Goal: Communication & Community: Connect with others

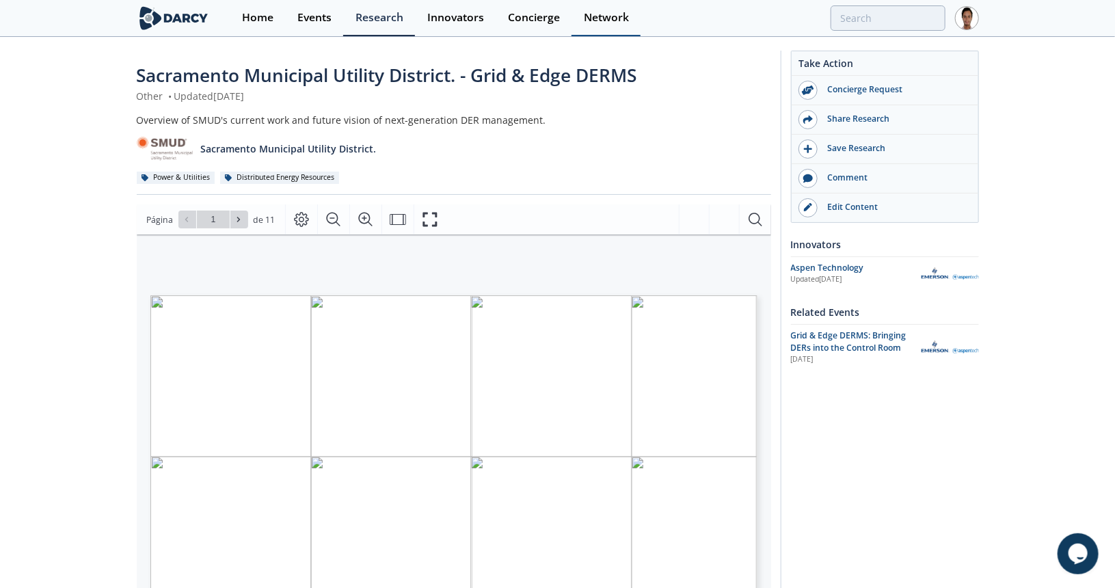
click at [597, 27] on link "Network" at bounding box center [605, 18] width 69 height 36
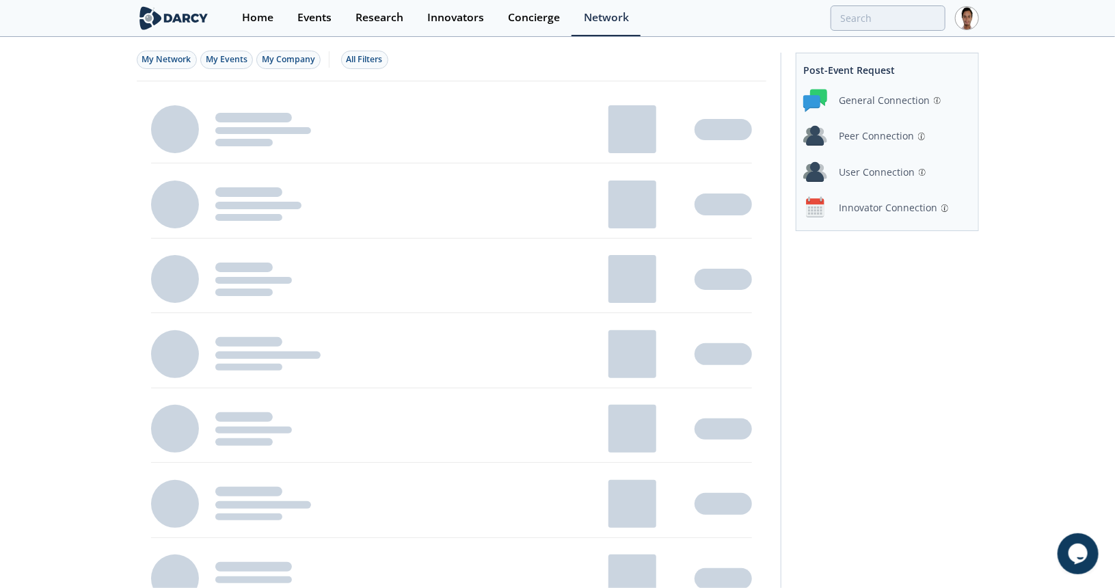
click at [881, 204] on div "Innovator Connection" at bounding box center [888, 207] width 98 height 14
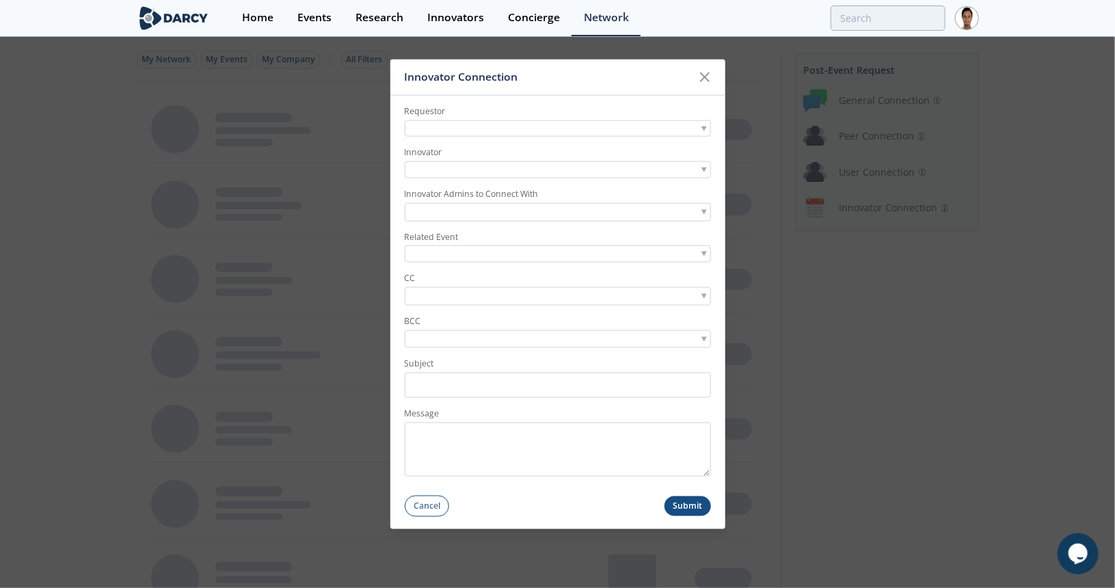
click at [479, 123] on div at bounding box center [558, 128] width 306 height 17
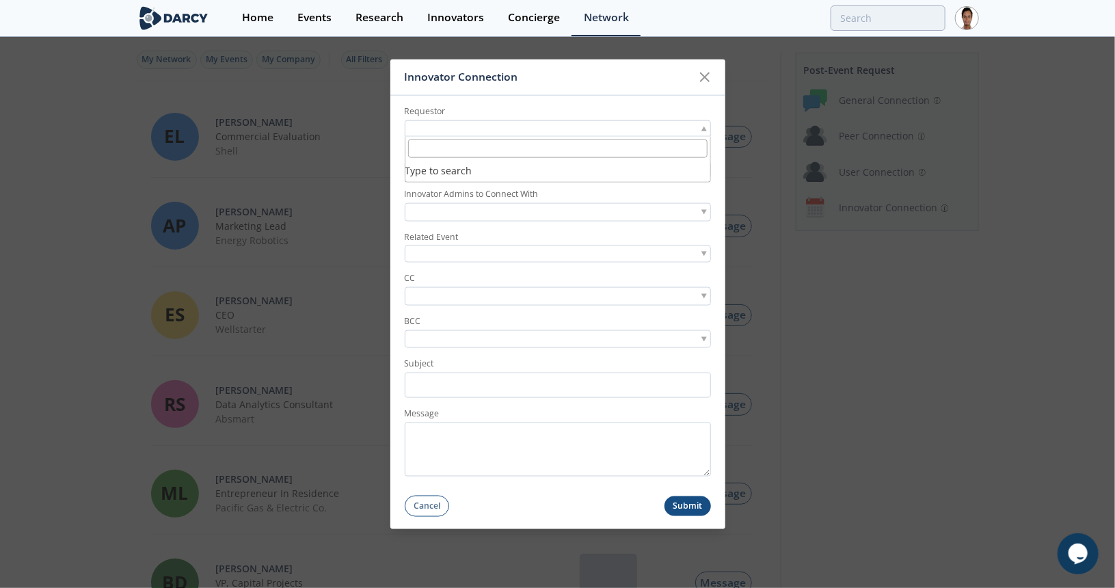
paste input "[PERSON_NAME][EMAIL_ADDRESS][PERSON_NAME][DOMAIN_NAME]"
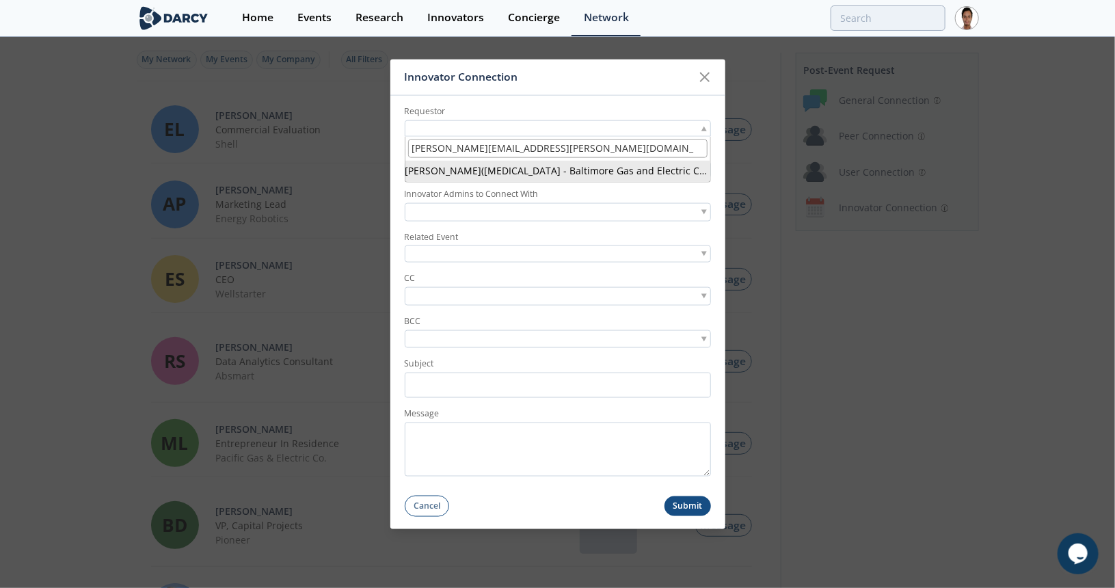
type input "[PERSON_NAME][EMAIL_ADDRESS][PERSON_NAME][DOMAIN_NAME]"
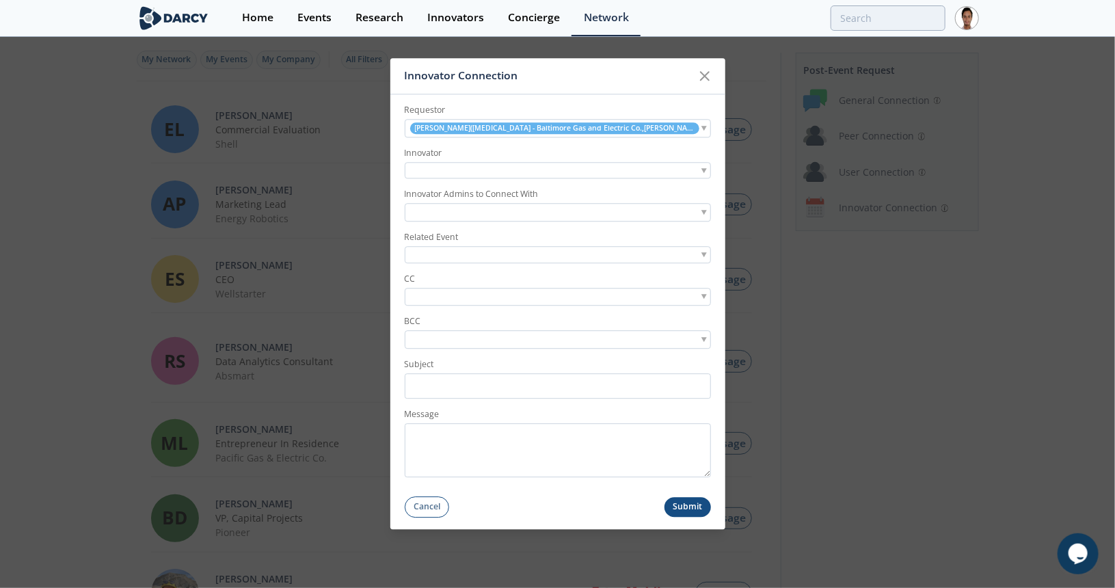
click at [479, 170] on div at bounding box center [558, 170] width 306 height 17
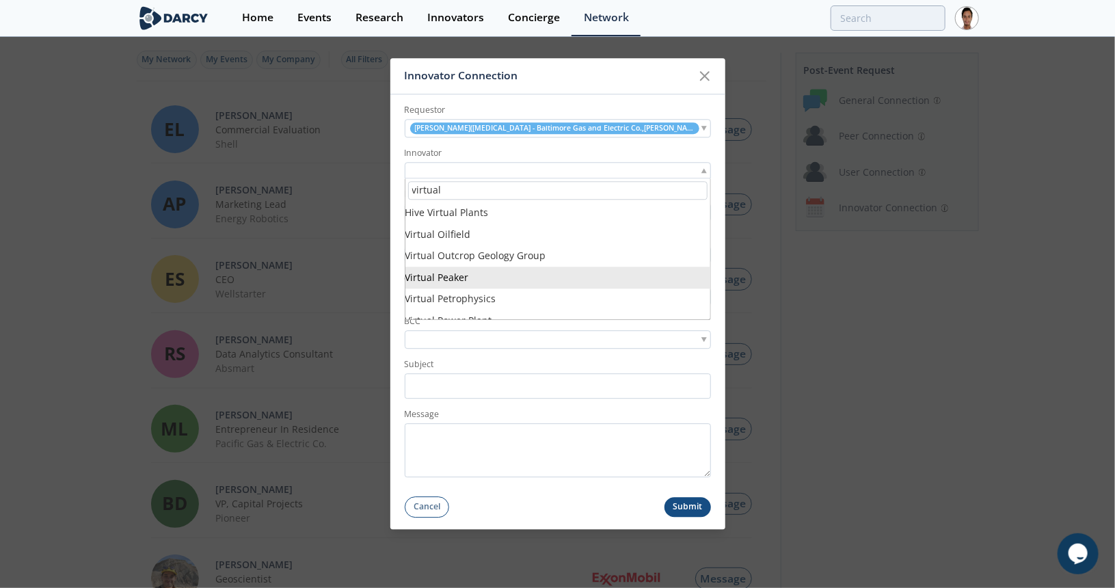
type input "virtual"
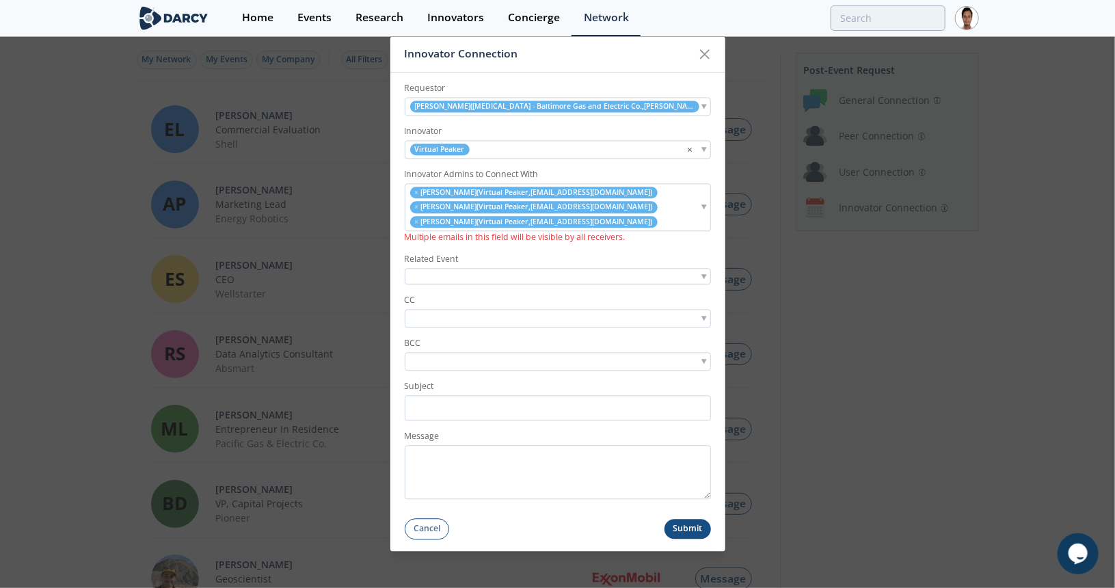
click at [483, 276] on div at bounding box center [558, 276] width 306 height 17
type input "grid"
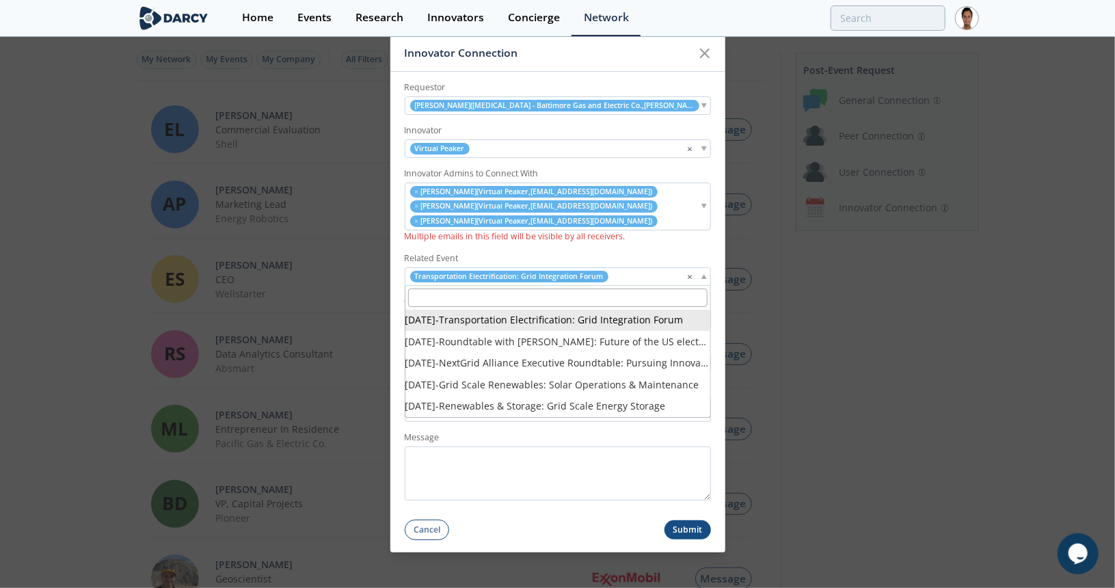
click at [611, 280] on div "Transportation Electrification: Grid Integration Forum ×" at bounding box center [558, 276] width 306 height 18
click at [693, 273] on div "Transportation Electrification: Grid Integration Forum ×" at bounding box center [558, 276] width 306 height 18
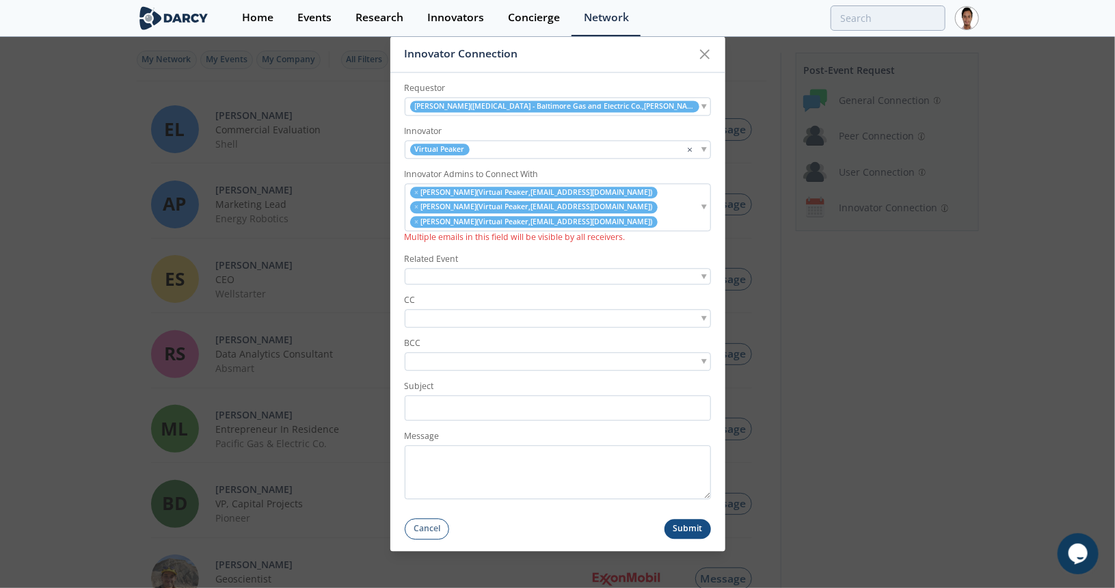
click at [632, 275] on div at bounding box center [558, 276] width 306 height 17
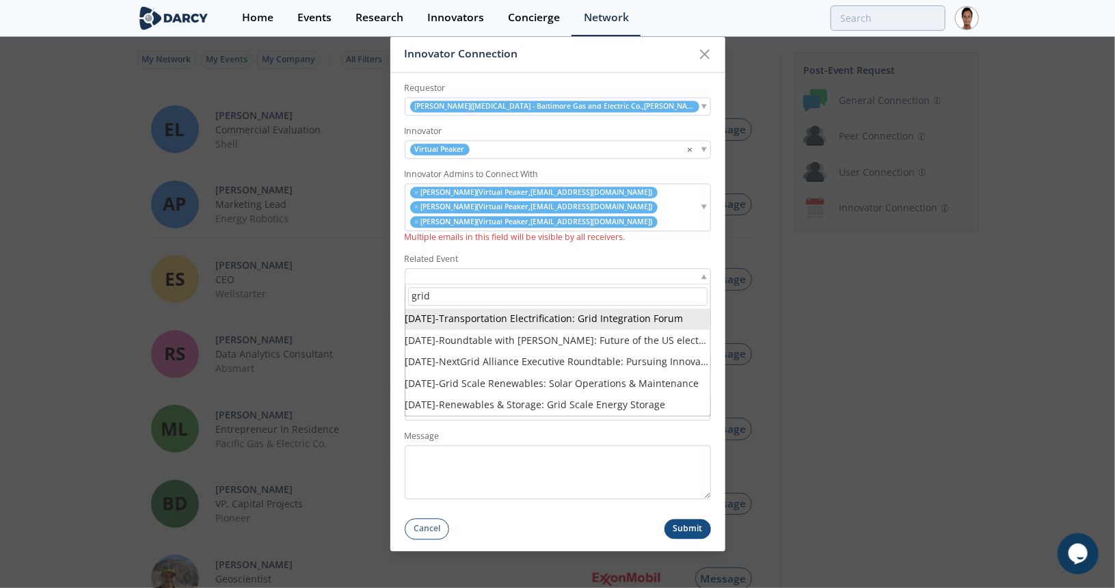
type input "grid"
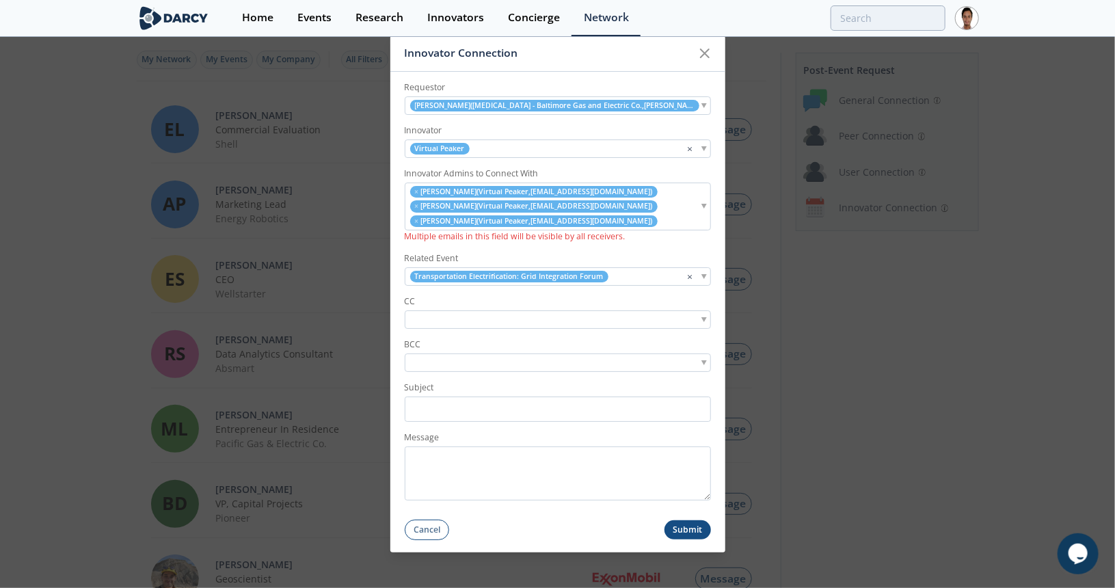
drag, startPoint x: 618, startPoint y: 312, endPoint x: 504, endPoint y: 323, distance: 114.7
click at [504, 323] on ul at bounding box center [455, 319] width 100 height 14
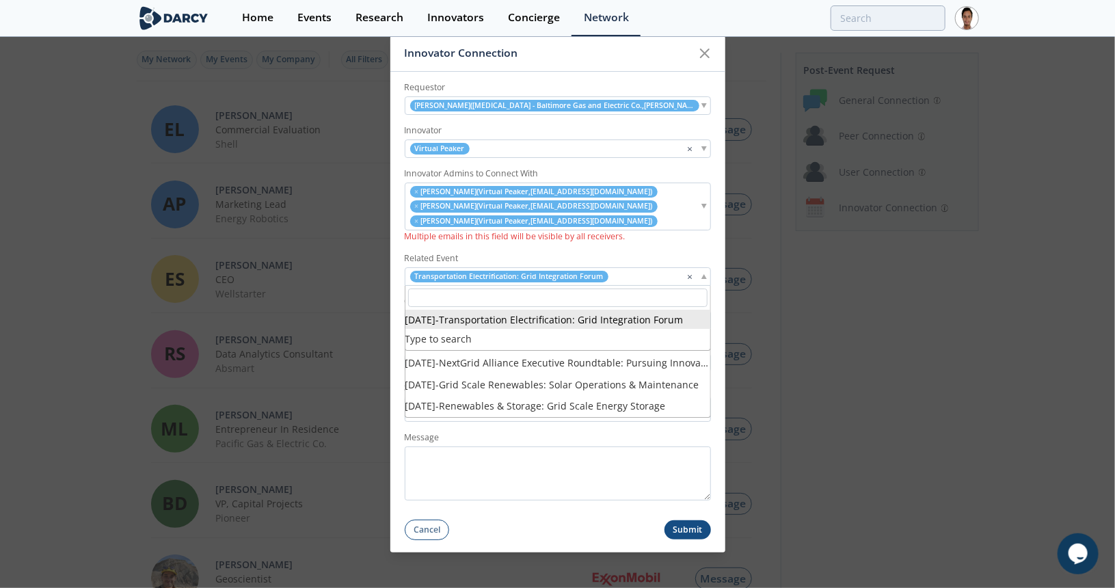
click at [623, 274] on div "Transportation Electrification: Grid Integration Forum ×" at bounding box center [558, 276] width 306 height 18
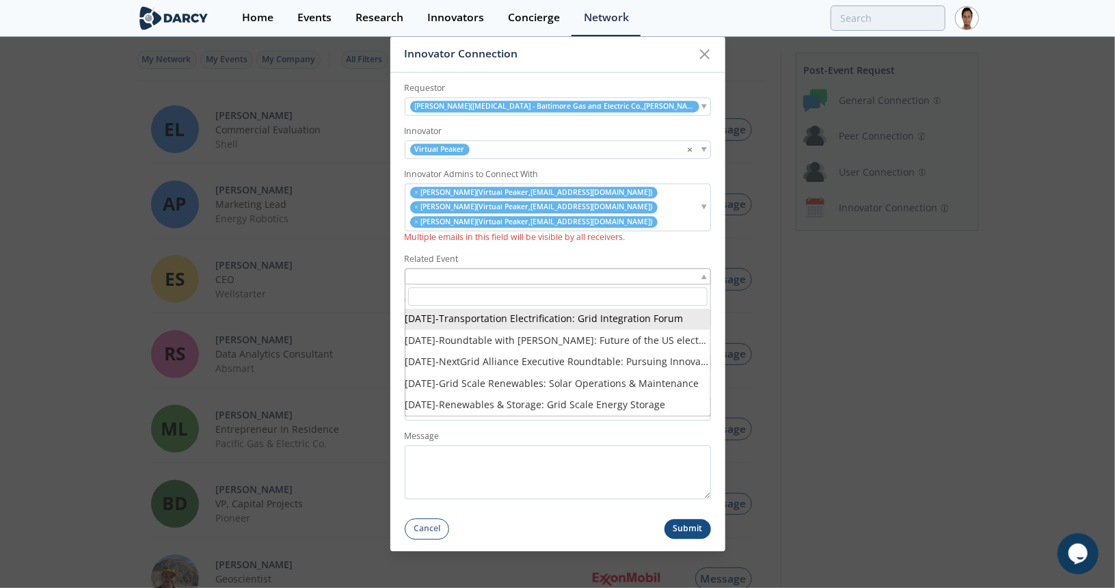
click at [589, 269] on div at bounding box center [558, 276] width 306 height 17
click at [587, 275] on div at bounding box center [558, 276] width 306 height 17
type input "h"
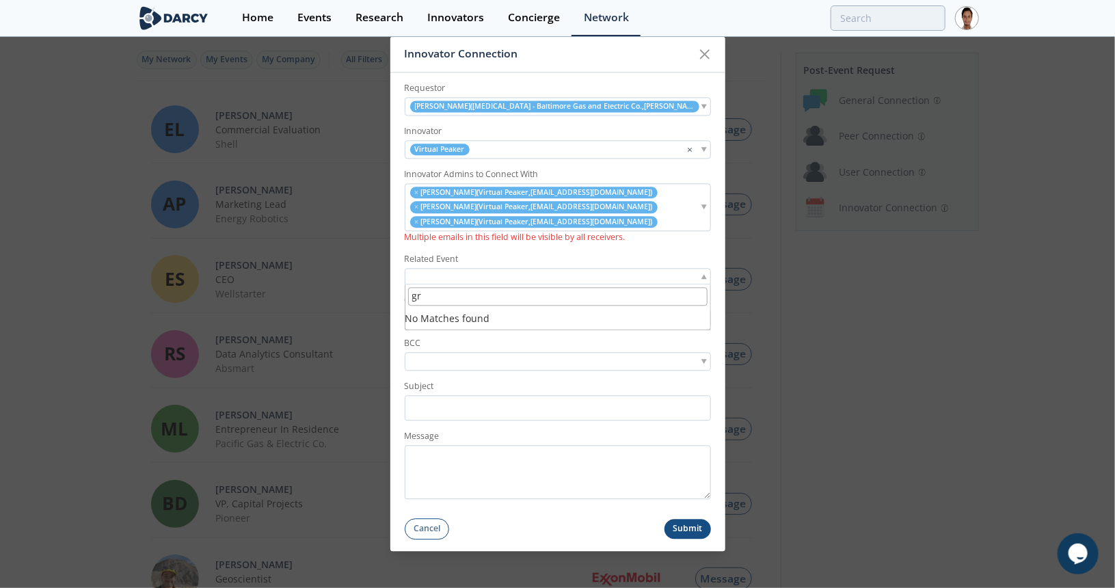
type input "g"
type input "edge derms"
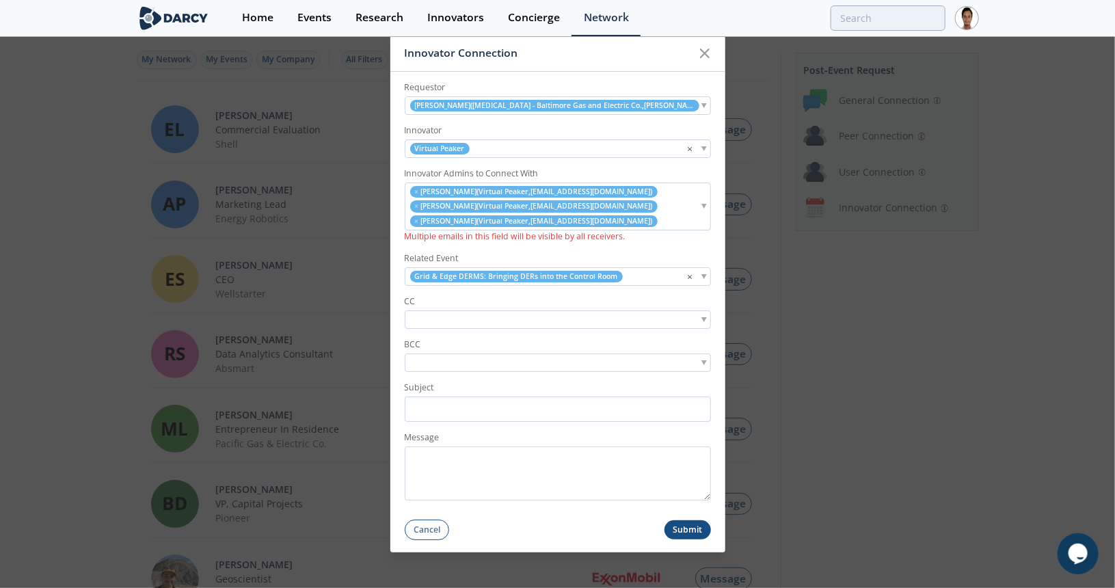
click at [567, 320] on div at bounding box center [558, 319] width 306 height 18
click at [520, 381] on label "Subject" at bounding box center [558, 387] width 306 height 12
click at [520, 396] on input "Subject" at bounding box center [558, 408] width 306 height 25
click at [505, 323] on ul at bounding box center [455, 319] width 100 height 14
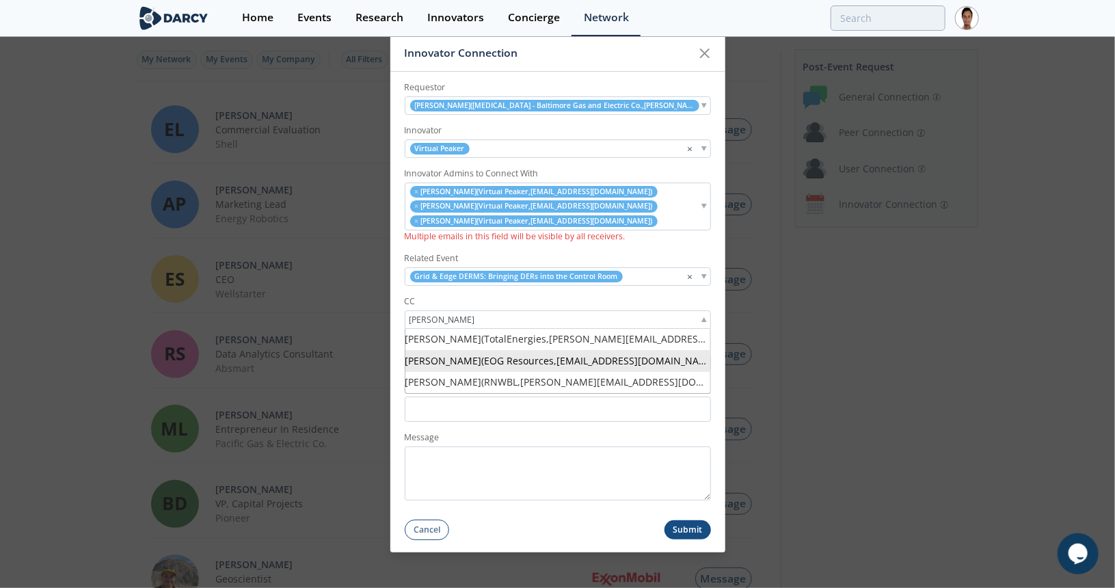
scroll to position [68, 0]
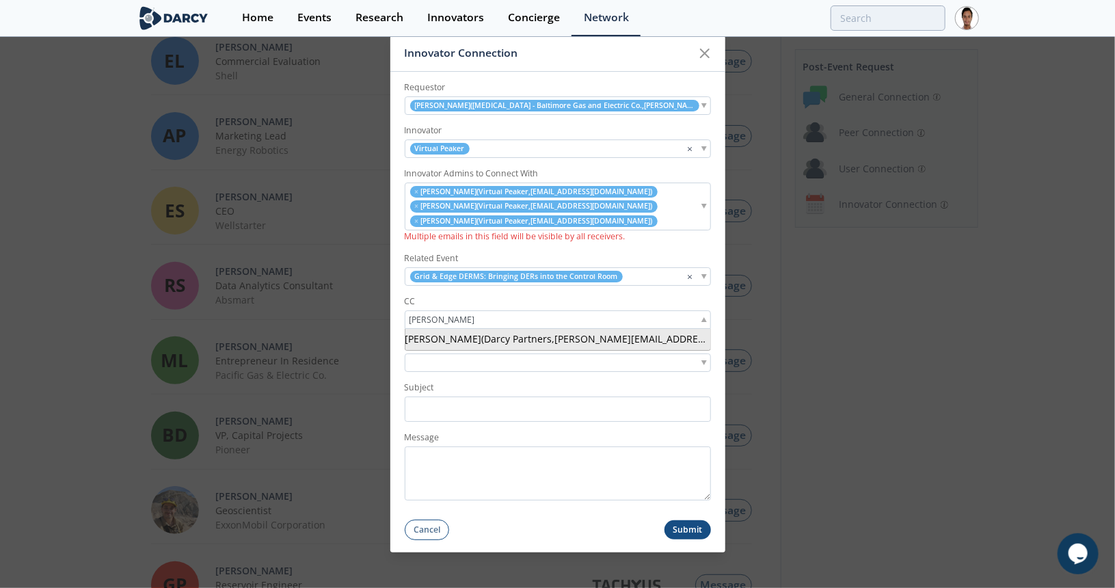
type input "jonathan@dar"
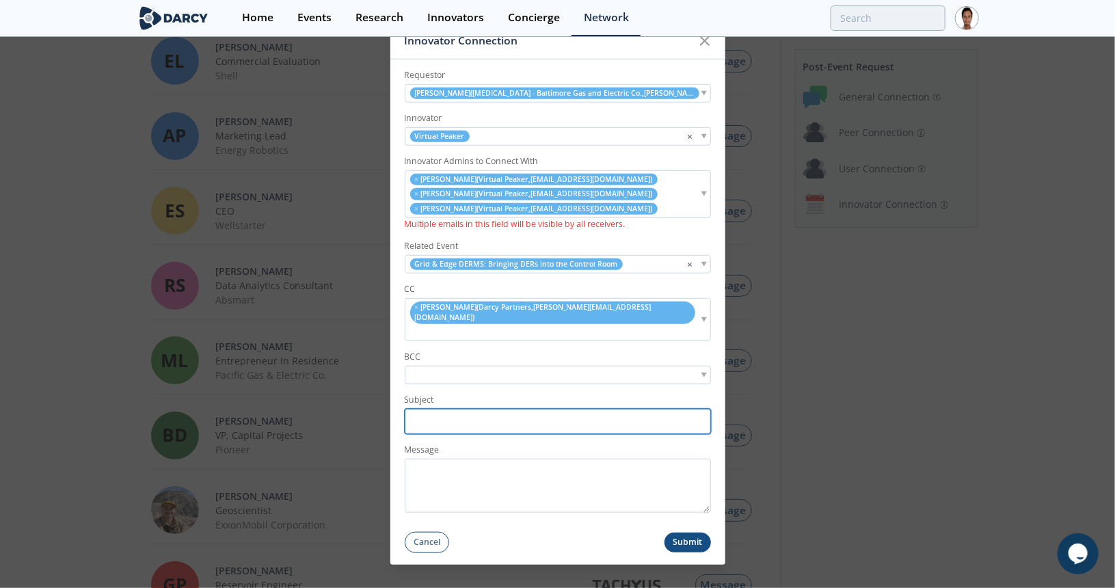
click at [491, 409] on input "Subject" at bounding box center [558, 421] width 306 height 25
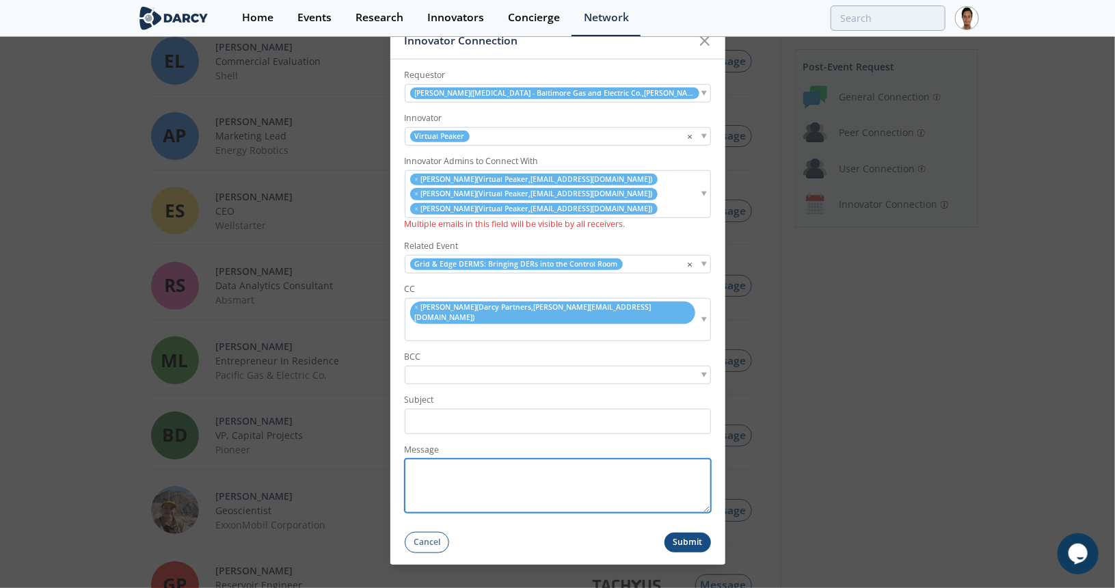
click at [462, 468] on textarea "Message" at bounding box center [558, 486] width 306 height 54
paste textarea "Hi Aaron, Hope you had a great weekend, and glad you could attend last week's e…"
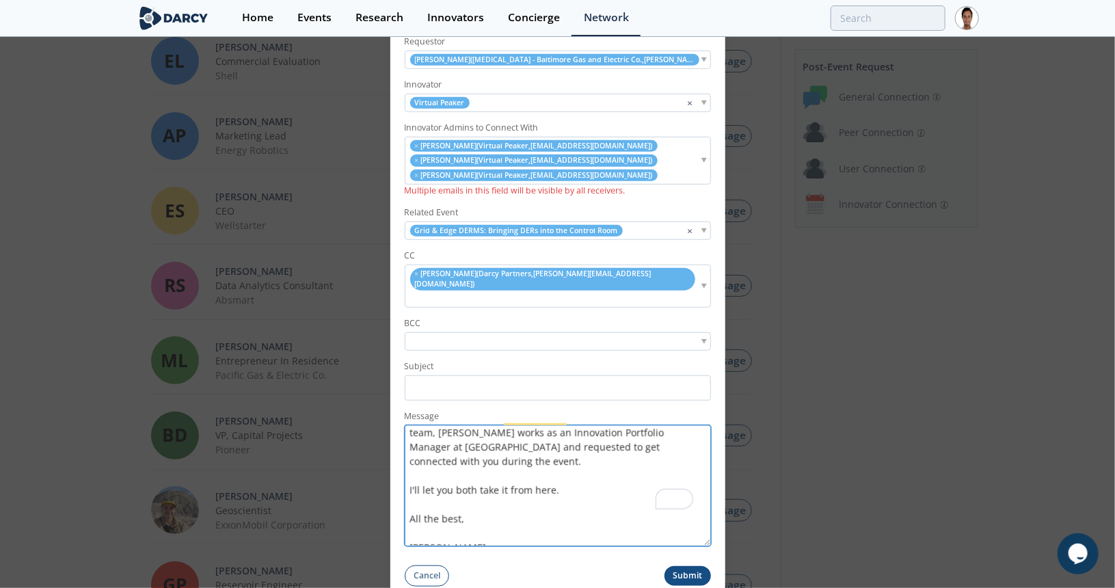
scroll to position [0, 0]
drag, startPoint x: 704, startPoint y: 492, endPoint x: 704, endPoint y: 558, distance: 65.6
click at [704, 558] on form "Requestor Ethan Holmes ( Exelon - Baltimore Gas and Electric Co. , ethan.holmes…" at bounding box center [557, 306] width 335 height 561
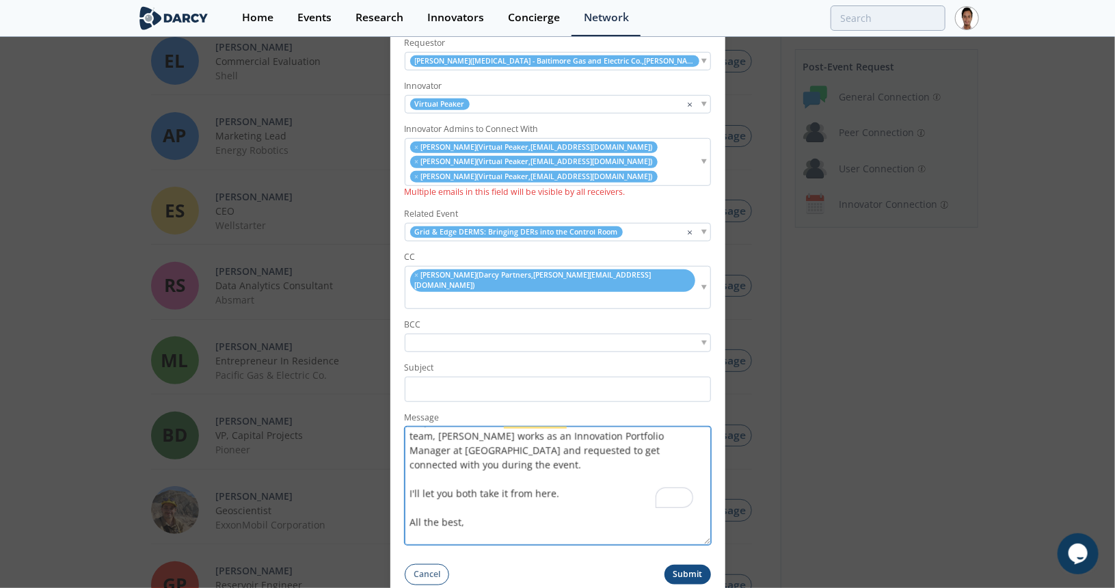
scroll to position [27, 0]
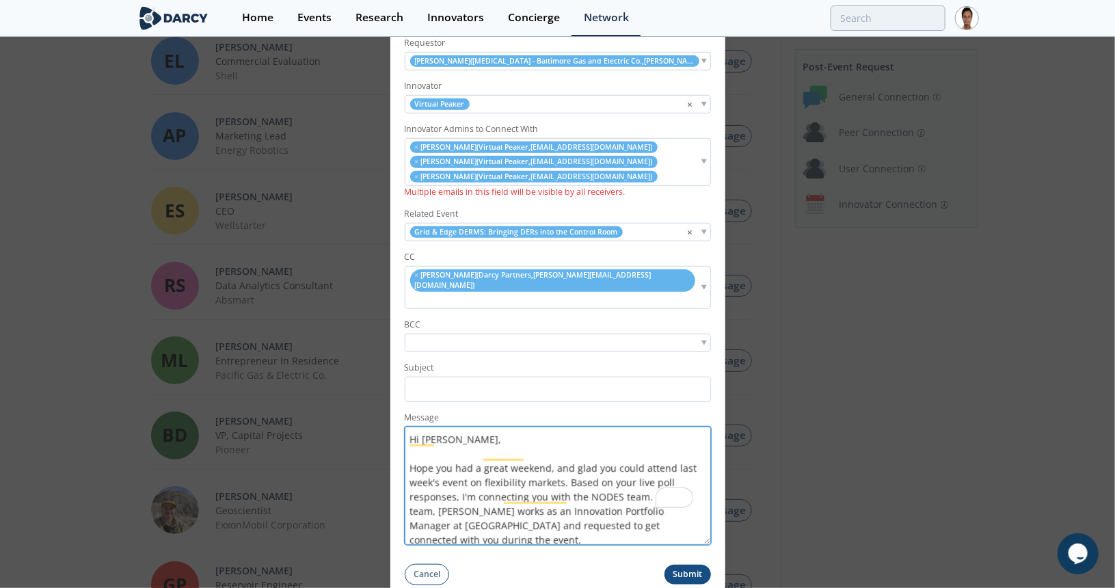
type textarea "Hi Aaron, Hope you had a great weekend, and glad you could attend last week's e…"
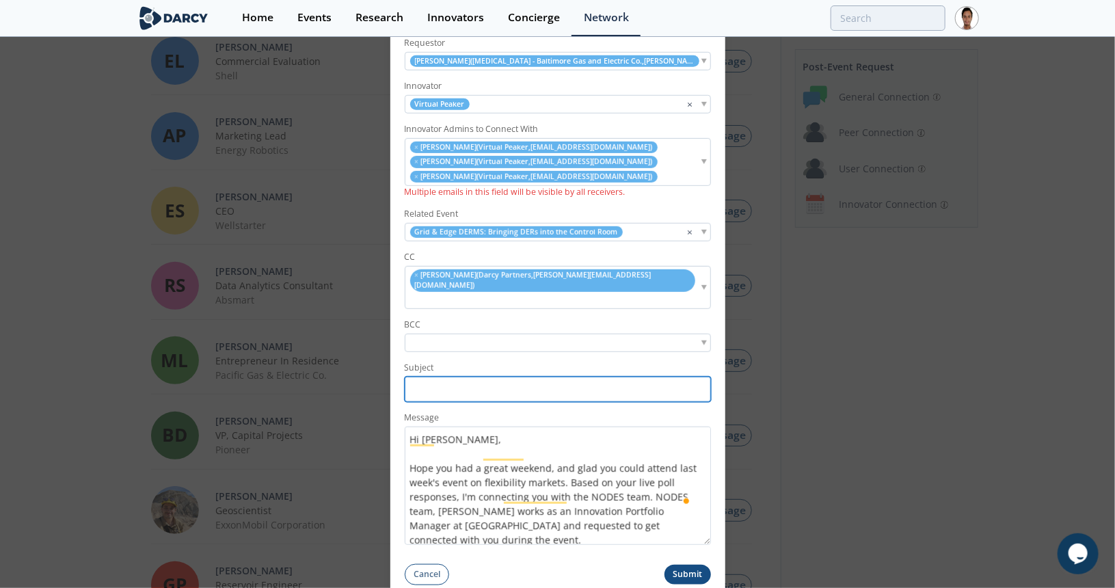
click at [483, 377] on input "Subject" at bounding box center [558, 389] width 306 height 25
paste input "BP <> NODES - Darcy Partners Connection"
click at [412, 377] on input "BP <> NODES - Darcy Partners Connection" at bounding box center [558, 389] width 306 height 25
click at [469, 377] on input "BGE <> NODES - Darcy Partners Connection" at bounding box center [558, 389] width 306 height 25
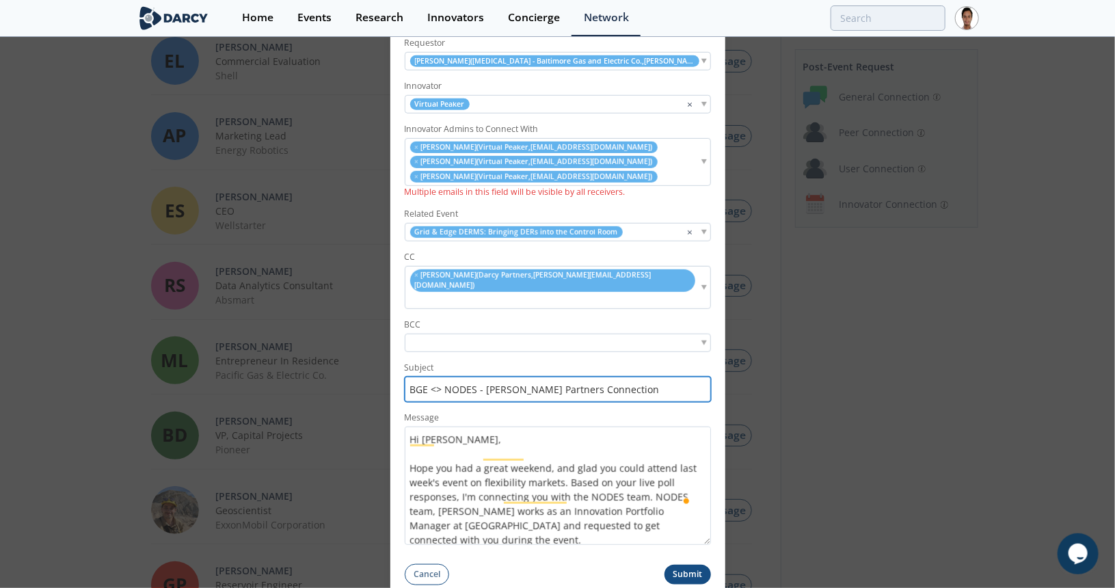
click at [469, 377] on input "BGE <> NODES - Darcy Partners Connection" at bounding box center [558, 389] width 306 height 25
type input "BGE <> Virtual [PERSON_NAME] Partners Connection"
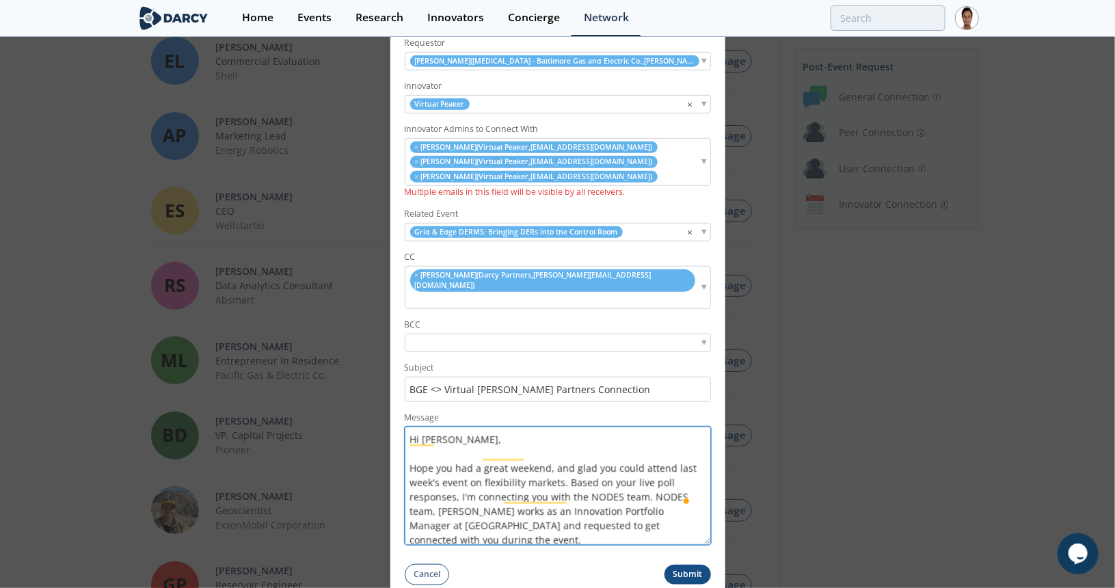
click at [442, 427] on textarea "Hi Aaron, Hope you had a great weekend, and glad you could attend last week's e…" at bounding box center [558, 486] width 306 height 118
drag, startPoint x: 546, startPoint y: 452, endPoint x: 517, endPoint y: 455, distance: 28.8
click at [457, 455] on textarea "Hi Ethan, Hope you had a great weekend, and glad you could attend last week's e…" at bounding box center [558, 486] width 306 height 118
click at [640, 453] on textarea "Hi Ethan, Hope you are doing well, and glad you could attend last week's event …" at bounding box center [558, 486] width 306 height 118
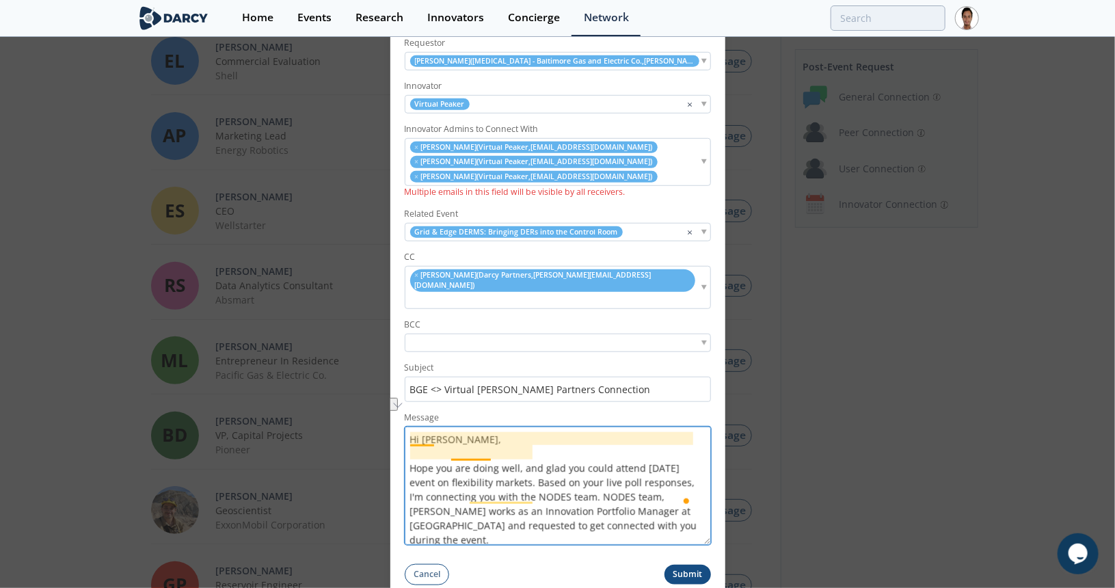
drag, startPoint x: 528, startPoint y: 466, endPoint x: 452, endPoint y: 467, distance: 75.9
click at [452, 467] on textarea "Hi Ethan, Hope you are doing well, and glad you could attend yesterday's event …" at bounding box center [558, 486] width 306 height 118
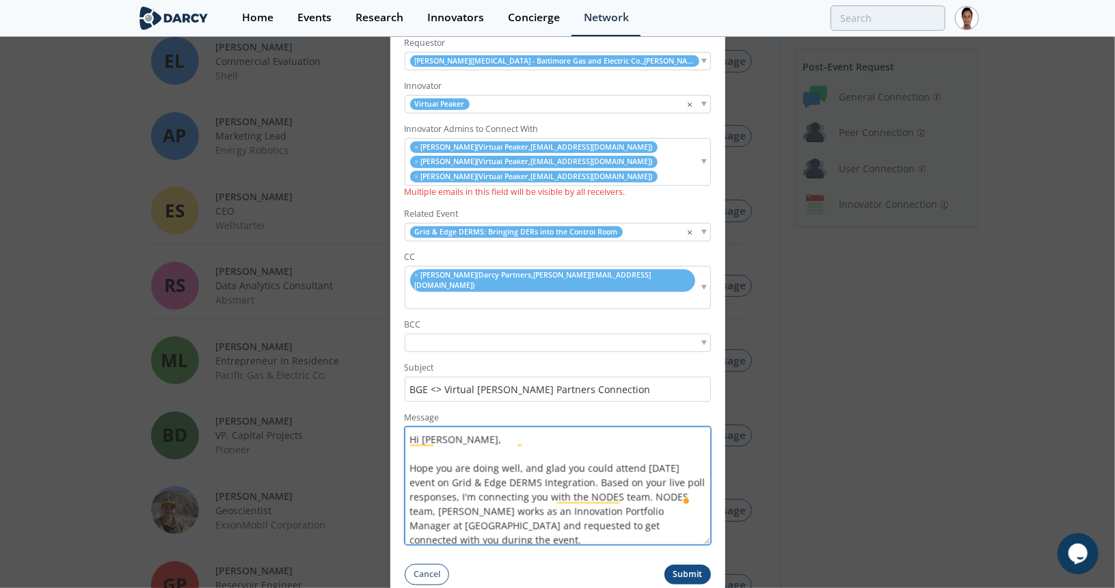
click at [662, 467] on textarea "Hi Ethan, Hope you are doing well, and glad you could attend yesterday's event …" at bounding box center [558, 486] width 306 height 118
click at [618, 478] on textarea "Hi Ethan, Hope you are doing well, and glad you could attend yesterday's event …" at bounding box center [558, 486] width 306 height 118
click at [440, 495] on textarea "Hi Ethan, Hope you are doing well, and glad you could attend yesterday's event …" at bounding box center [558, 486] width 306 height 118
click at [504, 496] on textarea "Hi Ethan, Hope you are doing well, and glad you could attend yesterday's event …" at bounding box center [558, 486] width 306 height 118
click at [621, 496] on textarea "Hi Ethan, Hope you are doing well, and glad you could attend yesterday's event …" at bounding box center [558, 486] width 306 height 118
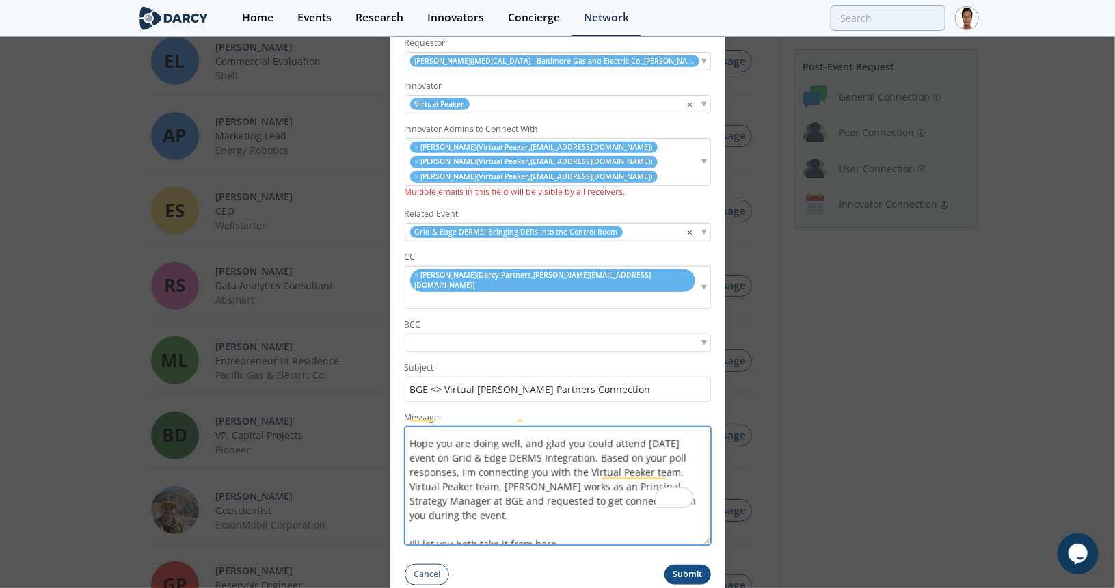
scroll to position [7, 0]
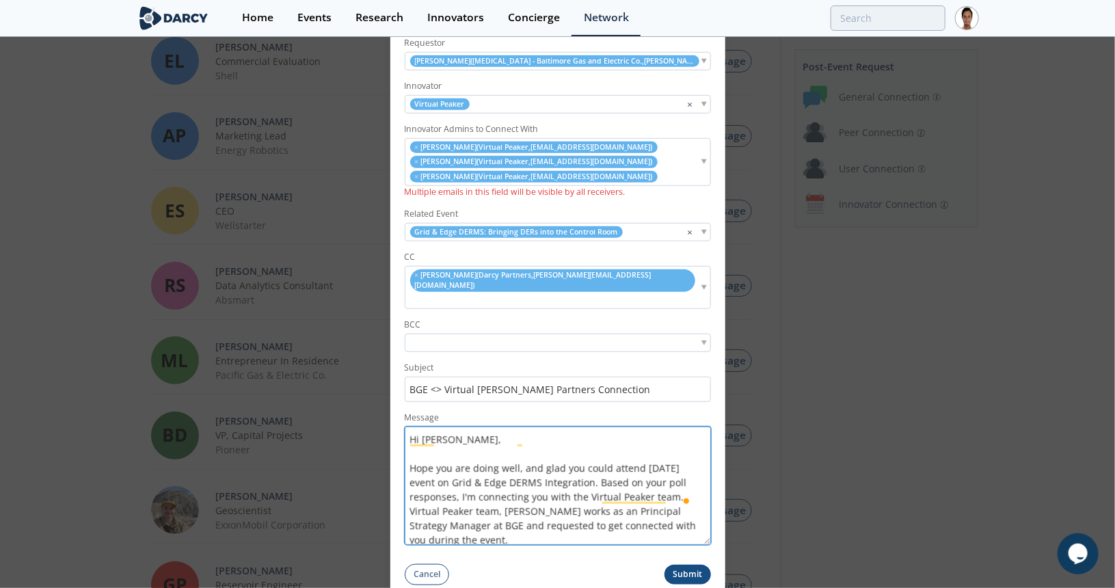
click at [625, 431] on textarea "Hi Ethan, Hope you are doing well, and glad you could attend yesterday's event …" at bounding box center [558, 486] width 306 height 118
click at [619, 496] on textarea "Hi Ethan, Hope you are doing well, and glad you could attend yesterday's event …" at bounding box center [558, 486] width 306 height 118
click at [521, 458] on textarea "Hi Ethan, Hope you are doing well, and glad you could attend yesterday's event …" at bounding box center [558, 486] width 306 height 118
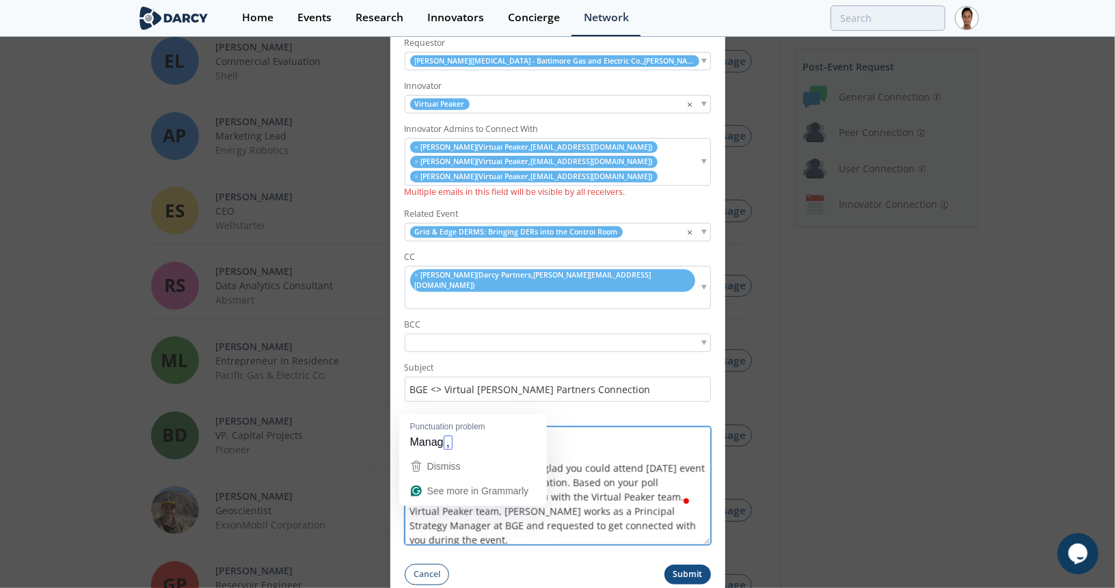
drag, startPoint x: 446, startPoint y: 513, endPoint x: 414, endPoint y: 511, distance: 32.9
click at [414, 511] on textarea "Hi [PERSON_NAME], Hope you are doing well and glad you could attend [DATE] even…" at bounding box center [558, 486] width 306 height 118
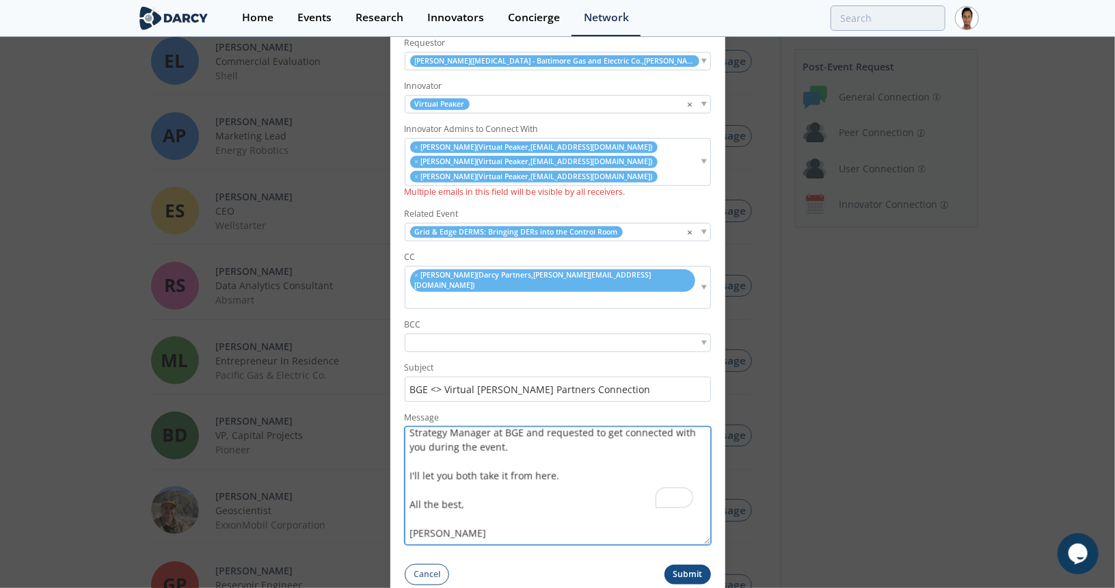
scroll to position [0, 0]
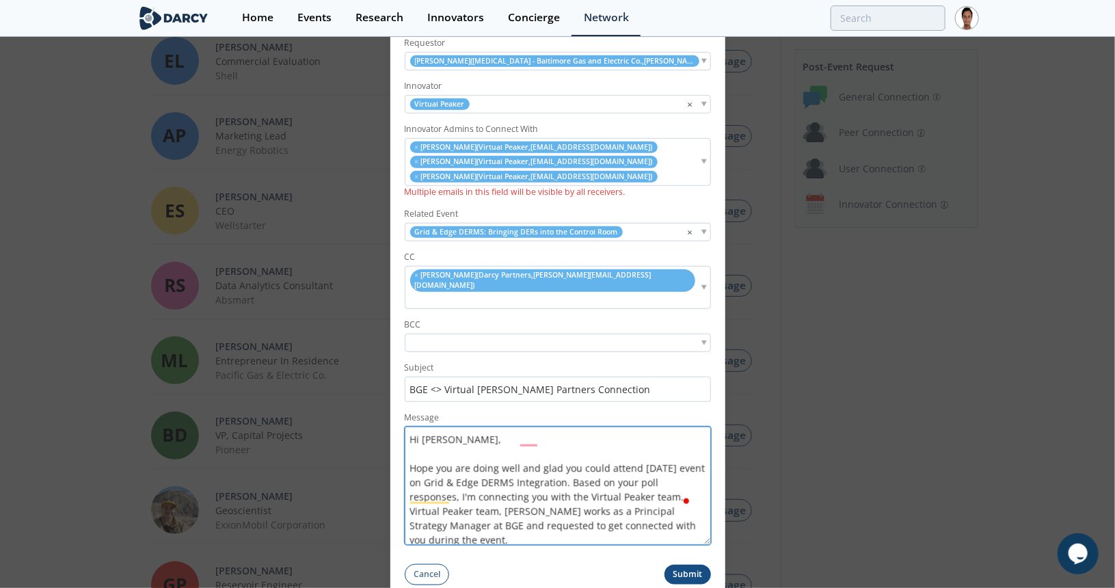
type textarea "Hi Ethan, Hope you are doing well and glad you could attend yesterday's event o…"
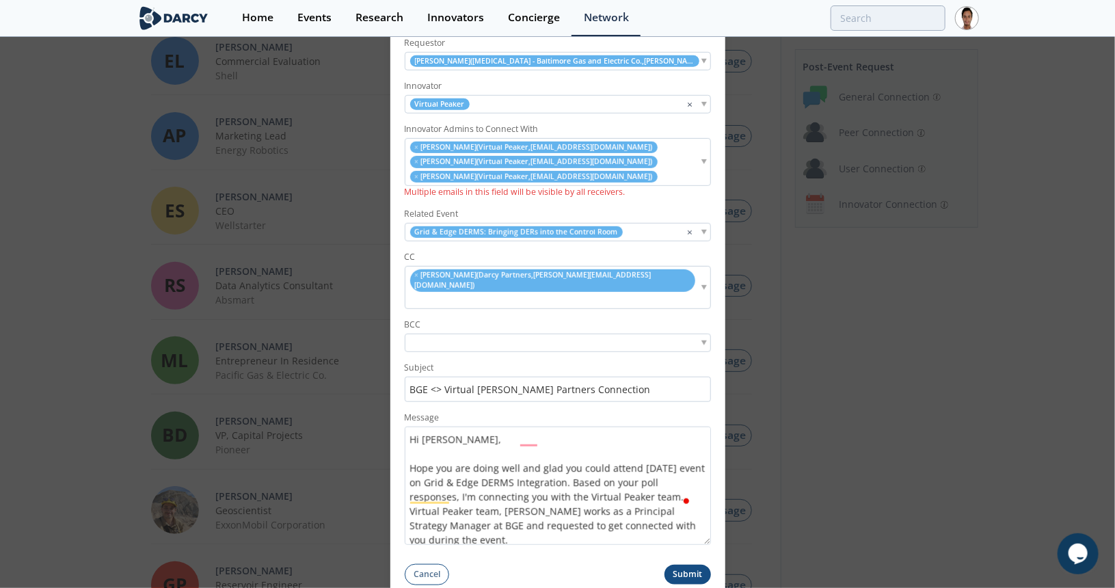
click at [696, 565] on button "Submit" at bounding box center [687, 575] width 46 height 20
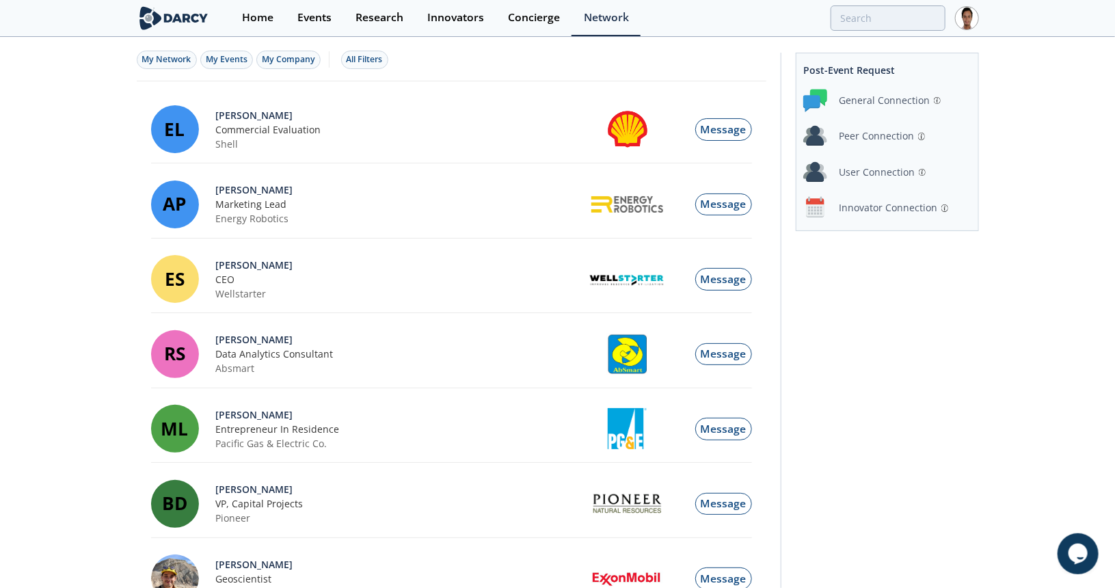
click at [867, 211] on div "Innovator Connection" at bounding box center [888, 207] width 98 height 14
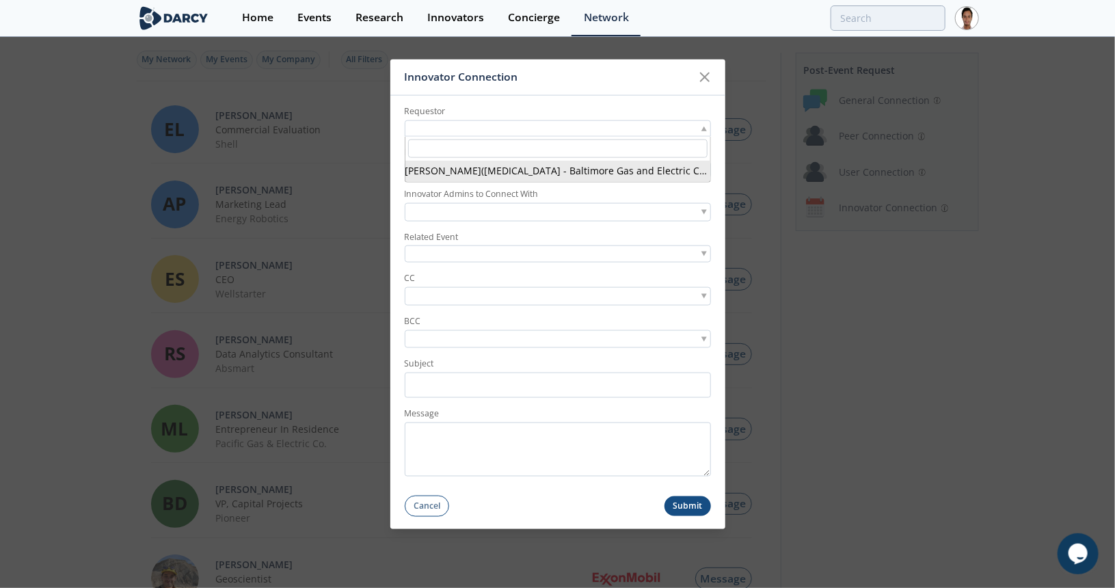
click at [496, 129] on div at bounding box center [558, 128] width 306 height 17
type input "ky lotte"
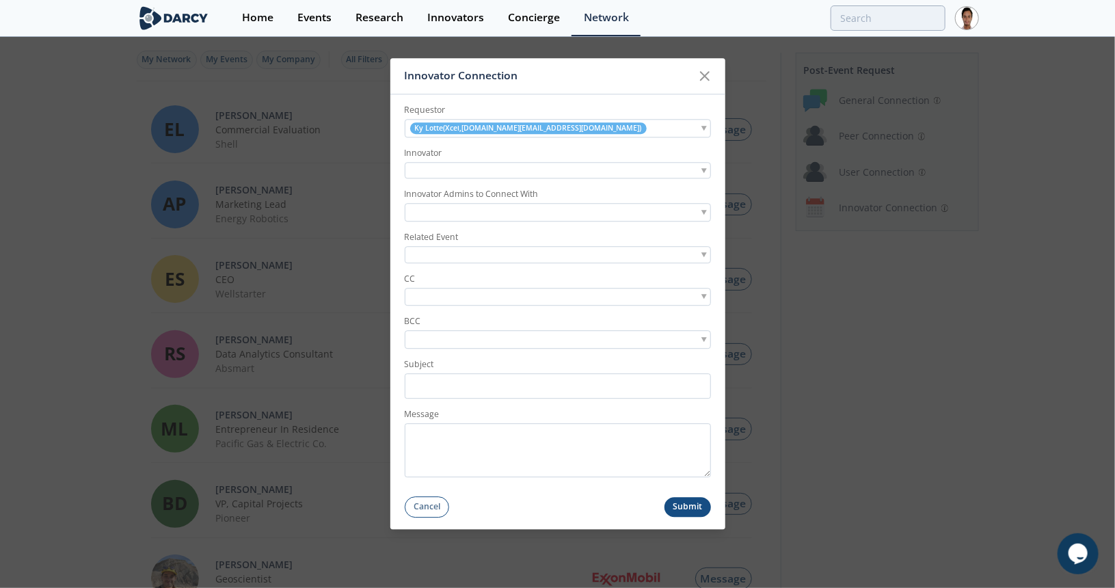
click at [495, 171] on div at bounding box center [558, 170] width 306 height 17
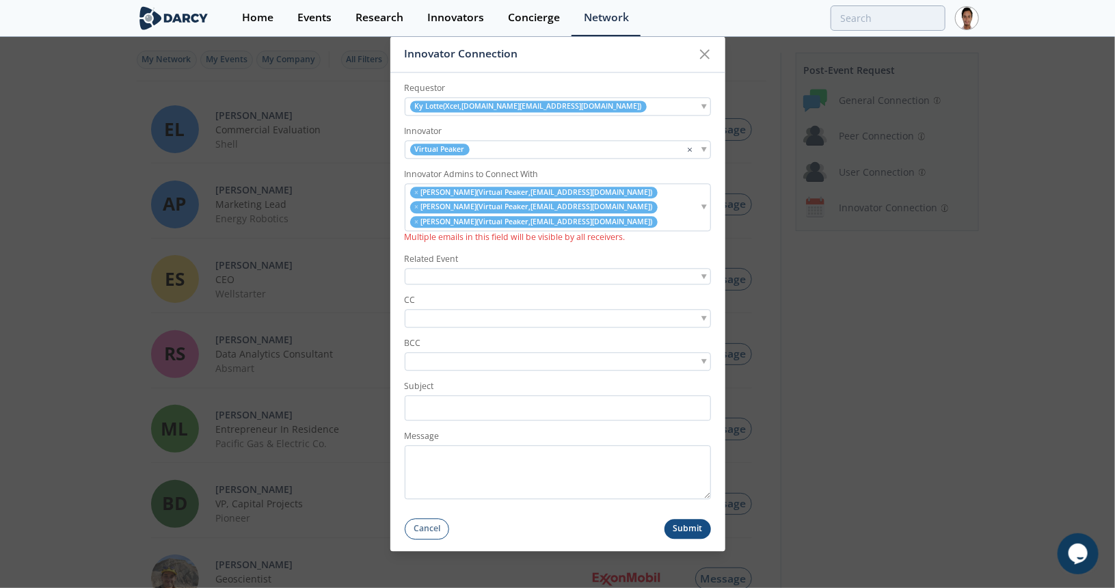
click at [476, 273] on div at bounding box center [558, 276] width 306 height 17
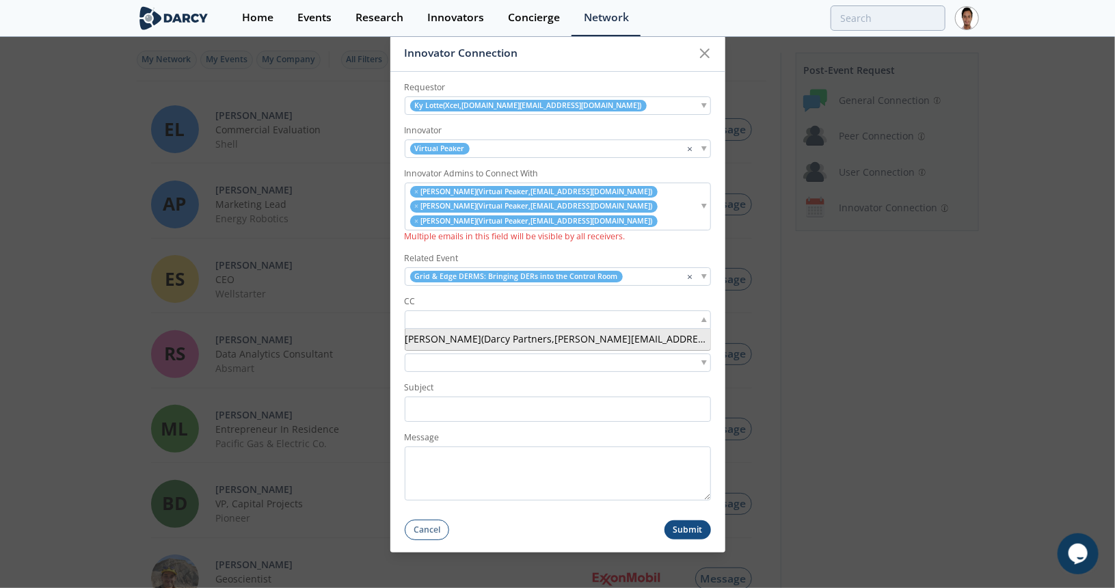
click at [483, 313] on input "search" at bounding box center [455, 319] width 94 height 14
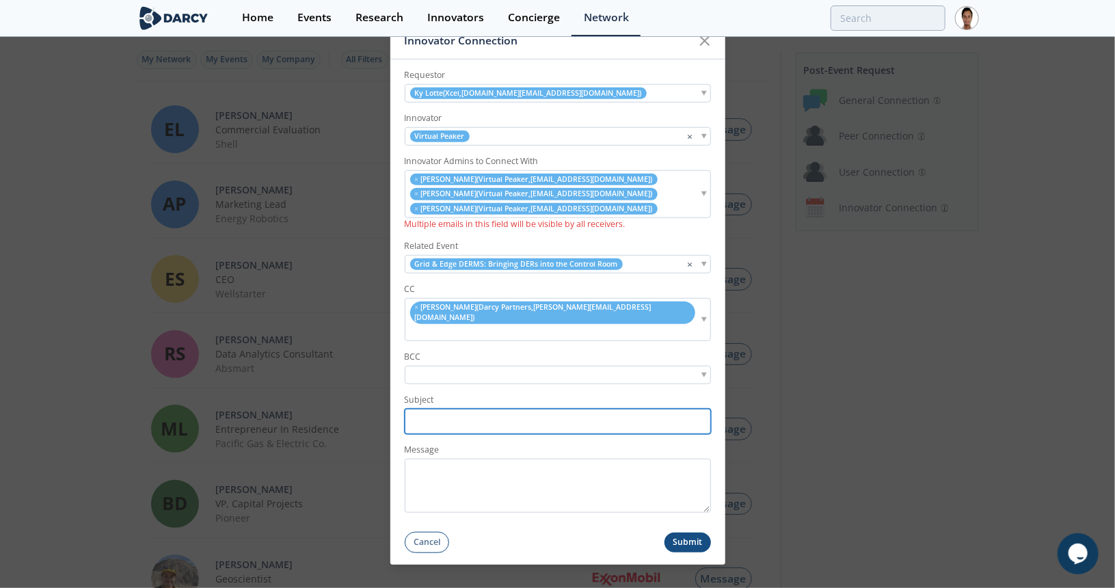
click at [485, 409] on input "Subject" at bounding box center [558, 421] width 306 height 25
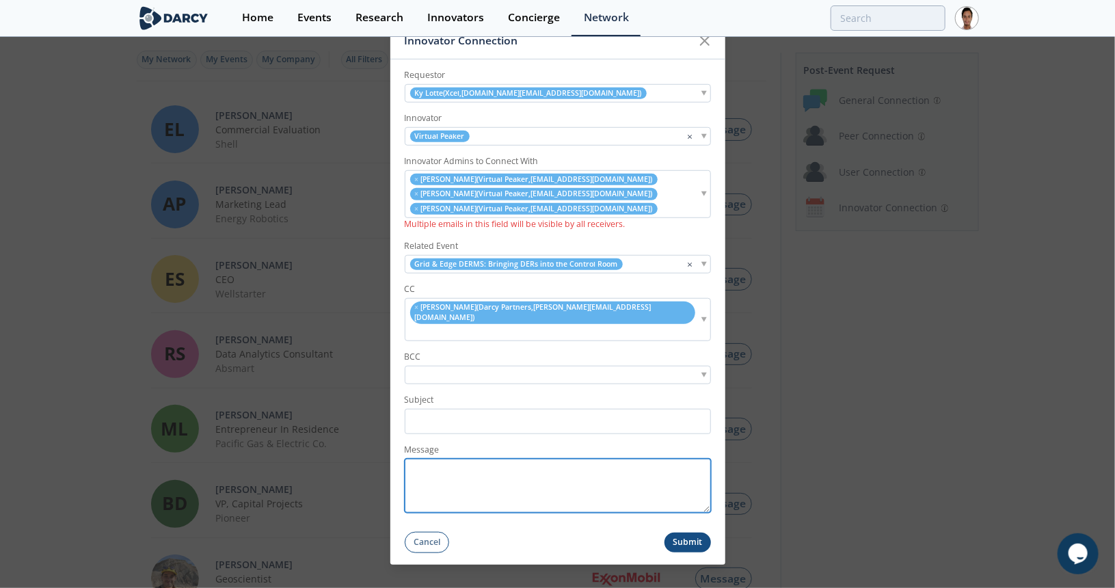
click at [463, 480] on textarea "Message" at bounding box center [558, 486] width 306 height 54
paste textarea "ky lotte"
type textarea "ky lotte"
drag, startPoint x: 427, startPoint y: 453, endPoint x: 405, endPoint y: 453, distance: 22.6
click at [405, 459] on textarea "ky lotte" at bounding box center [558, 486] width 306 height 54
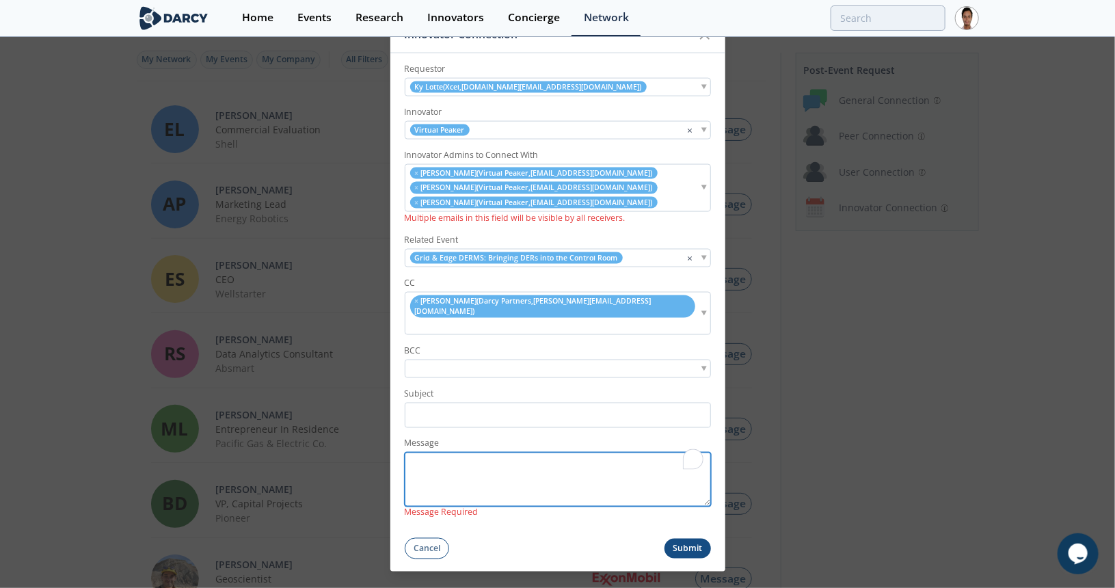
paste textarea "Hi [PERSON_NAME], Hope you are doing well and glad you could attend [DATE] even…"
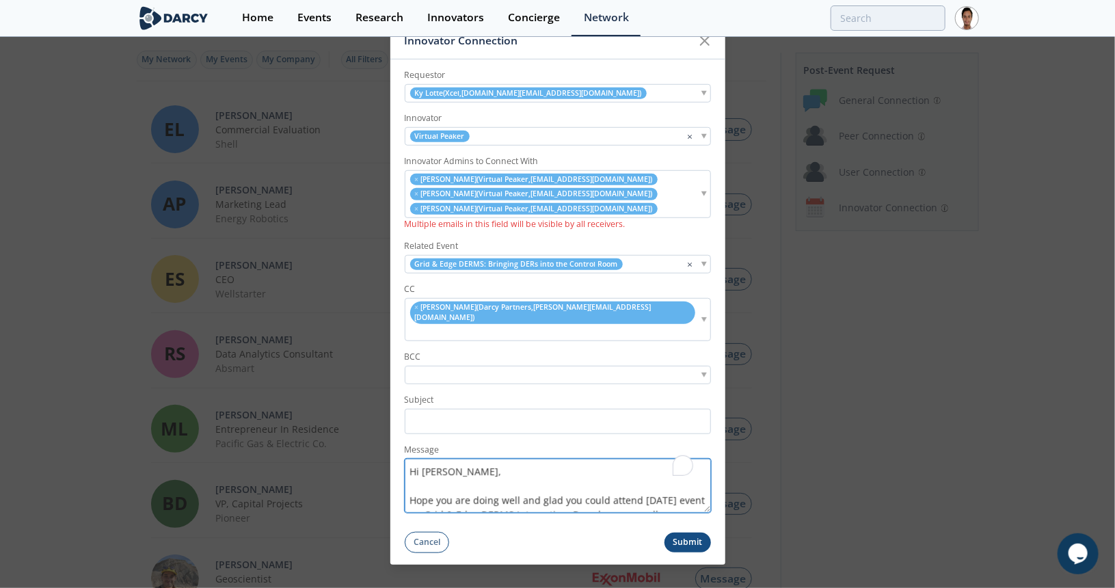
click at [435, 459] on textarea "Hi [PERSON_NAME], Hope you are doing well and glad you could attend [DATE] even…" at bounding box center [558, 486] width 306 height 54
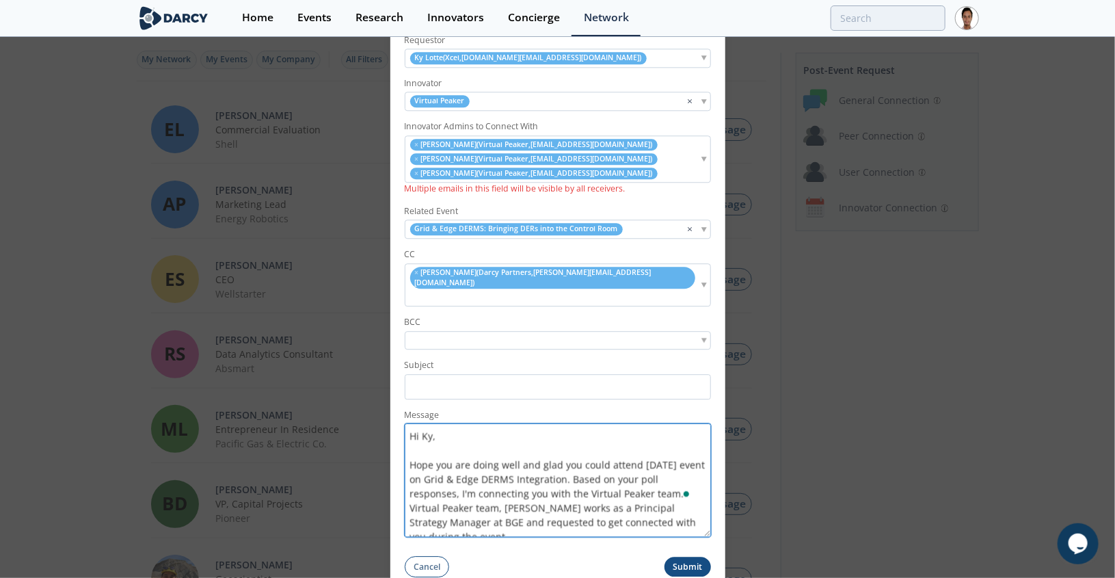
drag, startPoint x: 704, startPoint y: 490, endPoint x: 707, endPoint y: 550, distance: 60.2
click at [707, 550] on form "Requestor Ky Lotte ( Xcel , ky.w.lotte@xcelenergy.com ) Innovator Virtual Peake…" at bounding box center [557, 301] width 335 height 553
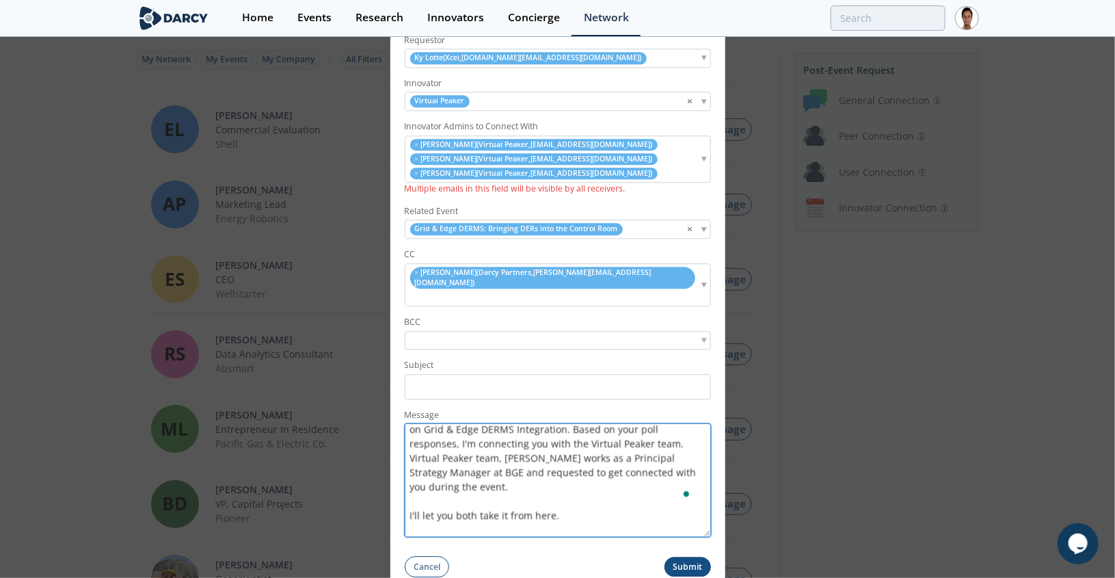
scroll to position [68, 0]
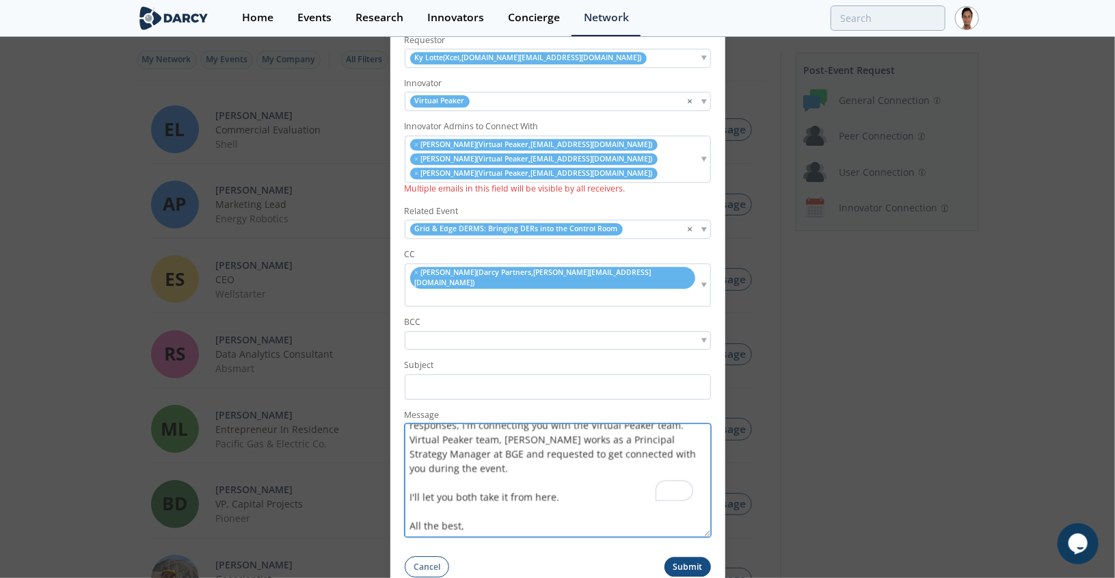
drag, startPoint x: 502, startPoint y: 427, endPoint x: 526, endPoint y: 422, distance: 23.6
click at [502, 427] on textarea "Hi Ky, Hope you are doing well and glad you could attend yesterday's event on G…" at bounding box center [558, 480] width 306 height 113
click at [589, 426] on textarea "Hi Ky, Hope you are doing well and glad you could attend yesterday's event on G…" at bounding box center [558, 480] width 306 height 113
click at [519, 440] on textarea "Hi Ky, Hope you are doing well and glad you could attend yesterday's event on G…" at bounding box center [558, 480] width 306 height 113
click at [447, 441] on textarea "Hi Ky, Hope you are doing well and glad you could attend yesterday's event on G…" at bounding box center [558, 480] width 306 height 113
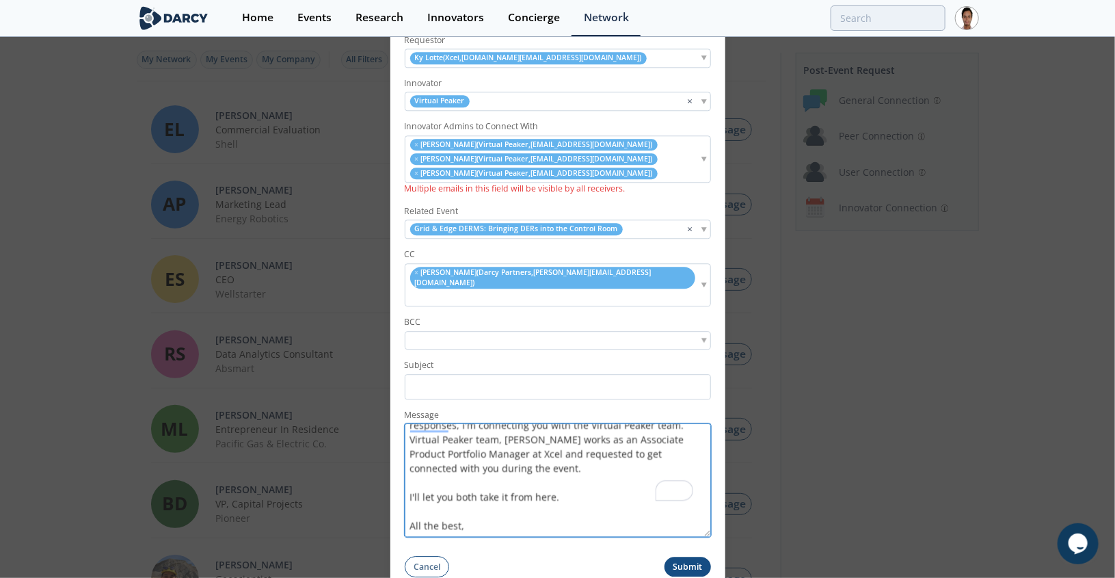
type textarea "Hi Ky, Hope you are doing well and glad you could attend [DATE] event on Grid &…"
click at [517, 455] on textarea "Hi Ky, Hope you are doing well and glad you could attend [DATE] event on Grid &…" at bounding box center [558, 480] width 306 height 113
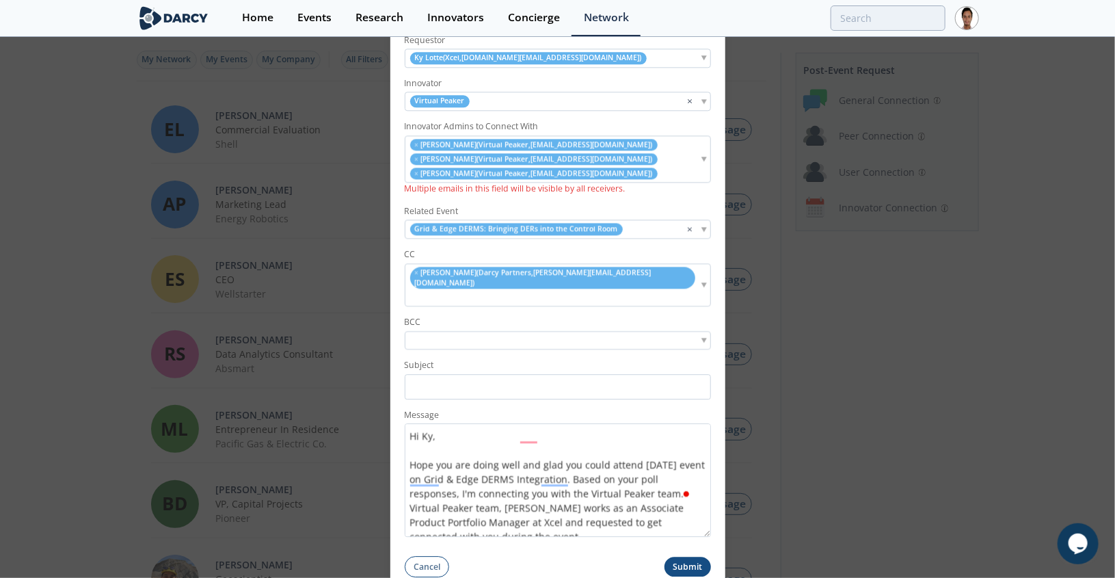
click at [680, 557] on button "Submit" at bounding box center [687, 567] width 46 height 20
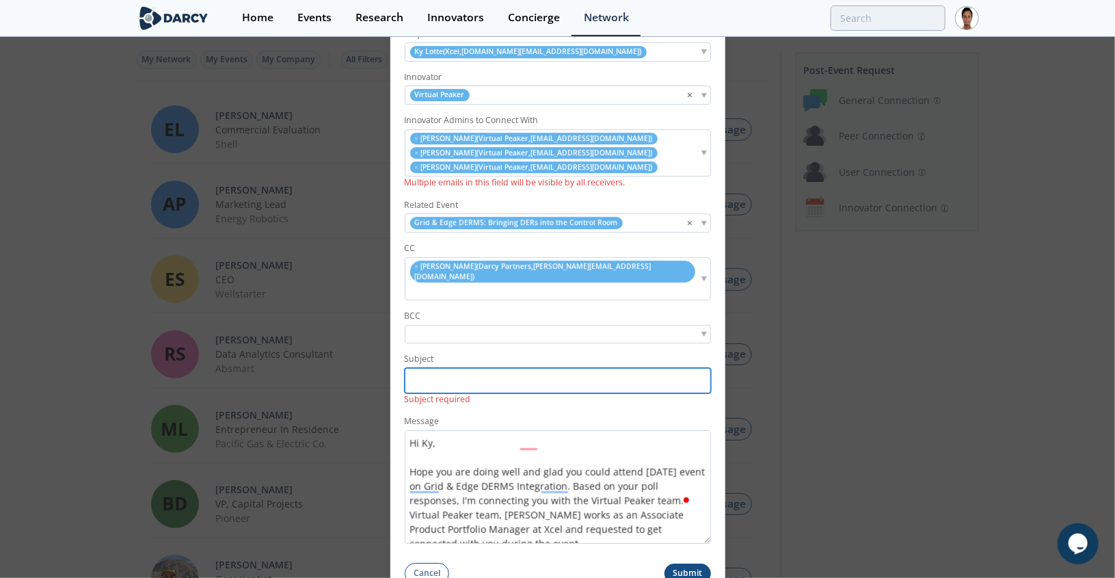
click at [497, 368] on input "Subject" at bounding box center [558, 380] width 306 height 25
paste input "BGE <> Virtual [PERSON_NAME] Partners Connection"
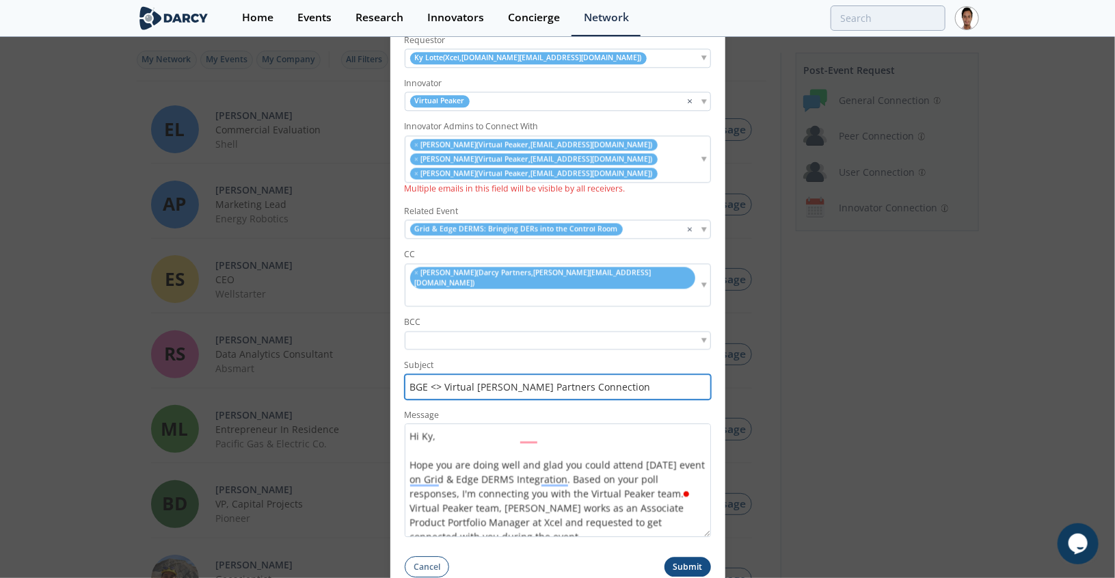
drag, startPoint x: 425, startPoint y: 371, endPoint x: 392, endPoint y: 372, distance: 32.8
click at [392, 372] on form "Requestor Ky Lotte ( Xcel , ky.w.lotte@xcelenergy.com ) Innovator Virtual Peake…" at bounding box center [557, 301] width 335 height 553
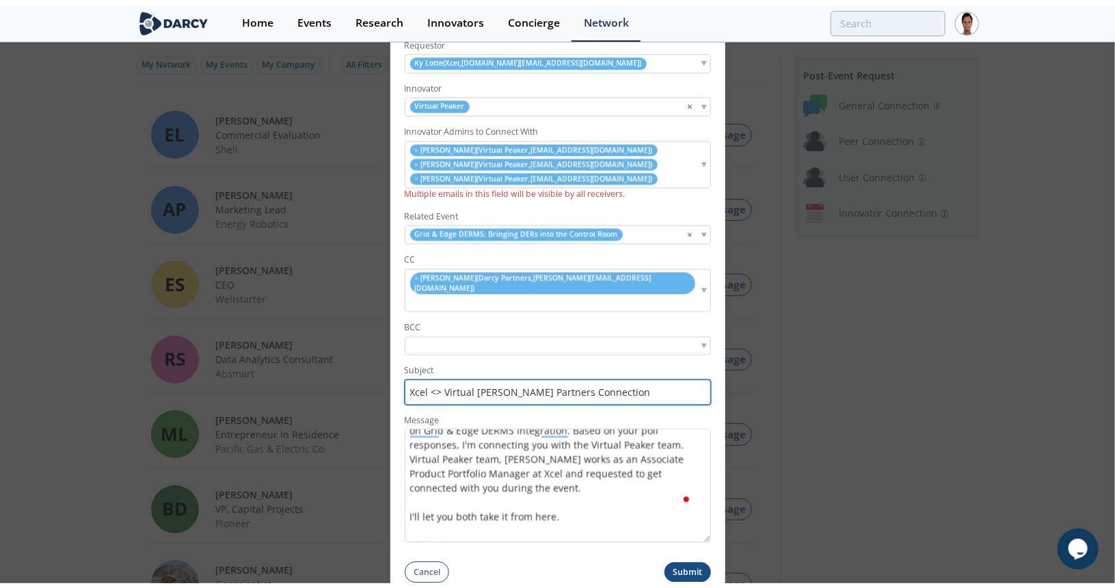
scroll to position [68, 0]
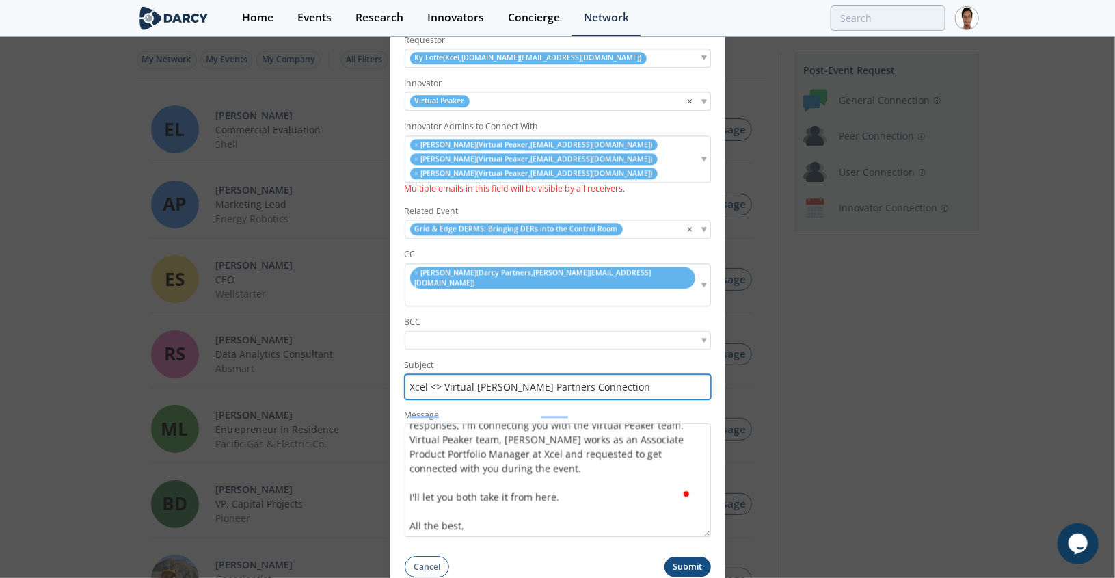
type input "Xcel <> Virtual [PERSON_NAME] Partners Connection"
click at [681, 557] on button "Submit" at bounding box center [687, 567] width 46 height 20
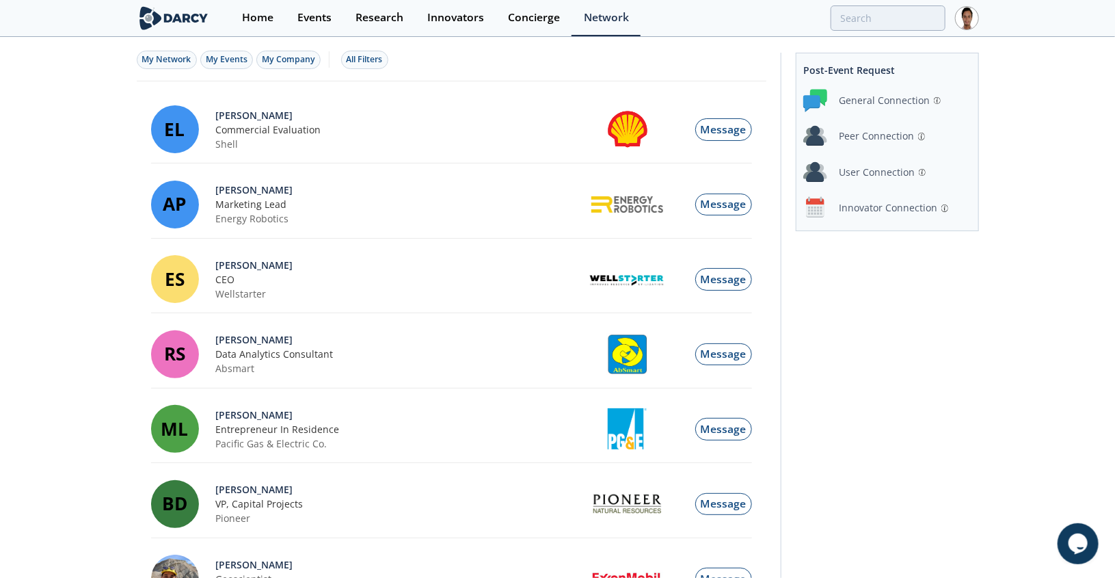
click at [882, 202] on div "Innovator Connection" at bounding box center [888, 207] width 98 height 14
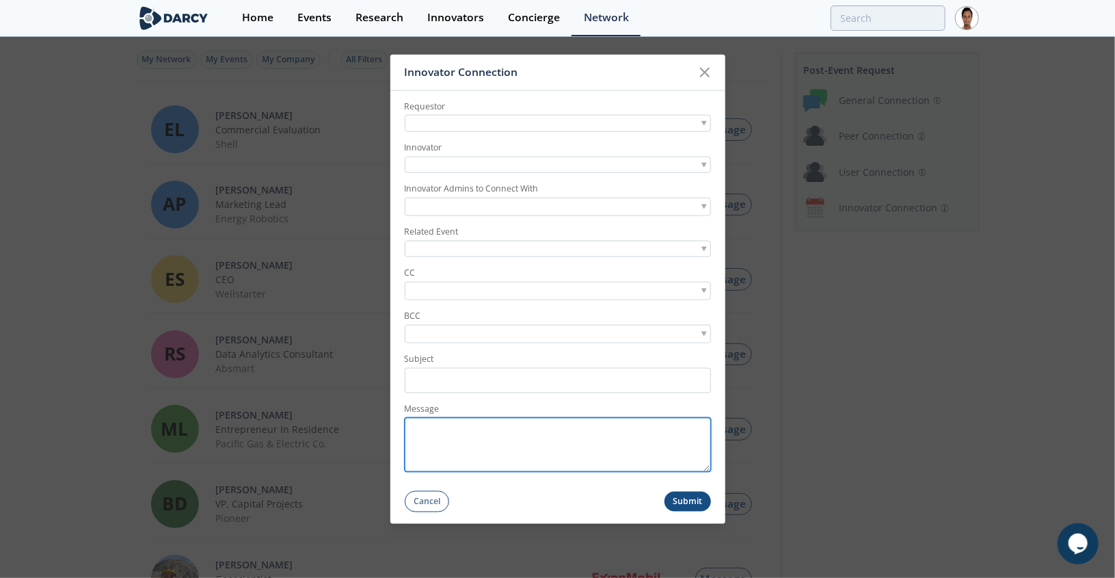
click at [503, 440] on textarea "Message" at bounding box center [558, 444] width 306 height 54
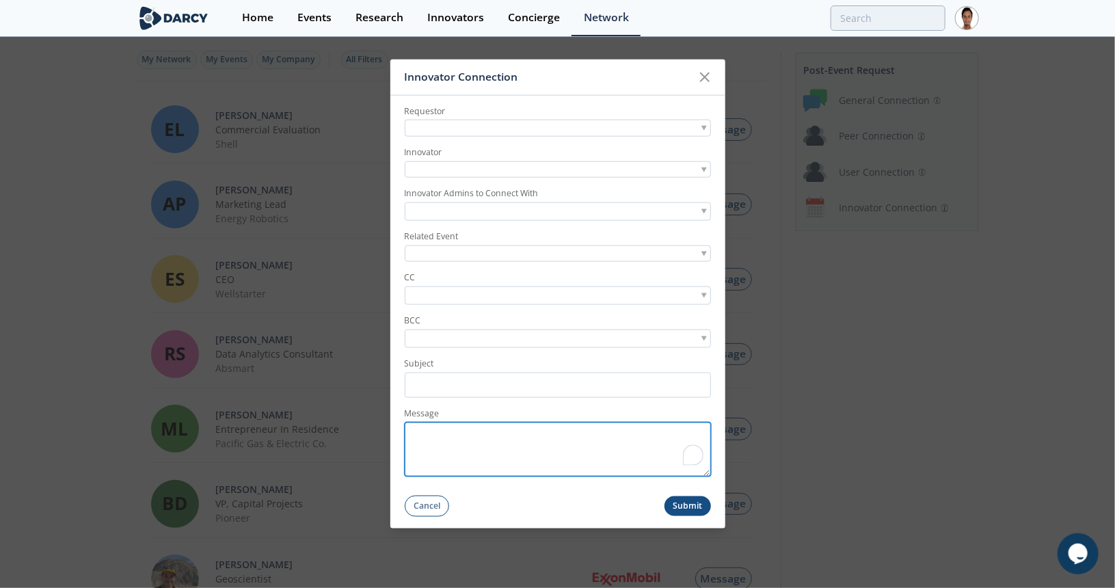
paste textarea "Hi Ky, Hope you are doing well and glad you could attend [DATE] event on Grid &…"
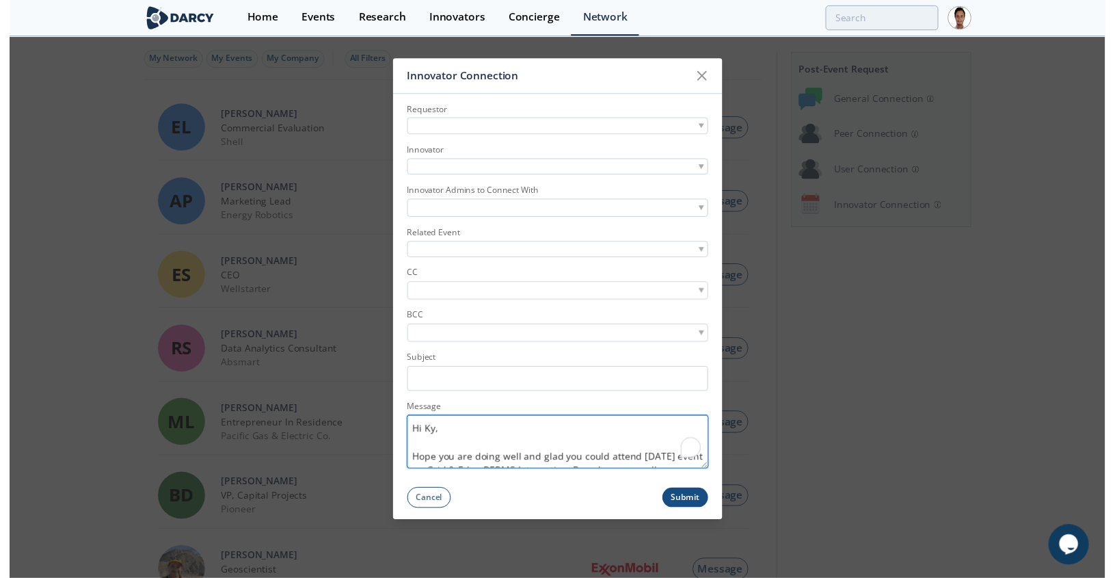
scroll to position [152, 0]
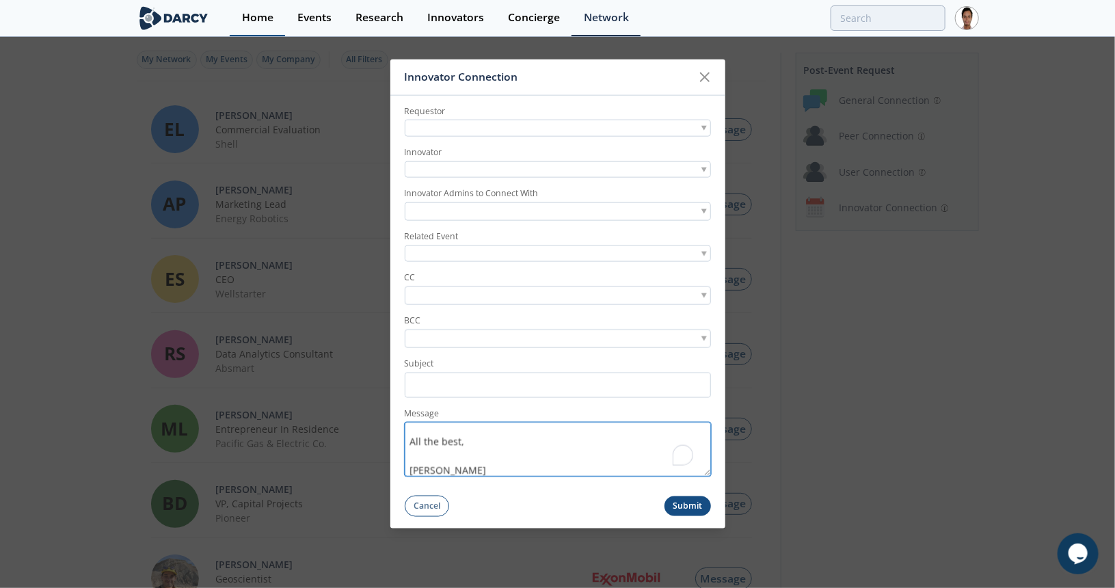
type textarea "Hi Ky, Hope you are doing well and glad you could attend [DATE] event on Grid &…"
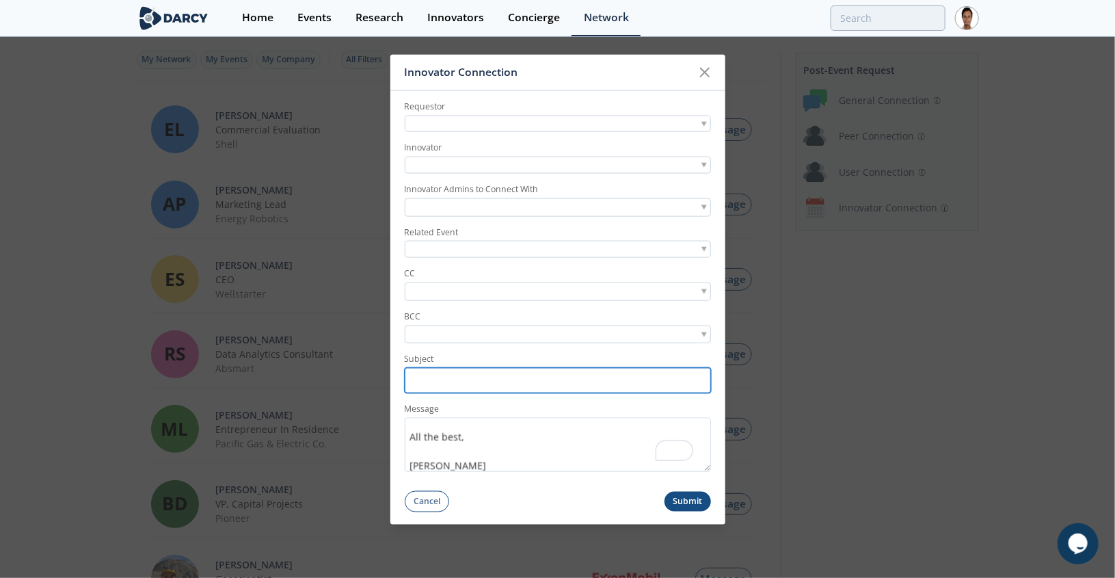
click at [526, 386] on input "Subject" at bounding box center [558, 380] width 306 height 25
paste input "Xcel <> Virtual [PERSON_NAME] Partners Connection"
type input "Xcel <> Virtual [PERSON_NAME] Partners Connection"
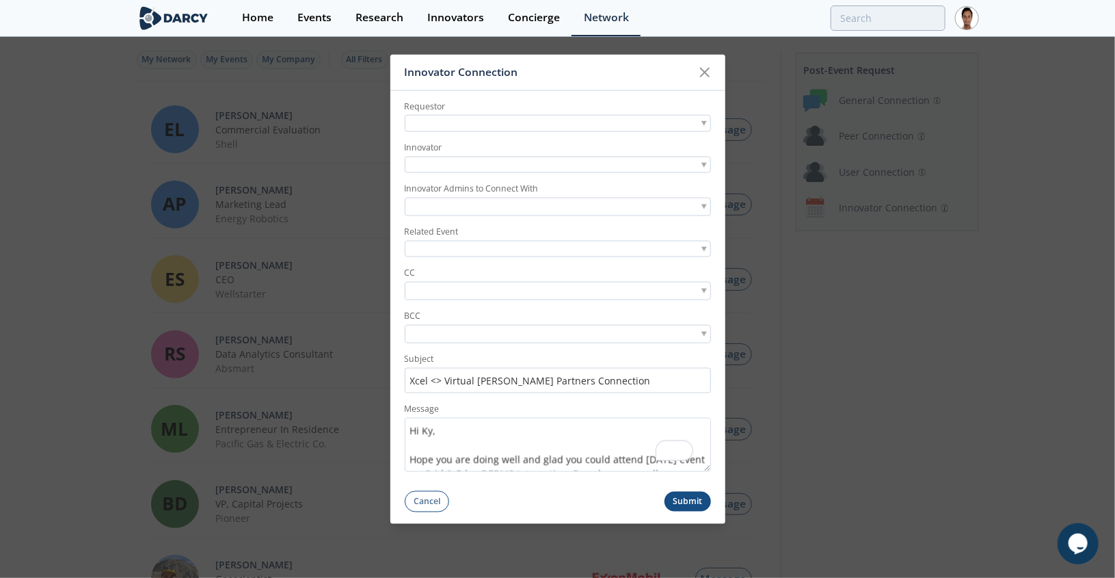
scroll to position [152, 0]
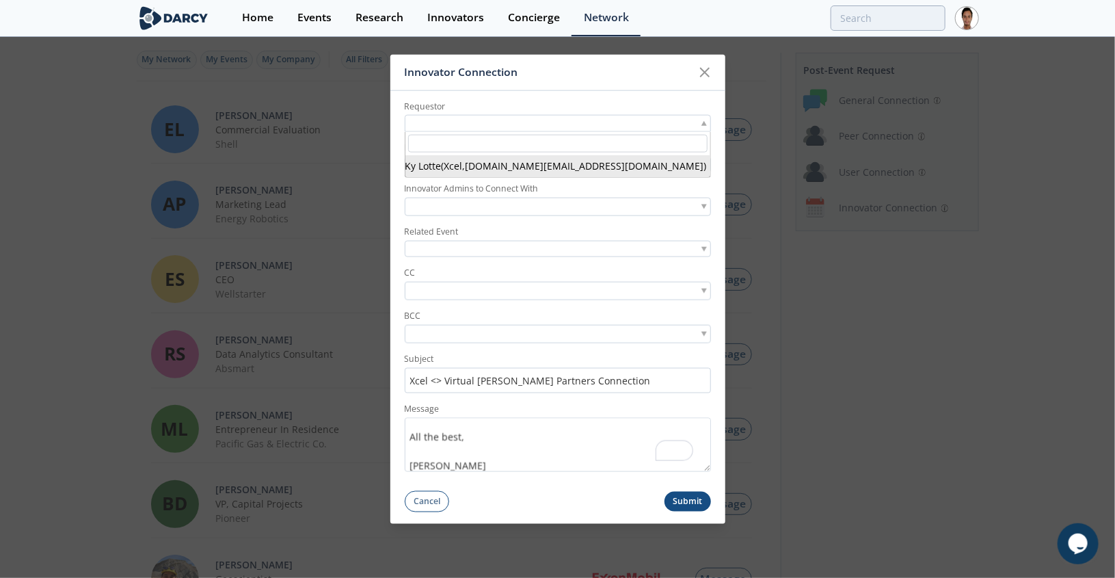
click at [621, 122] on div at bounding box center [558, 123] width 306 height 17
type input "[PERSON_NAME]"
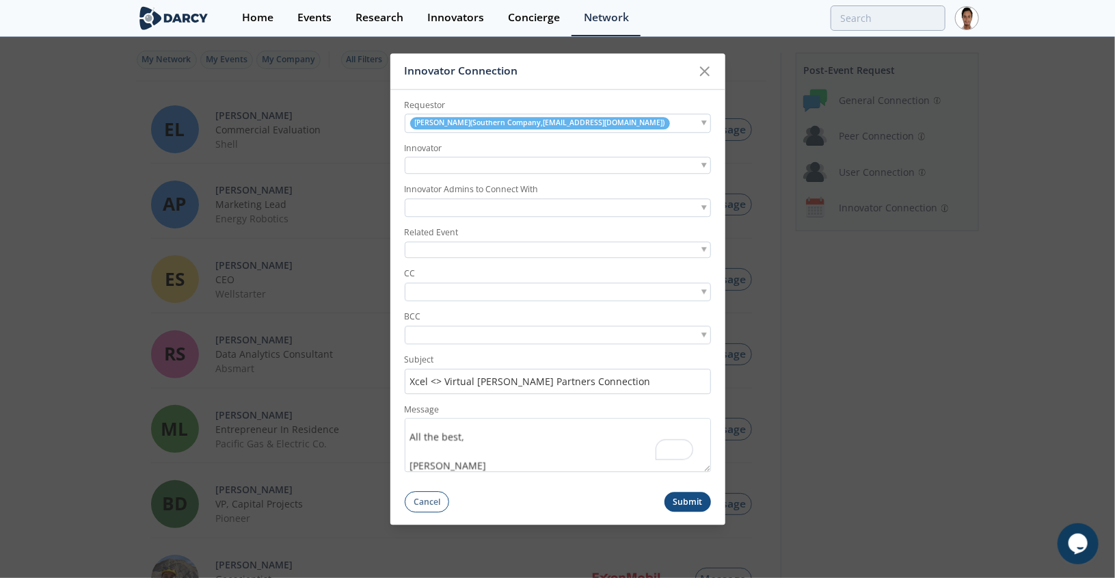
click at [573, 167] on div at bounding box center [558, 165] width 306 height 17
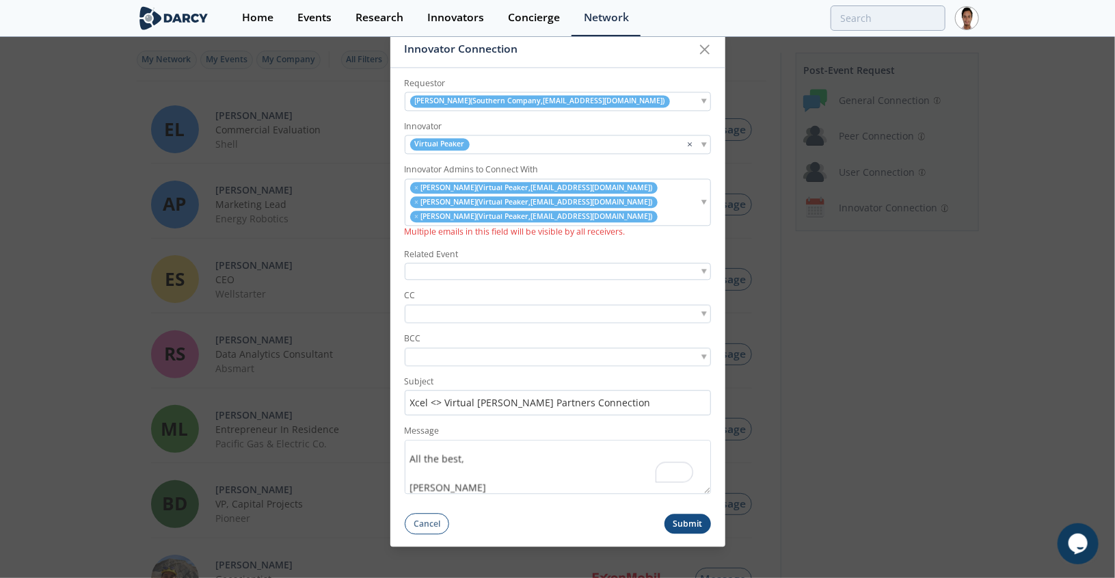
click at [498, 267] on div at bounding box center [558, 271] width 306 height 17
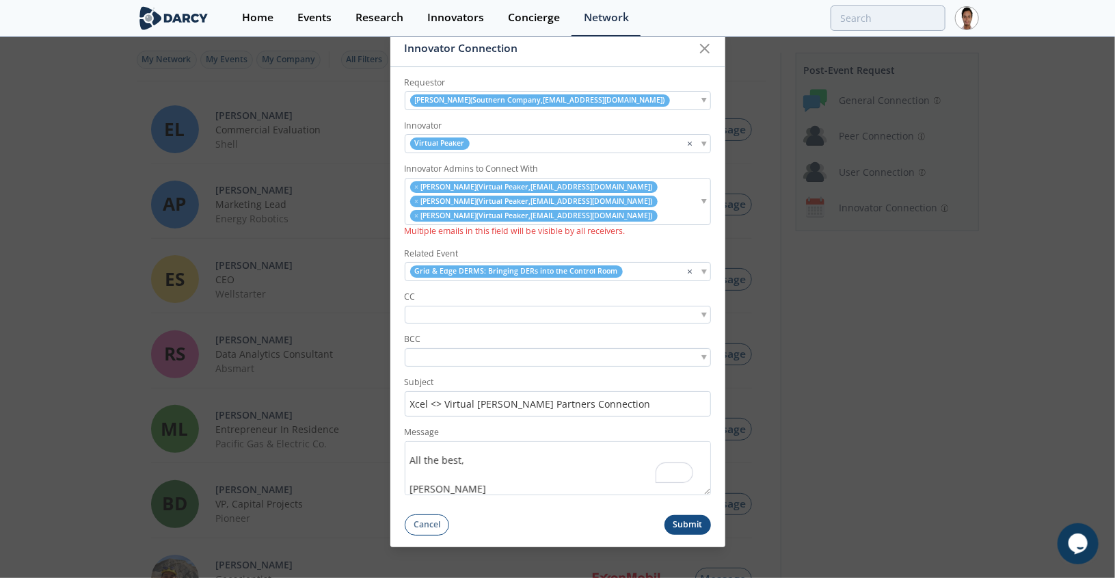
click at [497, 310] on input "search" at bounding box center [455, 315] width 94 height 14
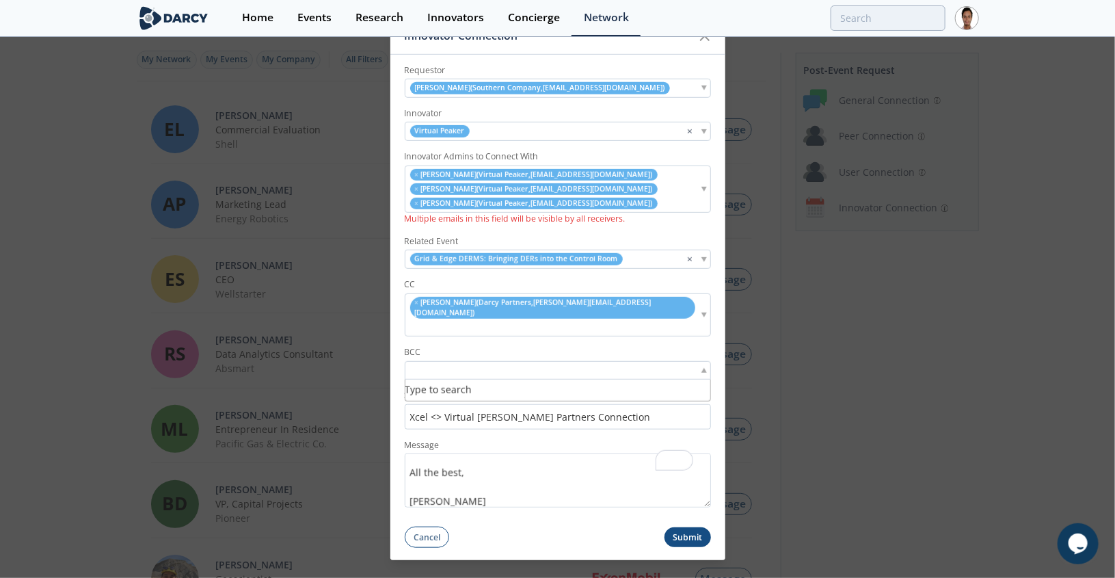
click at [504, 361] on div at bounding box center [558, 370] width 306 height 18
click at [600, 405] on input "Xcel <> Virtual [PERSON_NAME] Partners Connection" at bounding box center [558, 415] width 306 height 25
click at [417, 403] on input "Xcel <> Virtual [PERSON_NAME] Partners Connection" at bounding box center [558, 415] width 306 height 25
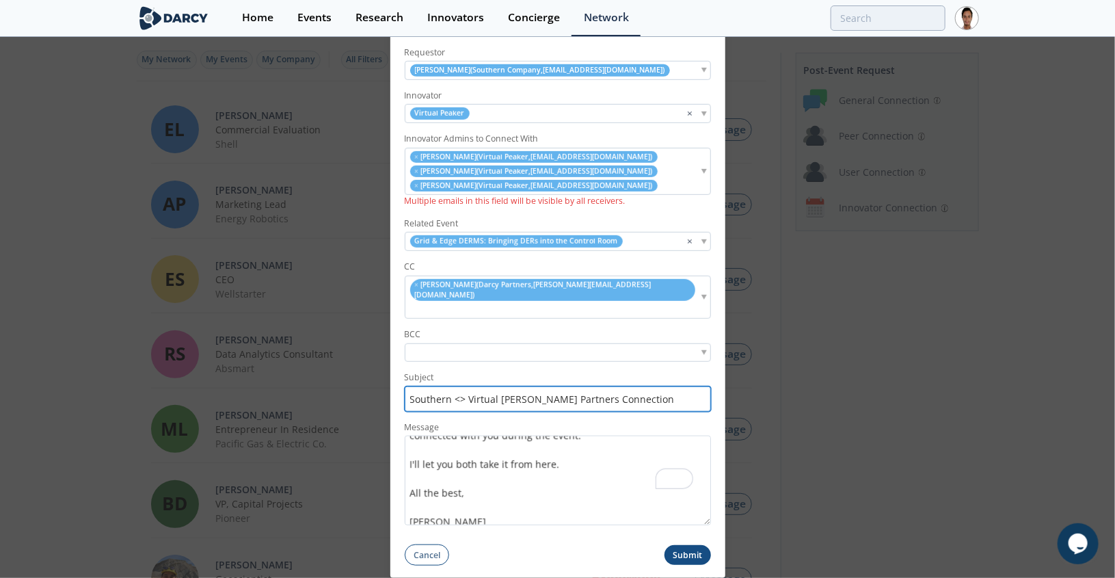
scroll to position [0, 0]
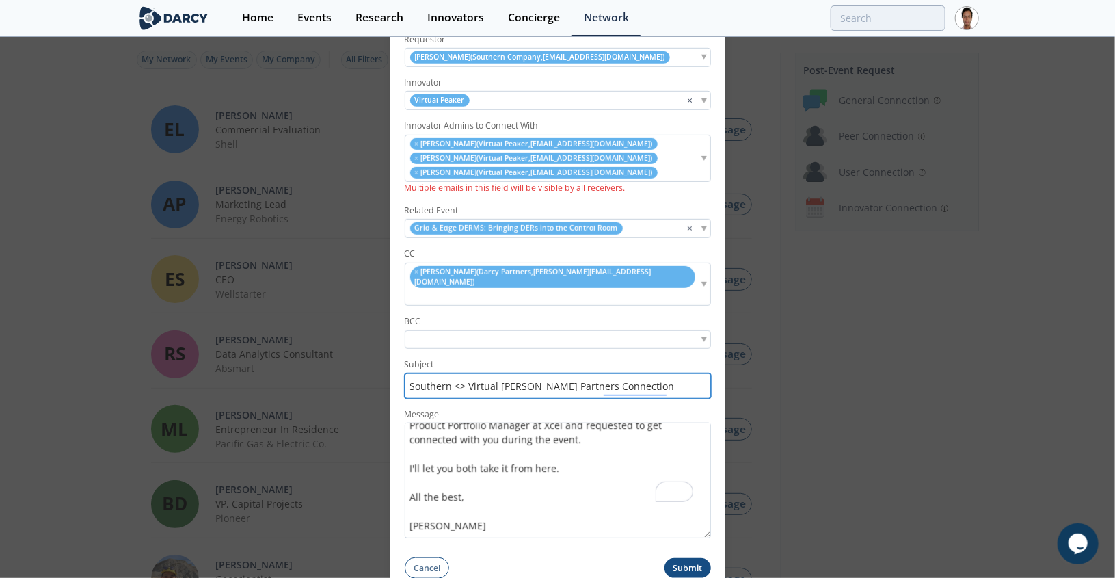
drag, startPoint x: 703, startPoint y: 489, endPoint x: 705, endPoint y: 552, distance: 62.9
click at [705, 552] on form "Requestor [PERSON_NAME] ( Southern Company , [EMAIL_ADDRESS][DOMAIN_NAME] ) Inn…" at bounding box center [557, 300] width 335 height 555
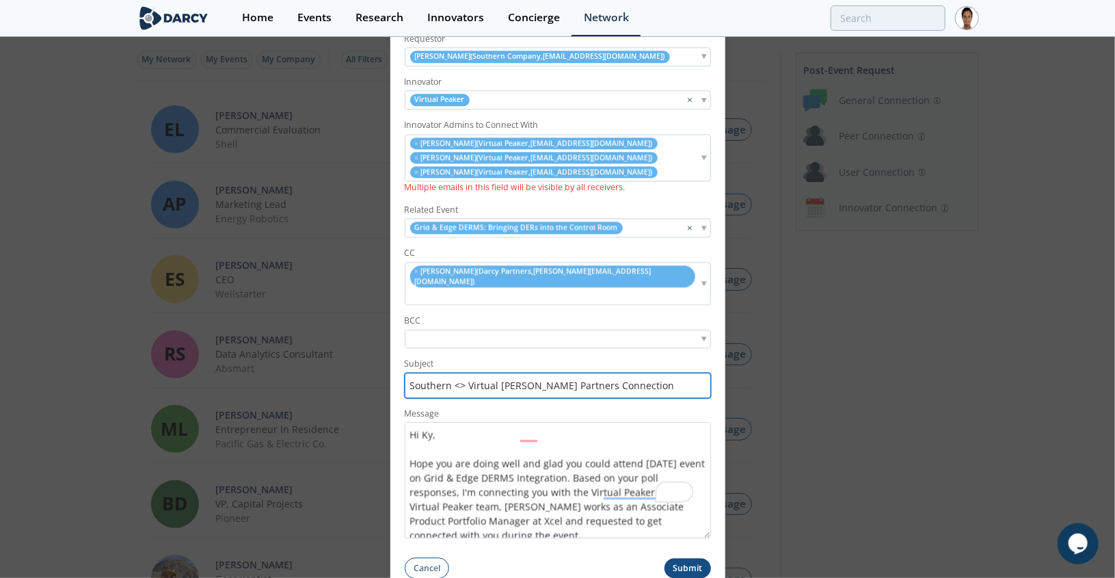
type input "Southern <> Virtual [PERSON_NAME] Partners Connection"
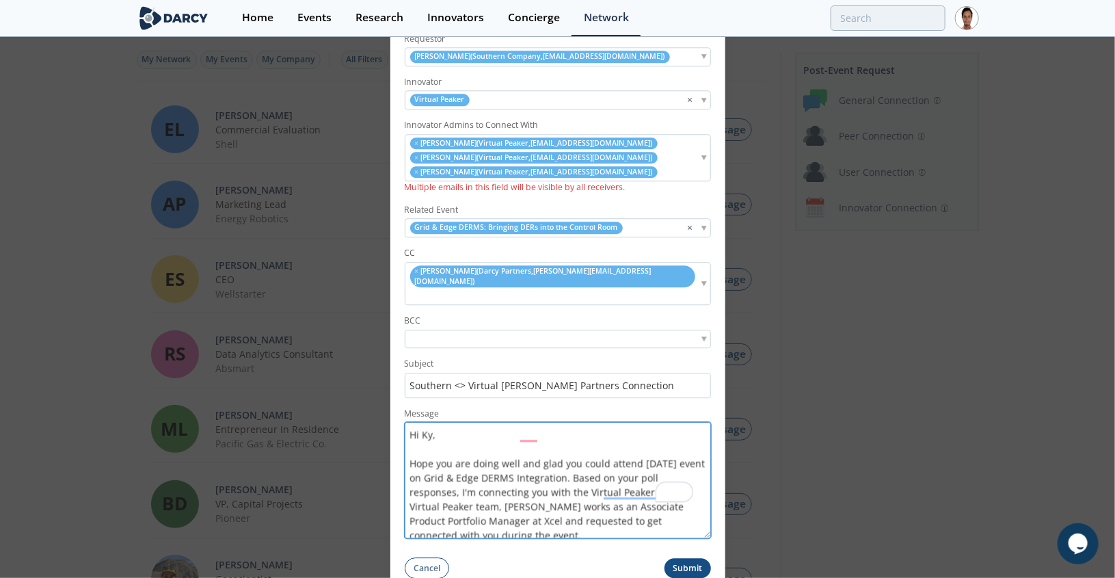
click at [422, 422] on textarea "Hi Ky, Hope you are doing well and glad you could attend [DATE] event on Grid &…" at bounding box center [558, 480] width 306 height 116
click at [421, 488] on textarea "Hi [PERSON_NAME], Hope you are doing well and glad you could attend [DATE] even…" at bounding box center [558, 480] width 306 height 116
click at [507, 491] on textarea "Hi [PERSON_NAME], Hope you are doing well and glad you could attend [DATE] even…" at bounding box center [558, 480] width 306 height 116
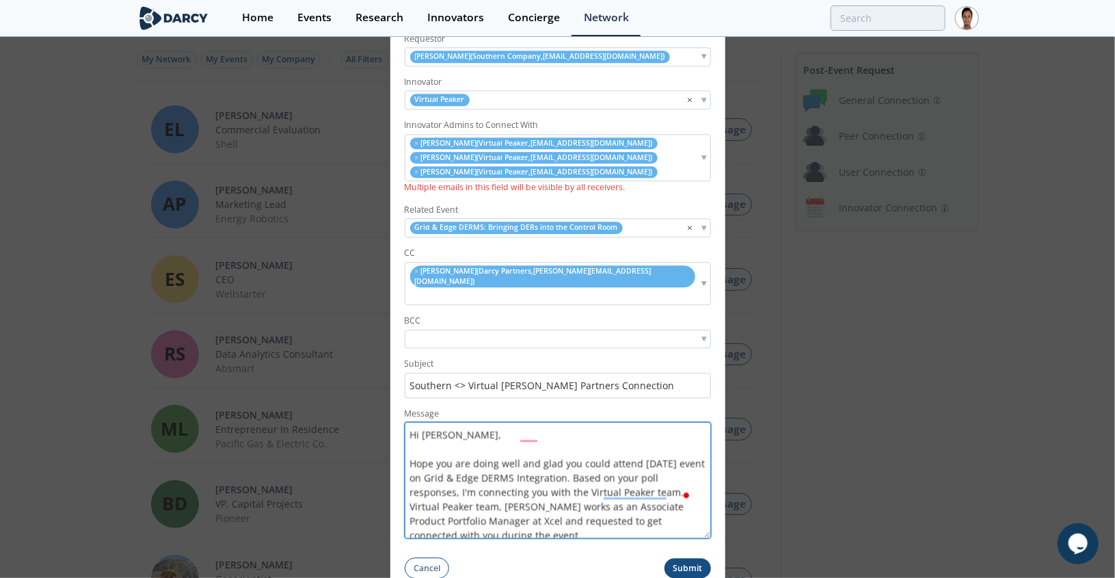
click at [507, 491] on textarea "Hi [PERSON_NAME], Hope you are doing well and glad you could attend [DATE] even…" at bounding box center [558, 480] width 306 height 116
click at [604, 493] on textarea "Hi [PERSON_NAME], Hope you are doing well and glad you could attend [DATE] even…" at bounding box center [558, 480] width 306 height 116
click at [427, 505] on textarea "Hi [PERSON_NAME], Hope you are doing well and glad you could attend [DATE] even…" at bounding box center [558, 480] width 306 height 116
type textarea "Hi [PERSON_NAME], Hope you are doing well and glad you could attend [DATE] even…"
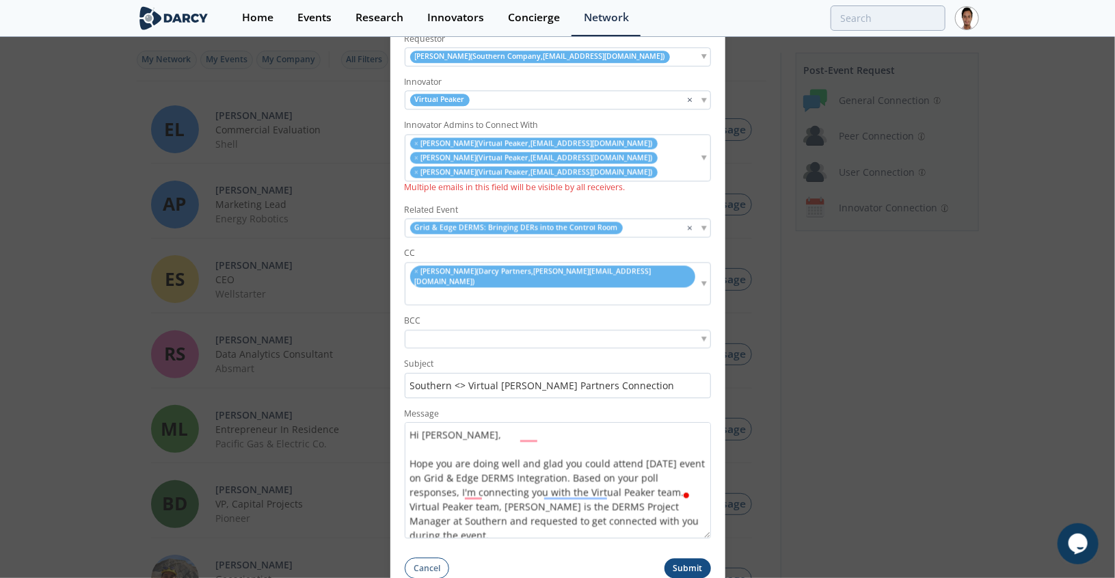
click at [690, 558] on button "Submit" at bounding box center [687, 568] width 46 height 20
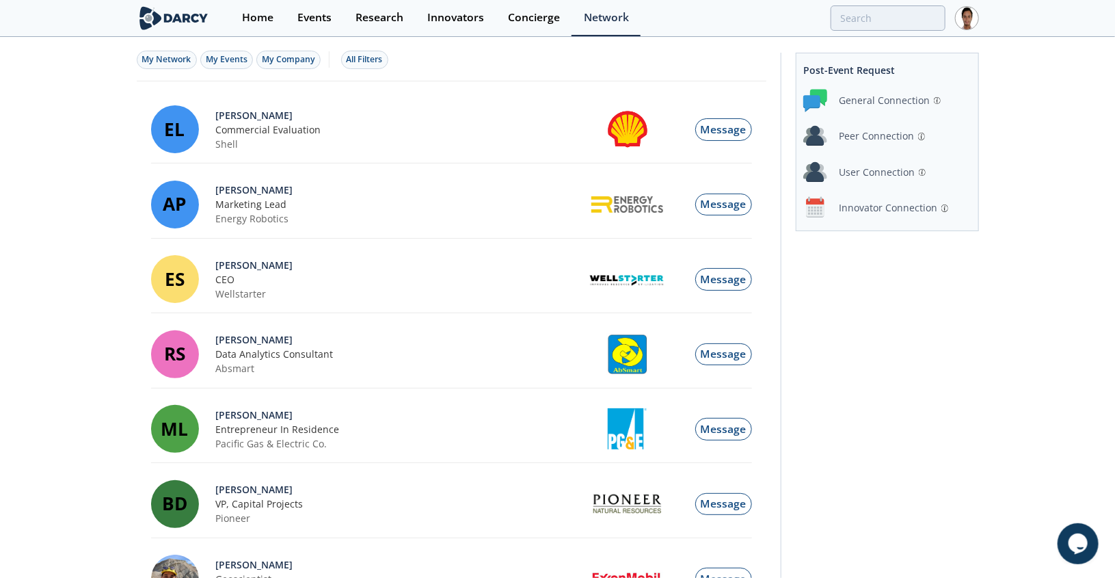
click at [876, 206] on div "Innovator Connection" at bounding box center [888, 207] width 98 height 14
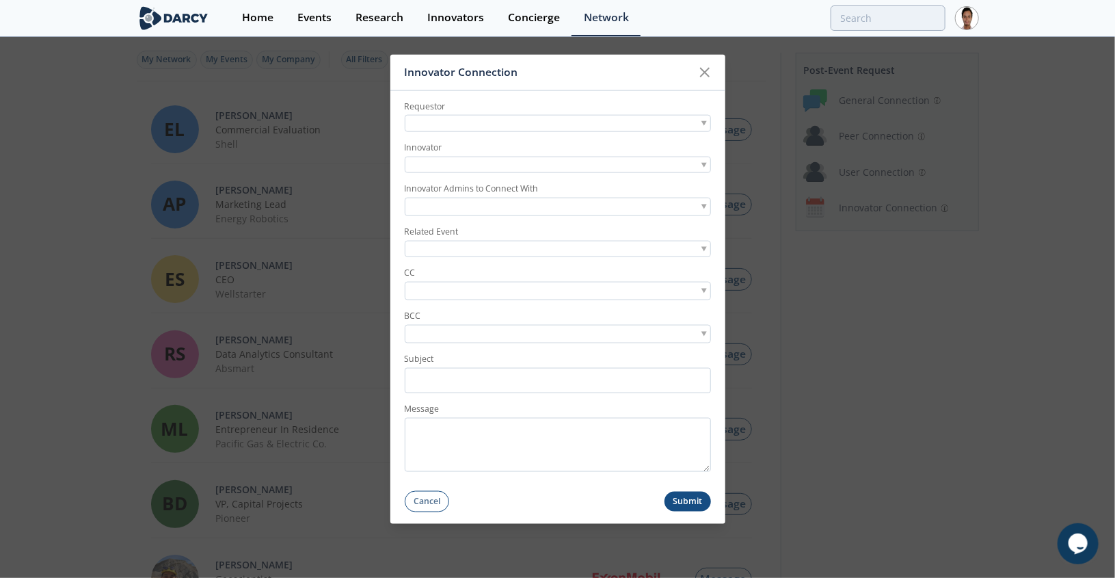
click at [508, 120] on div at bounding box center [558, 123] width 306 height 17
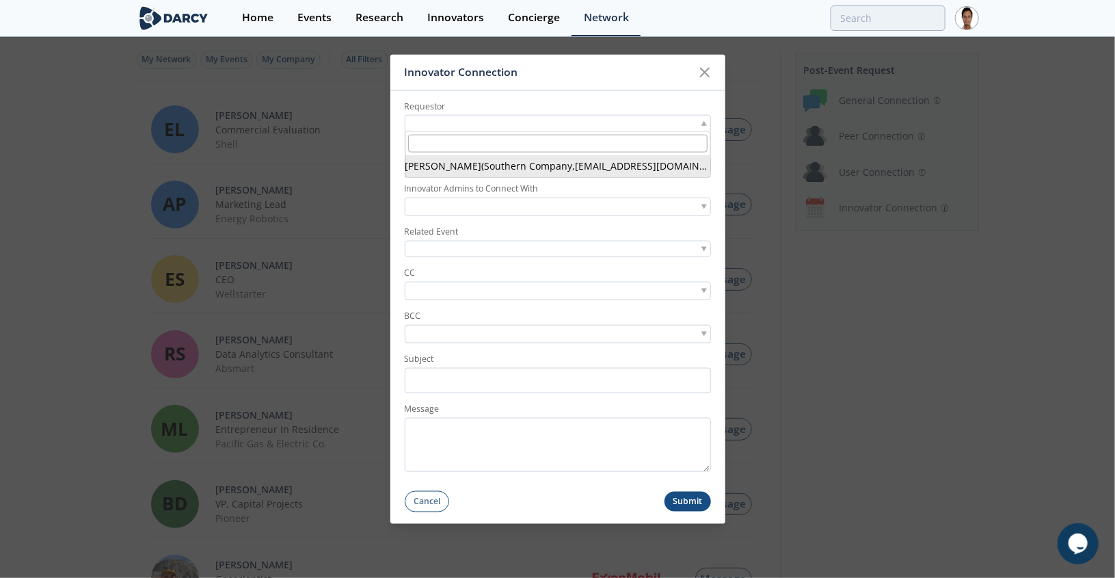
paste input "abraham canafe"
type input "abraham canafe"
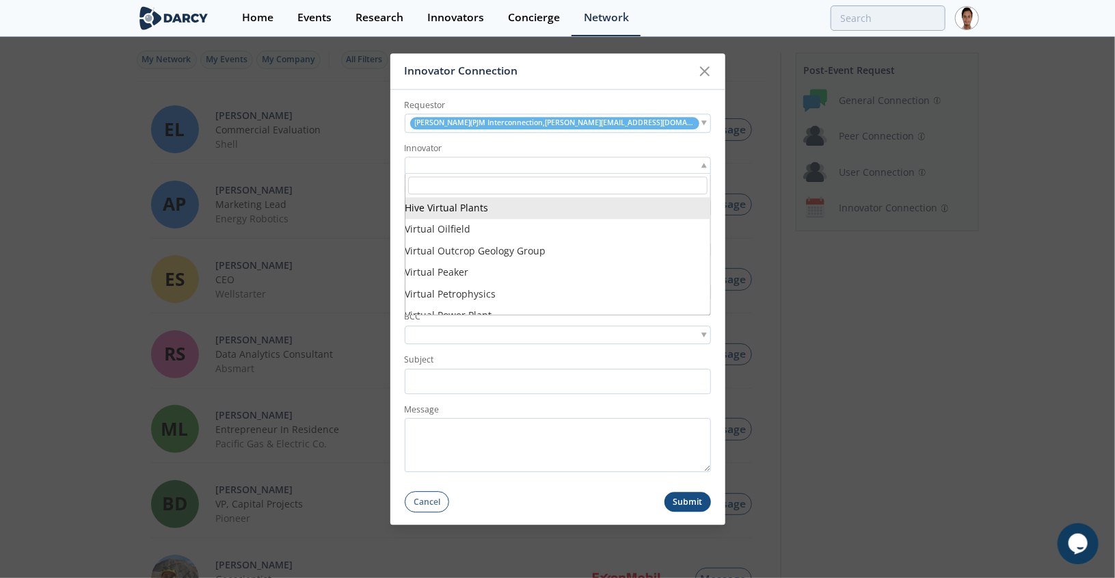
click at [507, 169] on div at bounding box center [558, 165] width 306 height 17
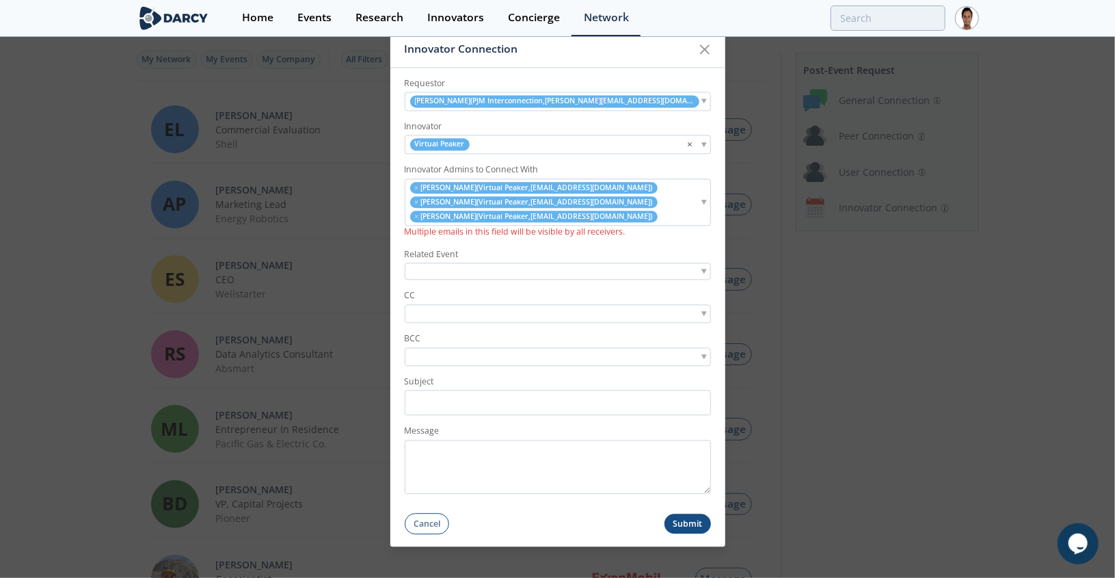
click at [482, 271] on div at bounding box center [558, 271] width 306 height 17
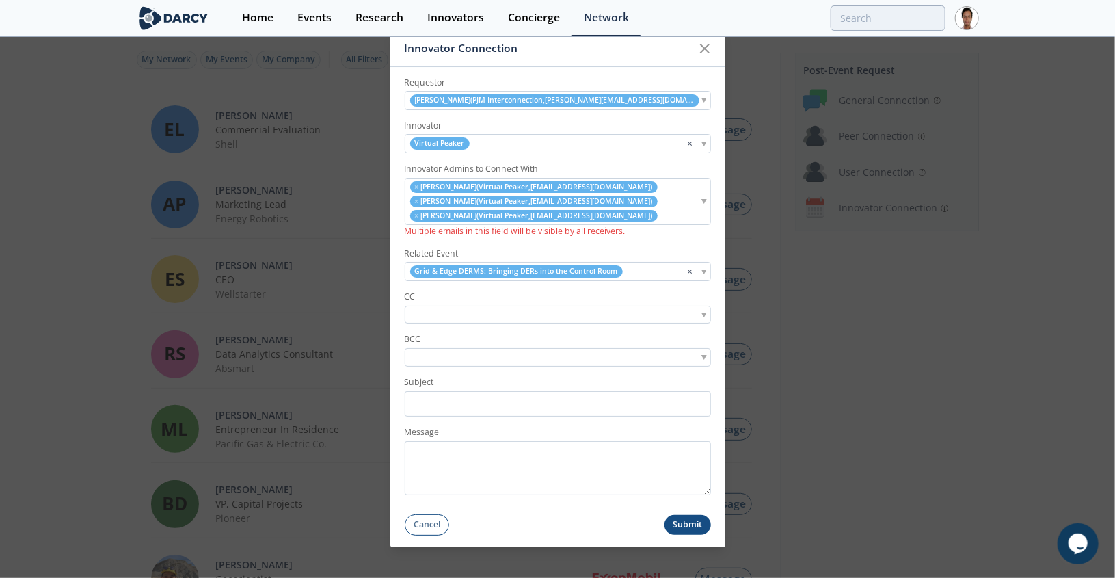
click at [489, 317] on input "search" at bounding box center [455, 315] width 94 height 14
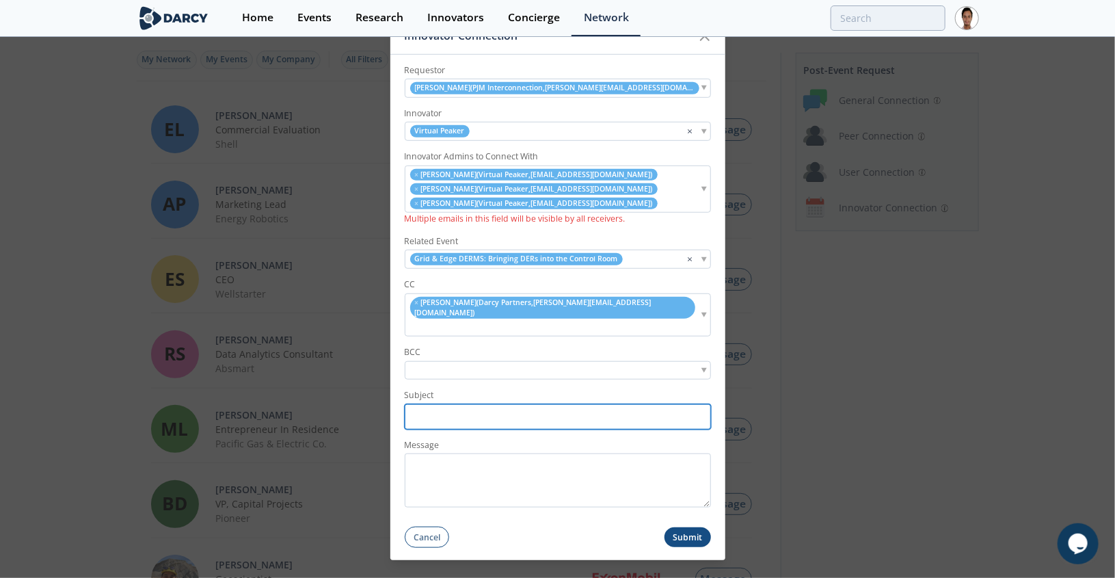
click at [493, 410] on input "Subject" at bounding box center [558, 415] width 306 height 25
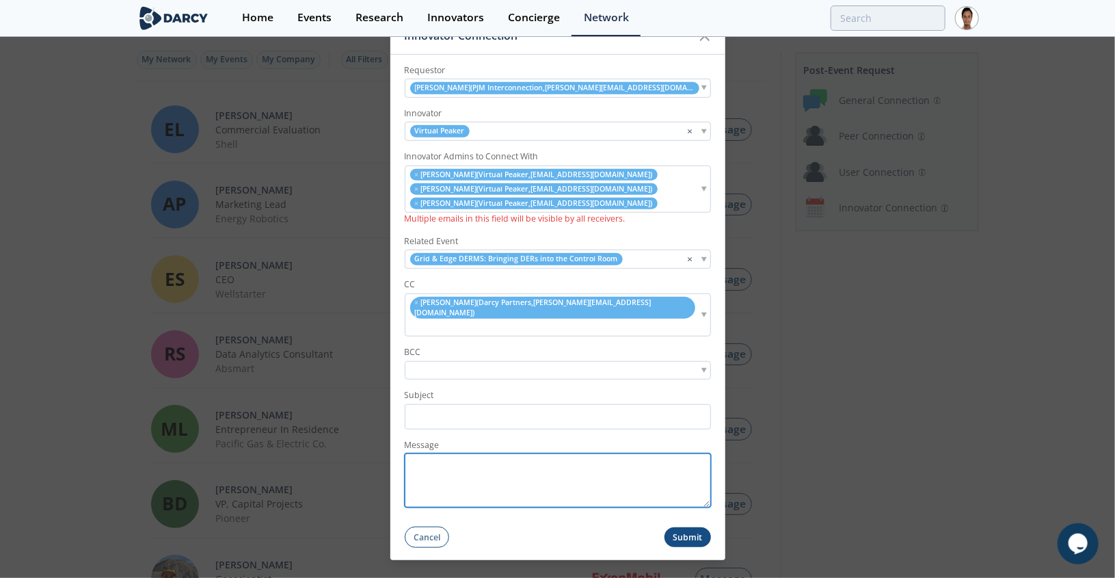
click at [533, 470] on textarea "Message" at bounding box center [558, 480] width 306 height 54
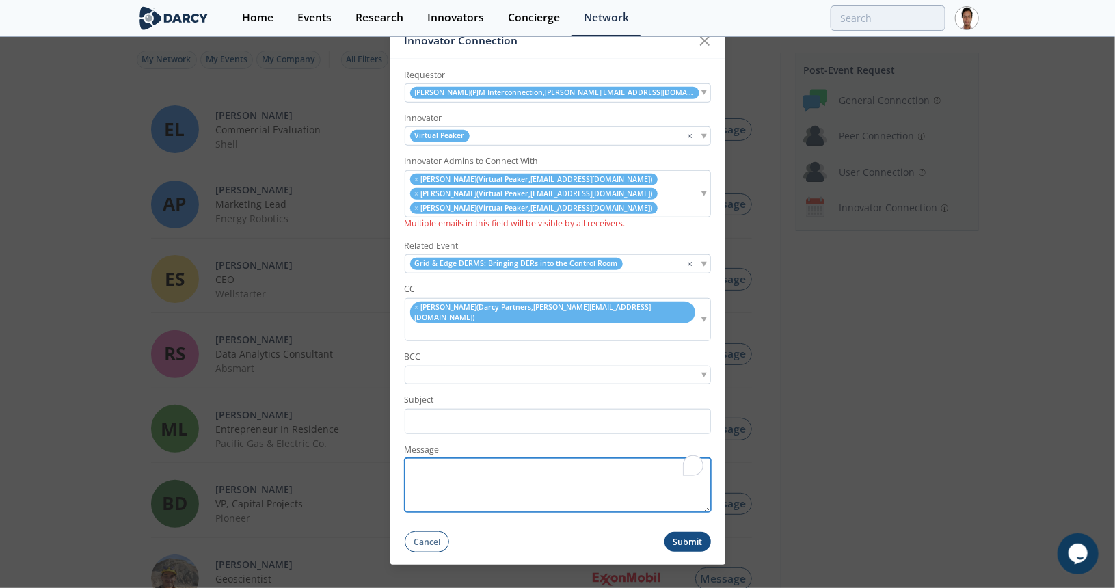
paste textarea "Hi [PERSON_NAME], Hope you are doing well and glad you could attend [DATE] even…"
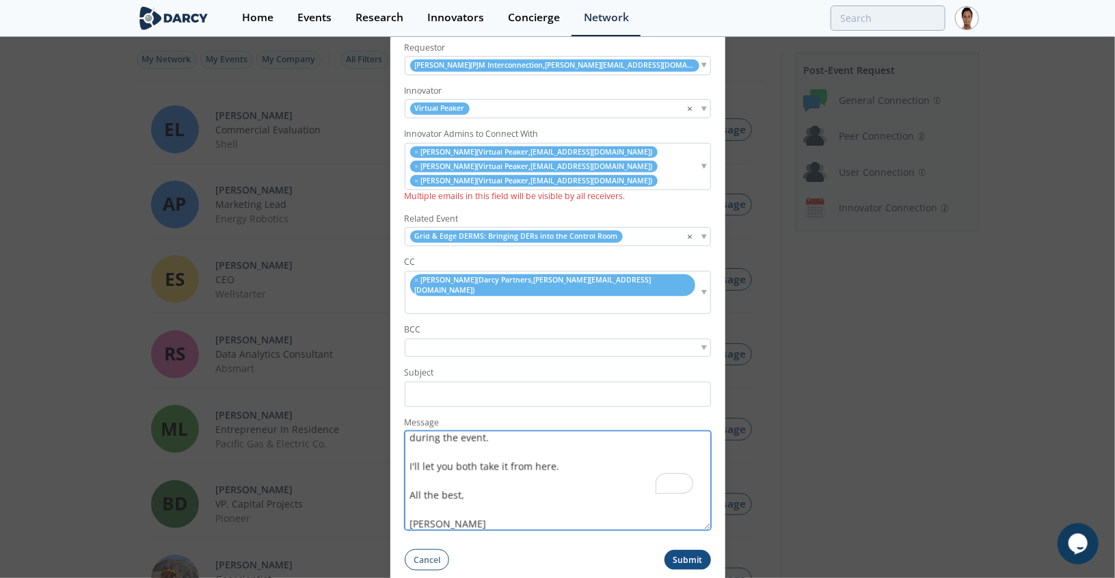
scroll to position [96, 0]
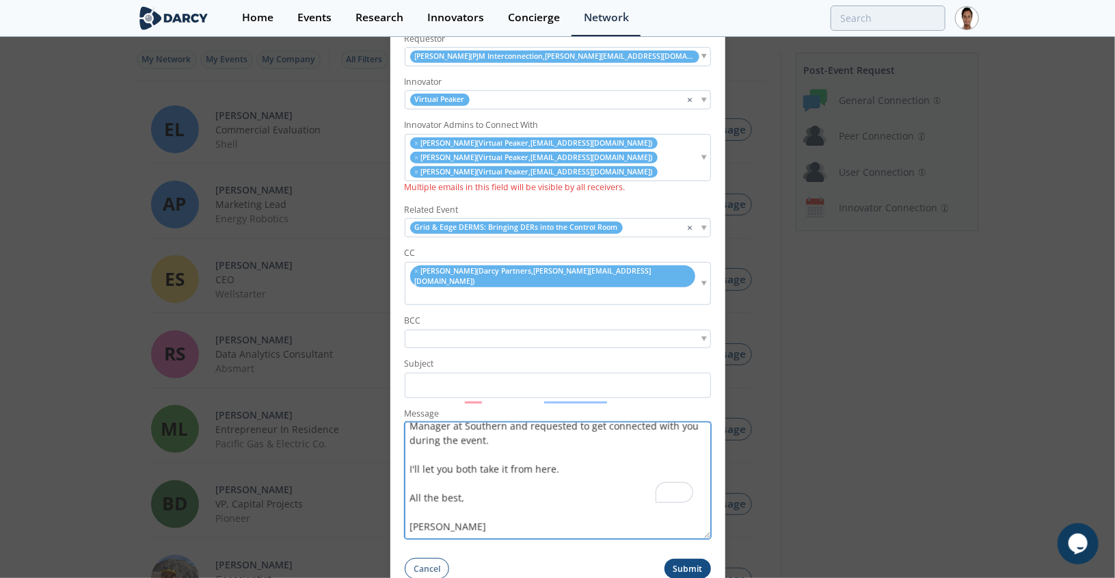
drag, startPoint x: 707, startPoint y: 489, endPoint x: 710, endPoint y: 550, distance: 60.9
click at [710, 550] on form "Requestor Abraham Canafe ( PJM Interconnection , abraham.canafe@pjm.com ) Innov…" at bounding box center [557, 301] width 335 height 556
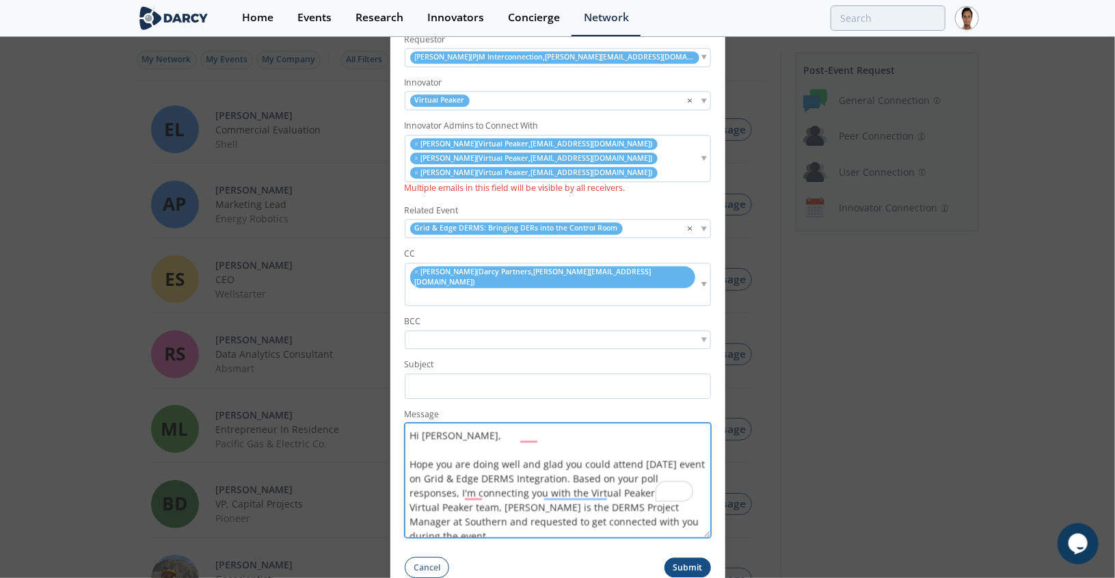
click at [433, 423] on textarea "Hi [PERSON_NAME], Hope you are doing well and glad you could attend [DATE] even…" at bounding box center [558, 480] width 306 height 115
drag, startPoint x: 502, startPoint y: 492, endPoint x: 556, endPoint y: 491, distance: 53.3
click at [556, 491] on textarea "Hi Abraham, Hope you are doing well and glad you could attend yesterday's event…" at bounding box center [558, 480] width 306 height 115
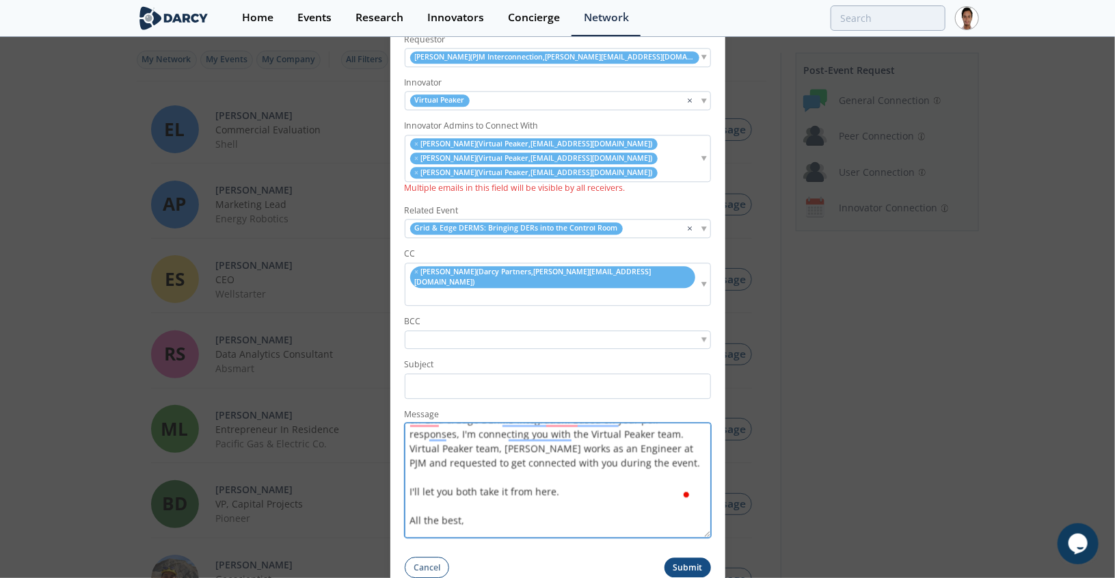
scroll to position [68, 0]
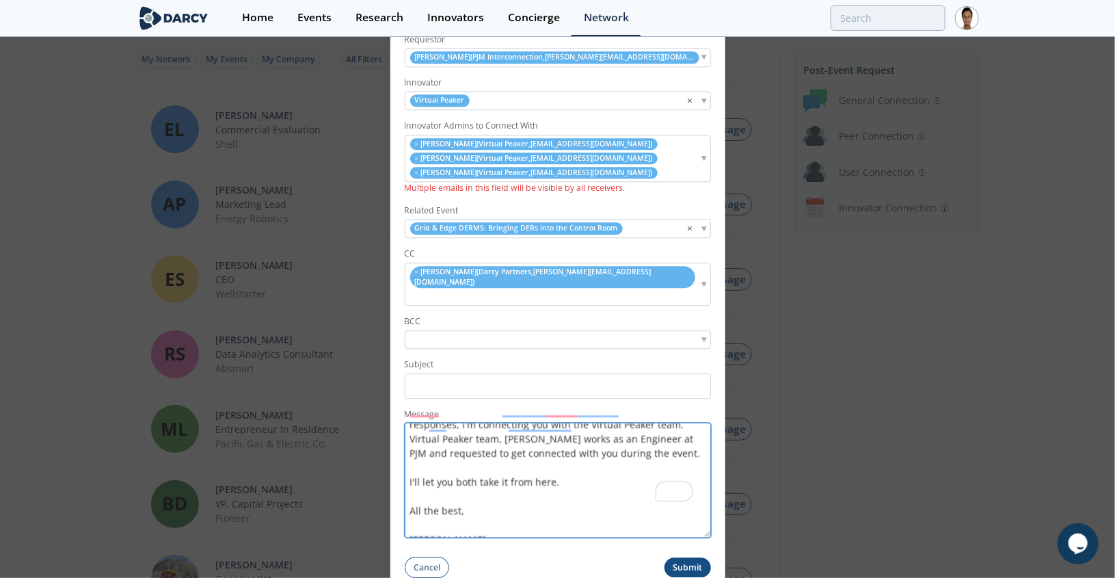
type textarea "Hi [PERSON_NAME], Hope you are doing well and glad you could attend [DATE] even…"
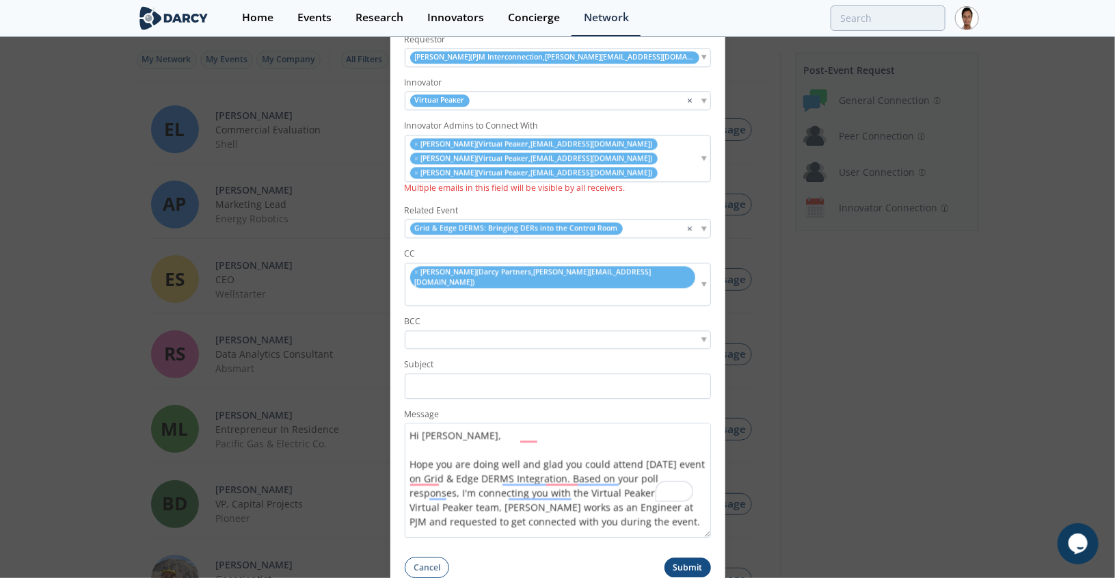
scroll to position [68, 0]
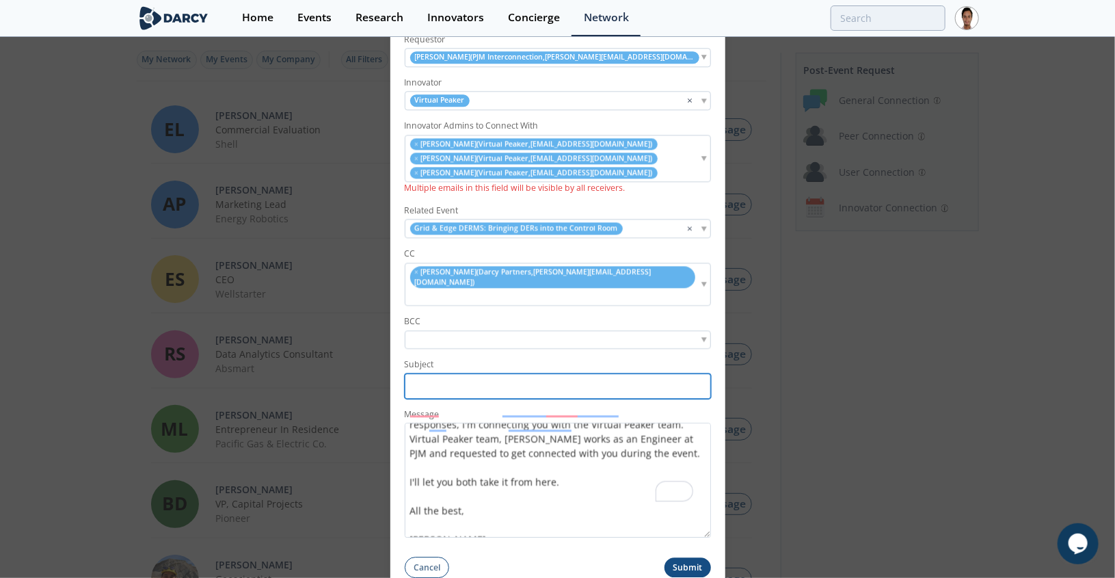
click at [486, 373] on input "Subject" at bounding box center [558, 385] width 306 height 25
paste input "Southern <> Virtual [PERSON_NAME] Partners Connection"
click at [428, 375] on input "Southern <> Virtual [PERSON_NAME] Partners Connection" at bounding box center [558, 385] width 306 height 25
click at [428, 374] on input "Southern <> Virtual [PERSON_NAME] Partners Connection" at bounding box center [558, 385] width 306 height 25
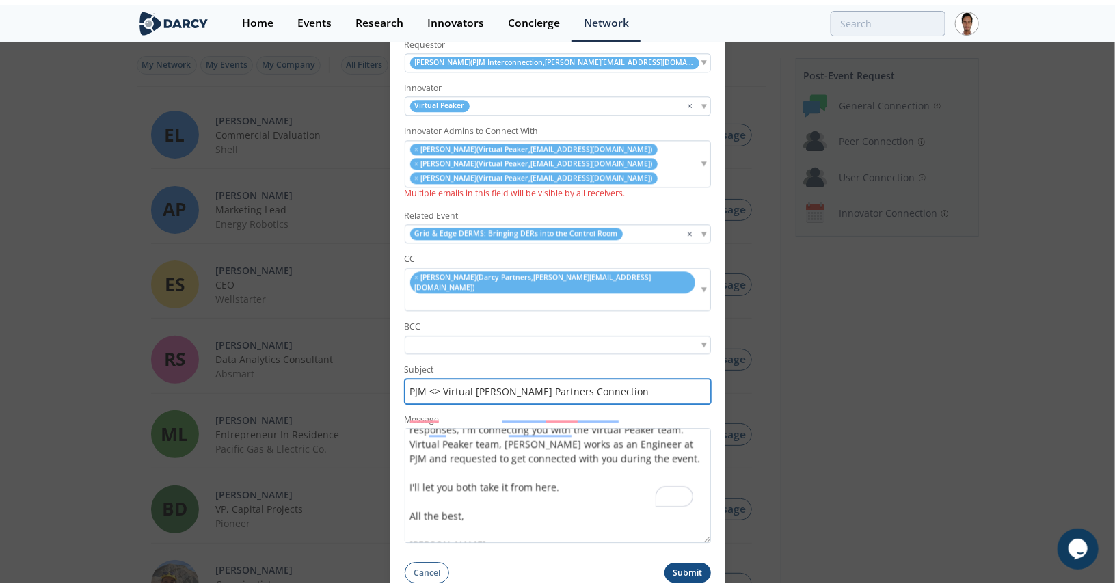
scroll to position [82, 0]
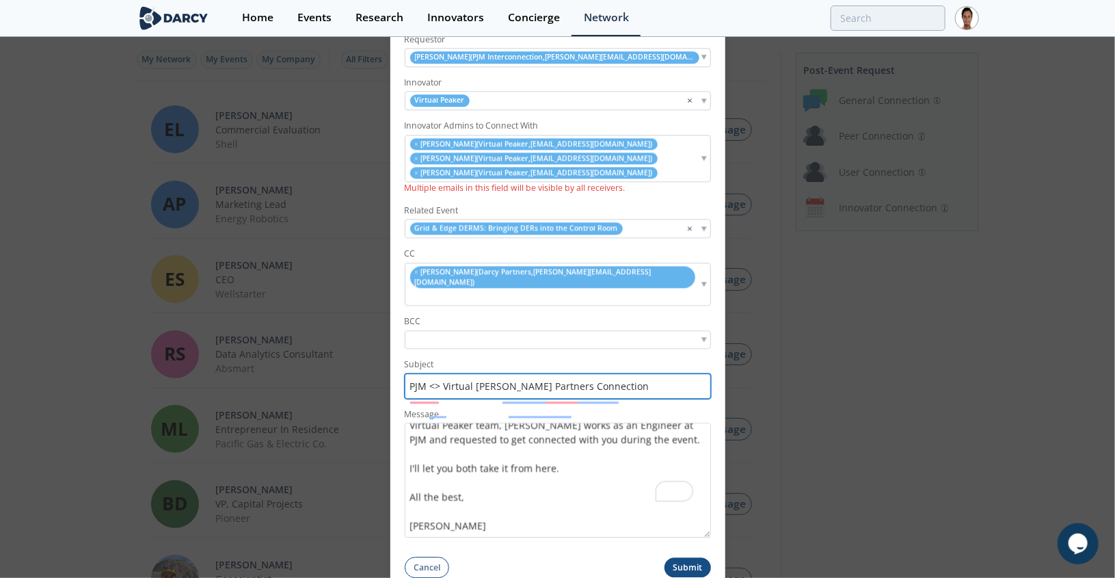
type input "PJM <> Virtual Peaker - Darcy Partners Connection"
click at [681, 558] on button "Submit" at bounding box center [687, 568] width 46 height 20
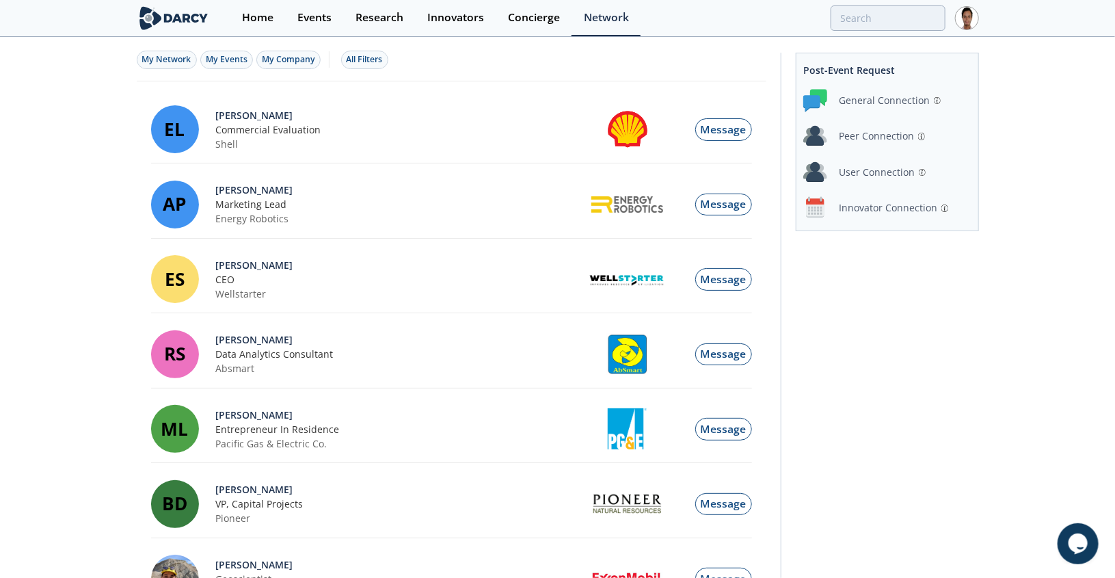
click at [862, 204] on div "Innovator Connection" at bounding box center [888, 207] width 98 height 14
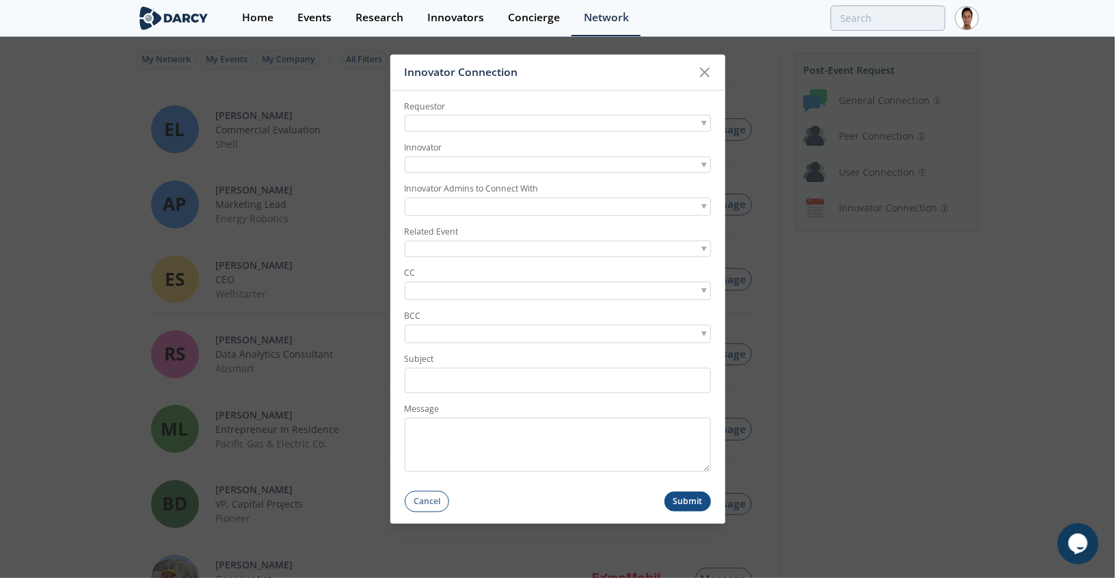
click at [455, 121] on div at bounding box center [558, 123] width 306 height 17
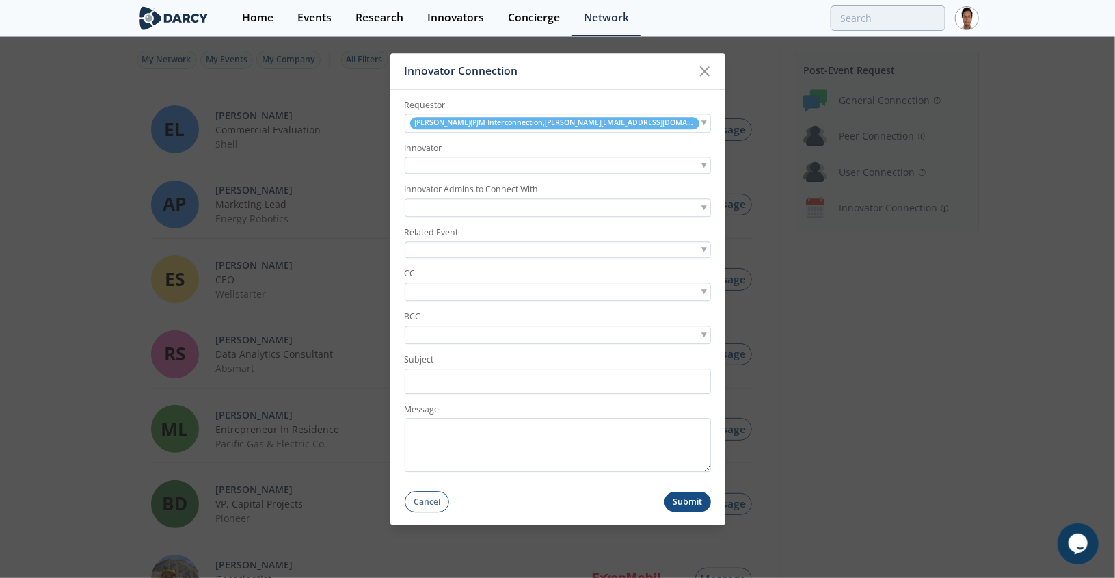
click at [463, 165] on div at bounding box center [558, 165] width 306 height 17
type input "aspentech"
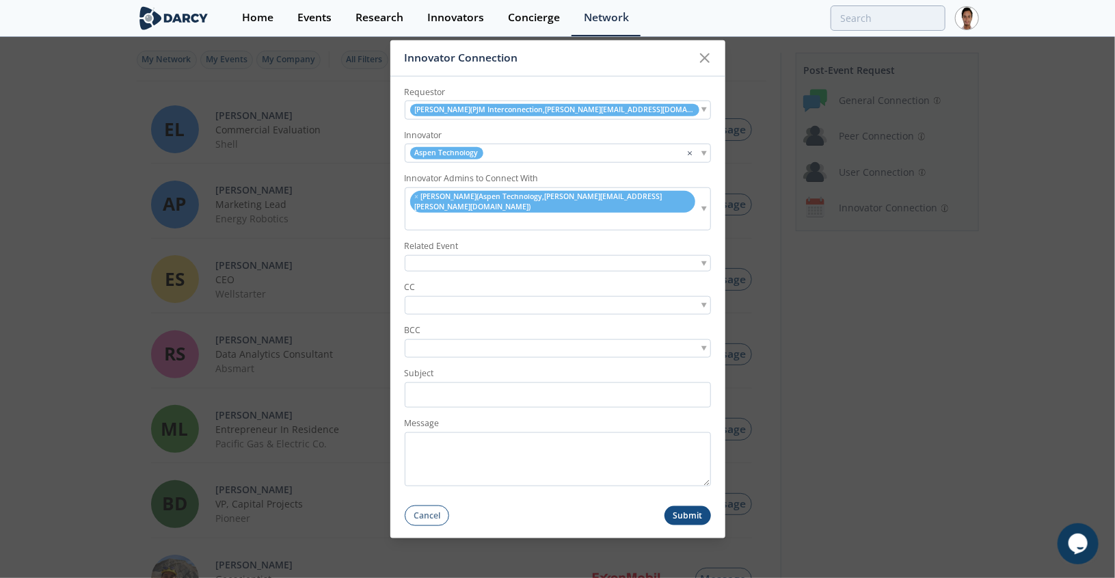
click at [476, 255] on div at bounding box center [558, 263] width 306 height 17
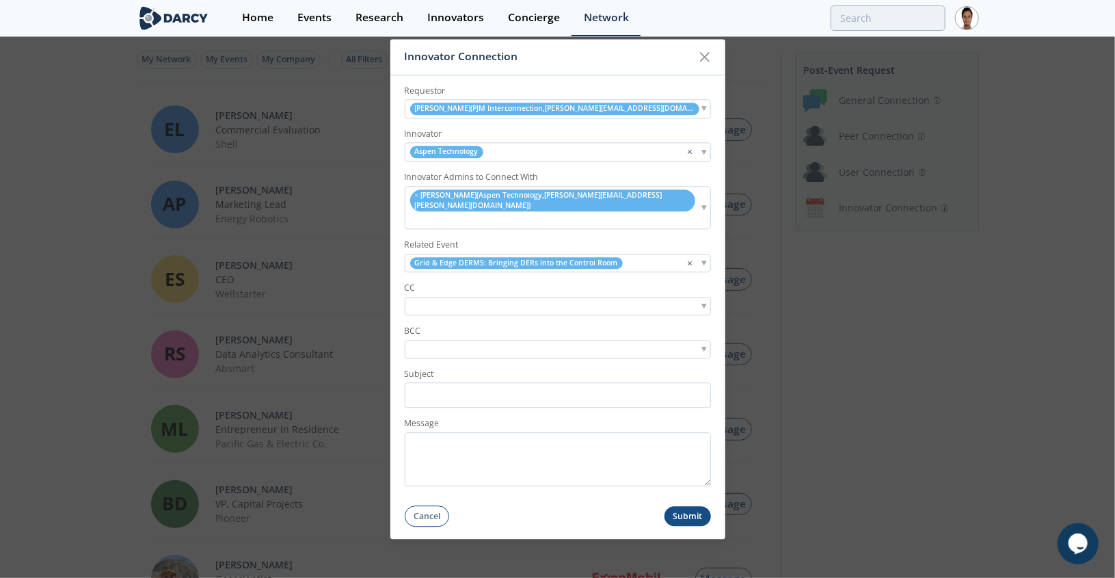
click at [479, 299] on input "search" at bounding box center [455, 306] width 94 height 14
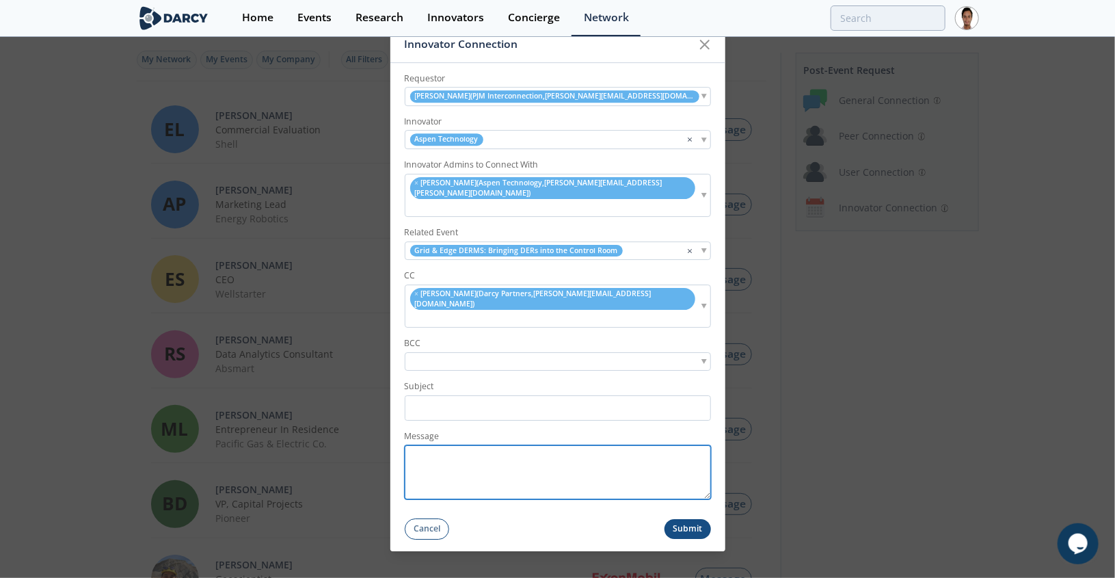
click at [476, 449] on textarea "Message" at bounding box center [558, 472] width 306 height 54
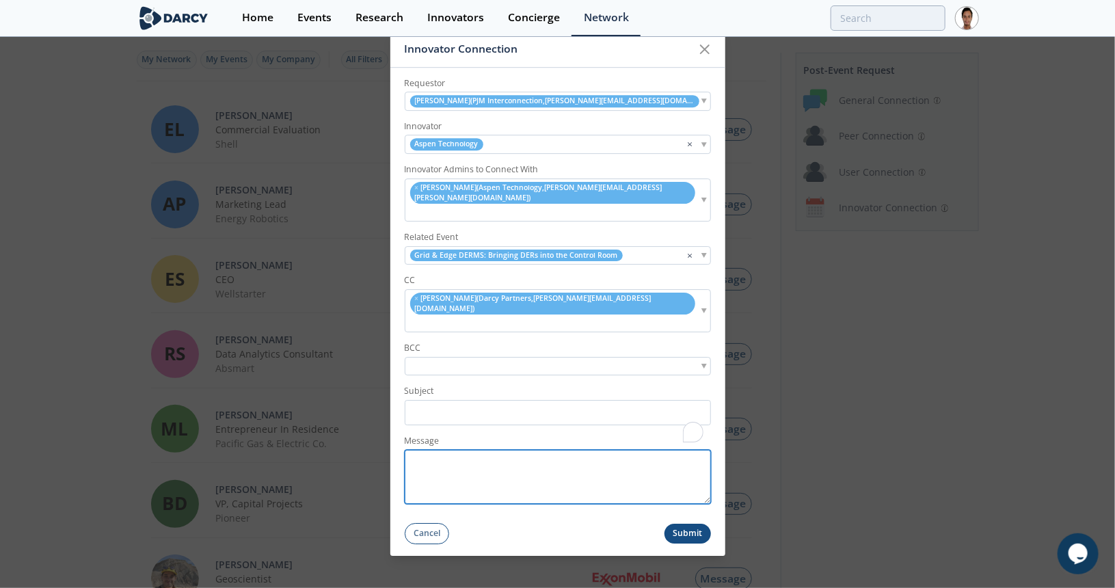
paste textarea "Hi [PERSON_NAME], Hope you are doing well and glad you could attend [DATE] even…"
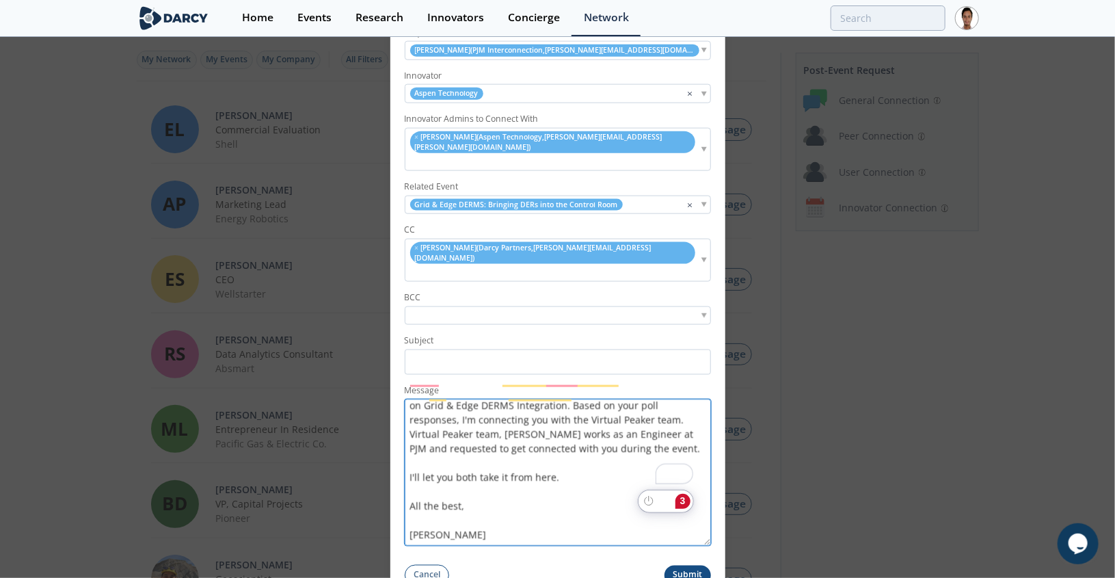
scroll to position [0, 0]
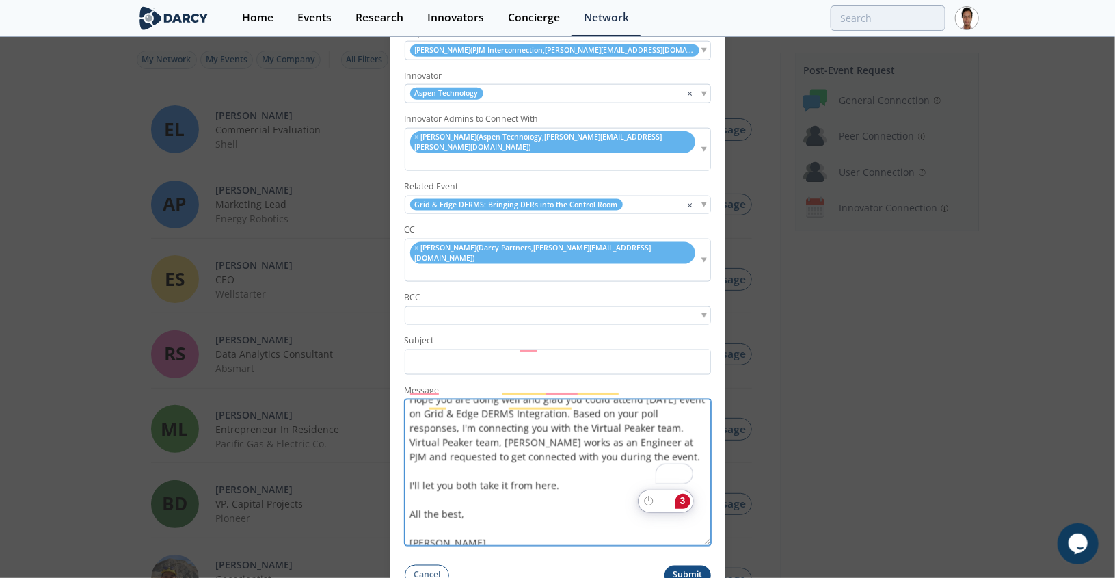
drag, startPoint x: 707, startPoint y: 470, endPoint x: 632, endPoint y: 512, distance: 86.3
click at [703, 571] on div "Innovator Connection Requestor Abraham Canafe ( PJM Interconnection , abraham.c…" at bounding box center [557, 288] width 335 height 617
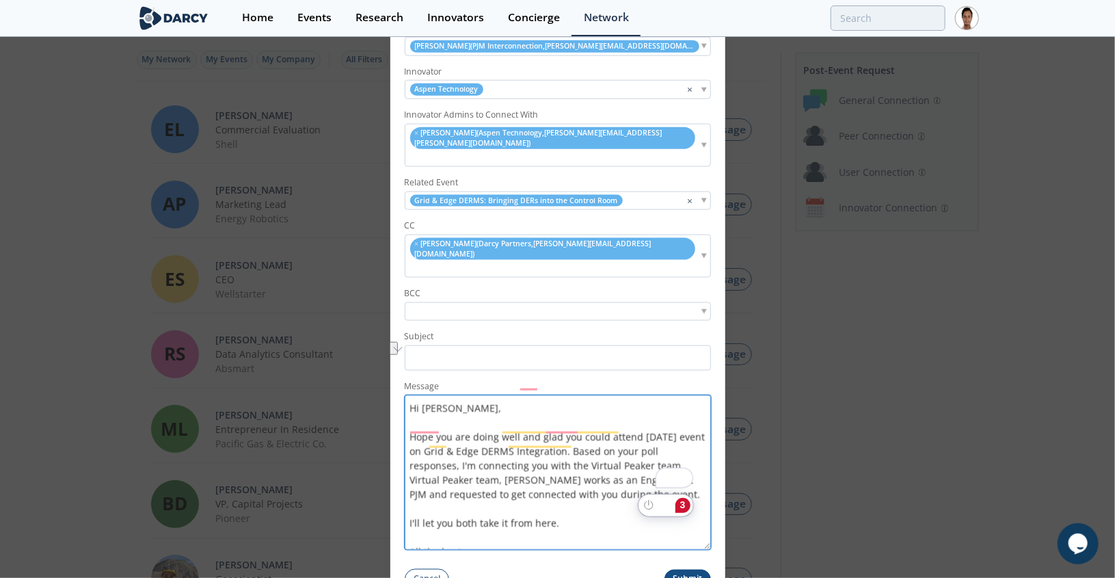
drag, startPoint x: 587, startPoint y: 437, endPoint x: 647, endPoint y: 443, distance: 59.7
click at [647, 443] on textarea "Hi [PERSON_NAME], Hope you are doing well and glad you could attend [DATE] even…" at bounding box center [558, 471] width 306 height 154
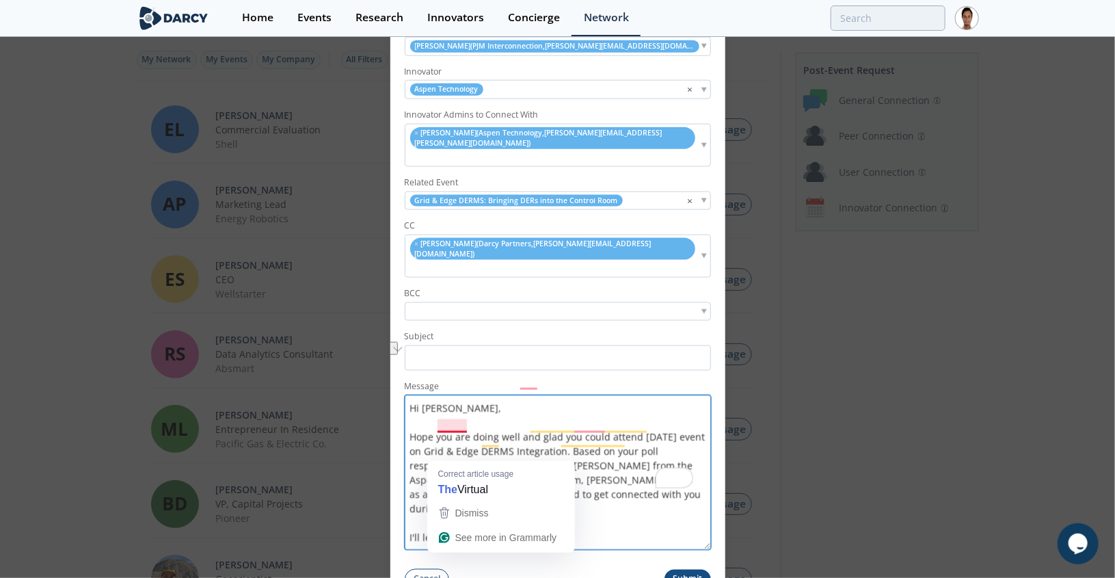
drag, startPoint x: 523, startPoint y: 452, endPoint x: 438, endPoint y: 455, distance: 84.8
click at [438, 455] on textarea "Hi Abraham, Hope you are doing well and glad you could attend yesterday's event…" at bounding box center [558, 471] width 306 height 154
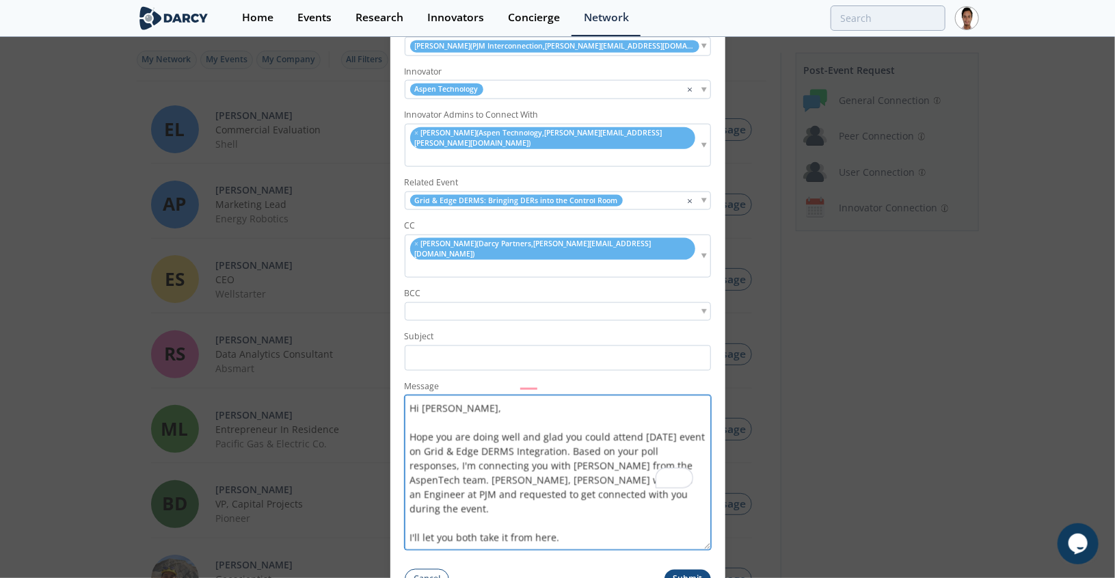
type textarea "Hi Abraham, Hope you are doing well and glad you could attend yesterday's event…"
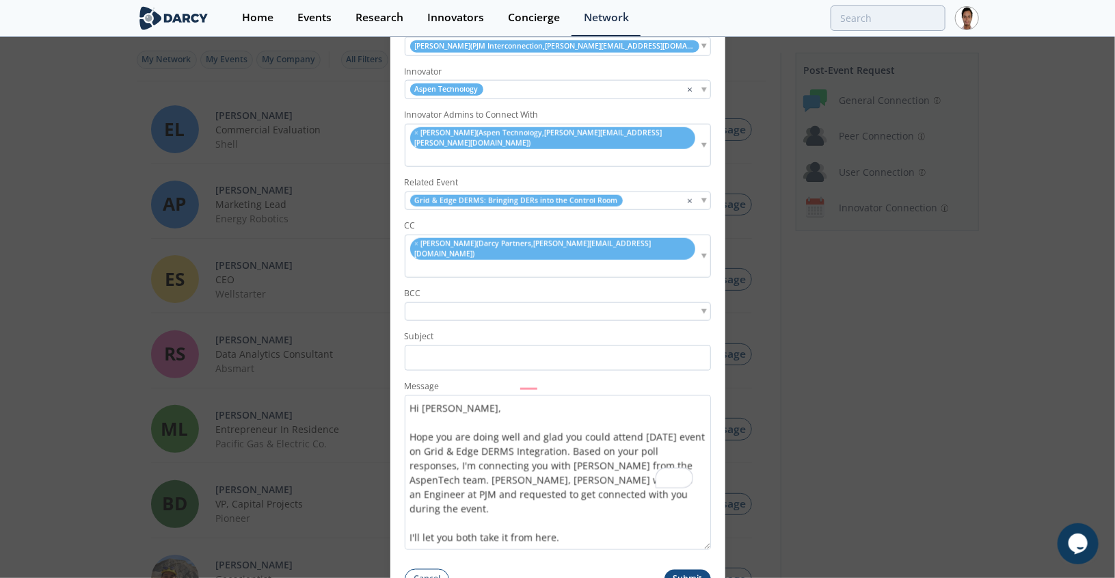
click at [514, 347] on form "Requestor Abraham Canafe ( PJM Interconnection , abraham.canafe@pjm.com ) Innov…" at bounding box center [557, 300] width 335 height 577
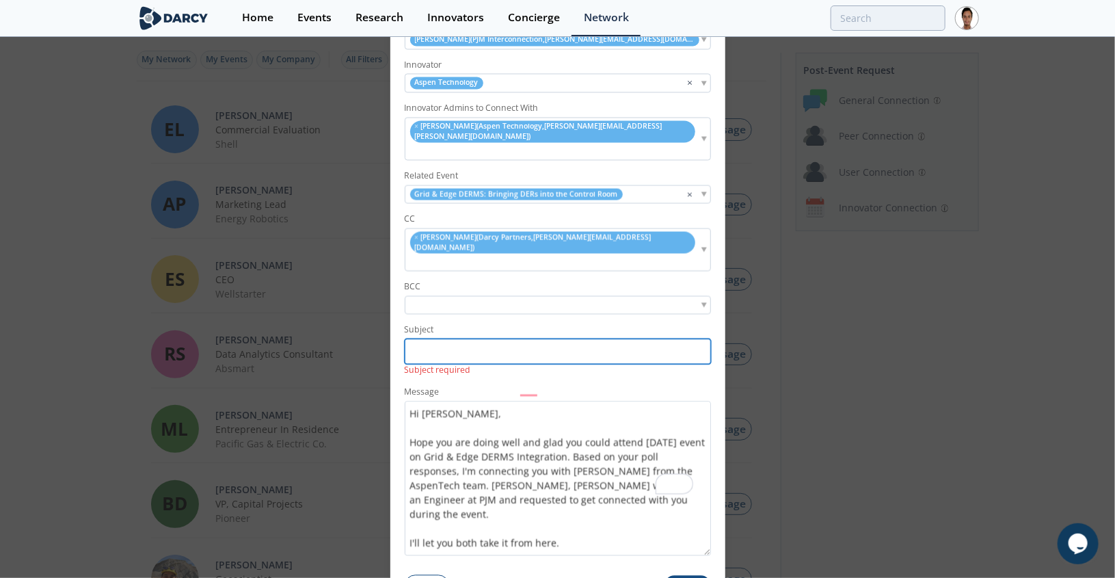
click at [509, 338] on input "Subject" at bounding box center [558, 350] width 306 height 25
click at [502, 338] on input "Subject" at bounding box center [558, 350] width 306 height 25
paste input "PJM <> Virtual Peaker - Darcy Partners Connection"
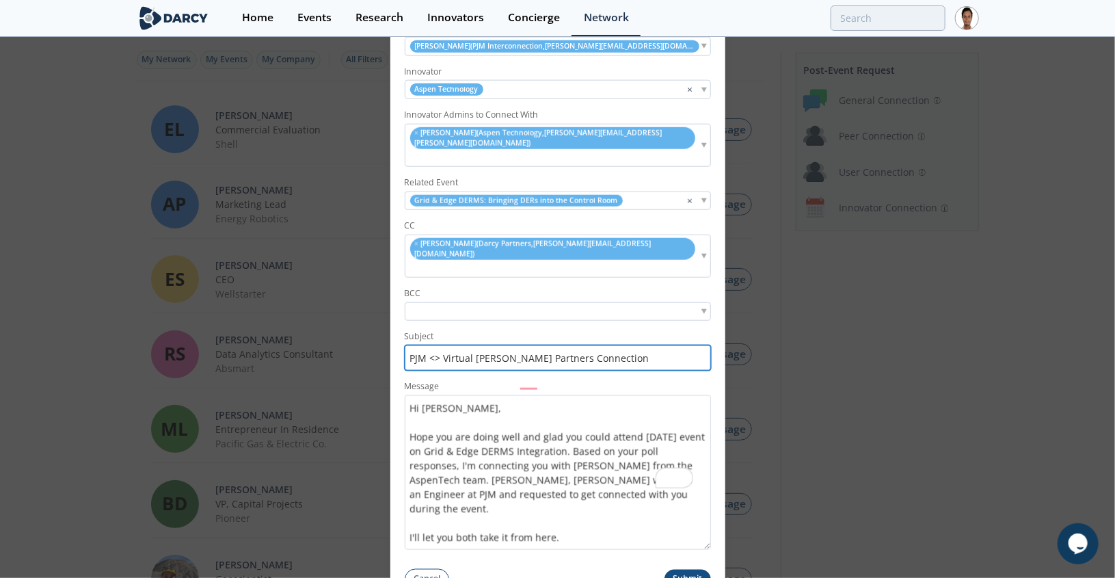
drag, startPoint x: 444, startPoint y: 332, endPoint x: 506, endPoint y: 333, distance: 62.2
click at [506, 345] on input "PJM <> Virtual Peaker - Darcy Partners Connection" at bounding box center [558, 357] width 306 height 25
type input "PJM <> Emerson AspenTech - Darcy Partners Connection"
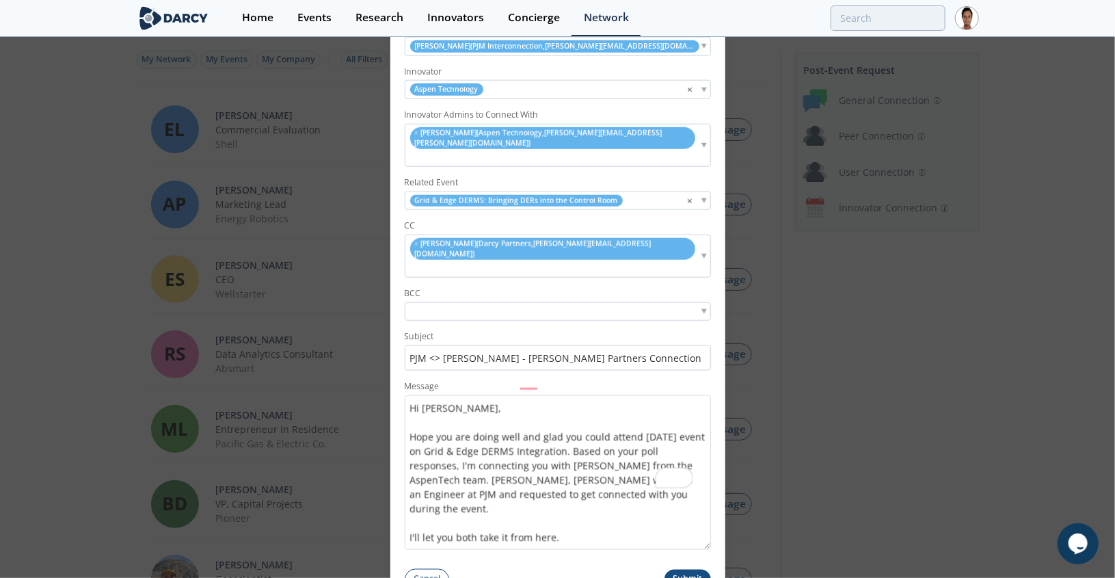
click at [693, 569] on button "Submit" at bounding box center [687, 579] width 46 height 20
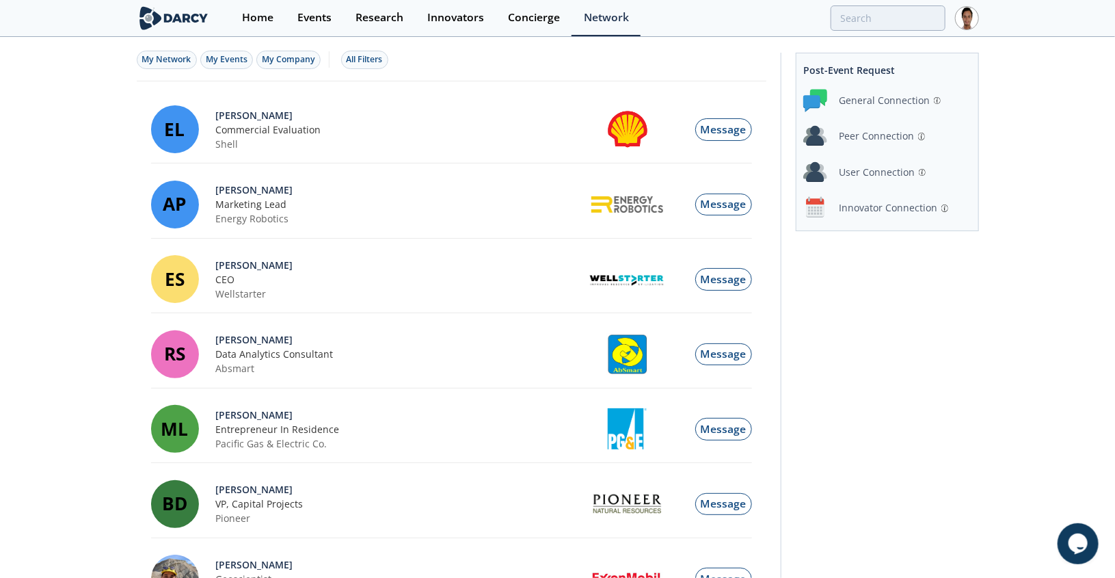
click at [858, 137] on div "Peer Connection" at bounding box center [876, 136] width 75 height 14
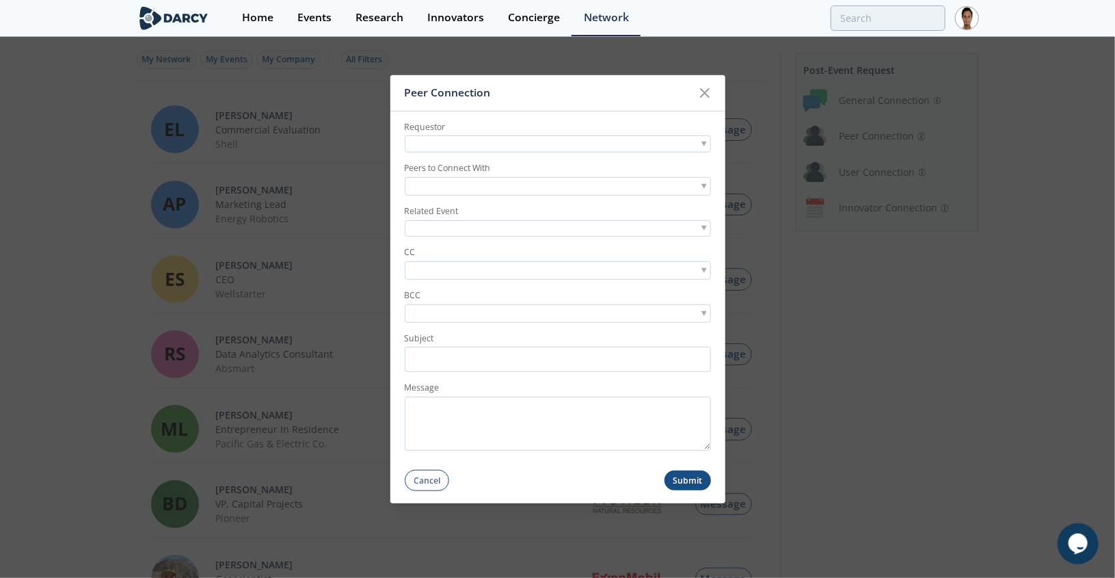
click at [509, 142] on div at bounding box center [558, 143] width 306 height 17
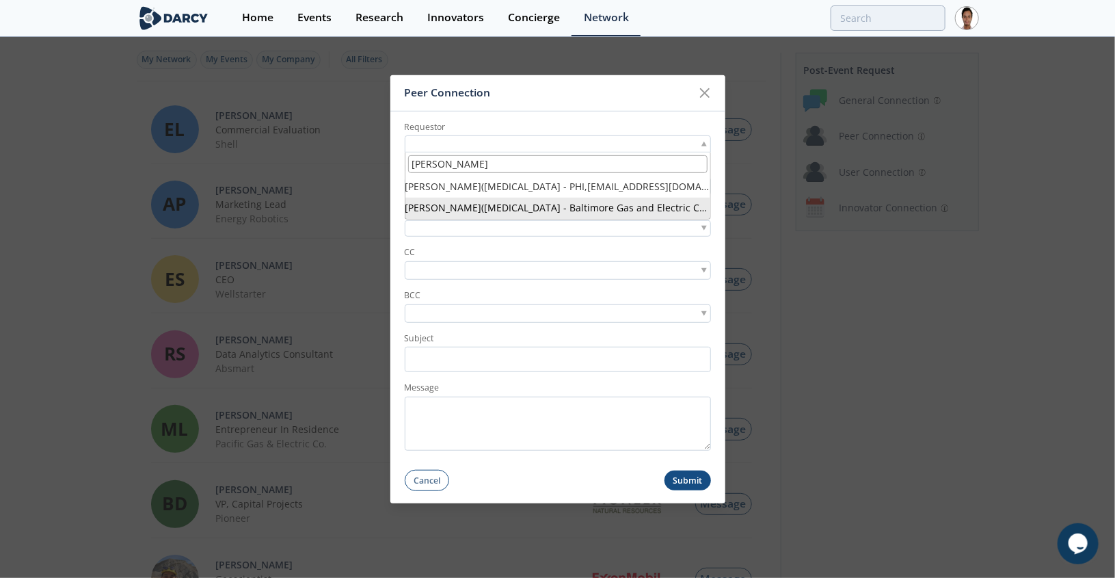
type input "ethan holmes"
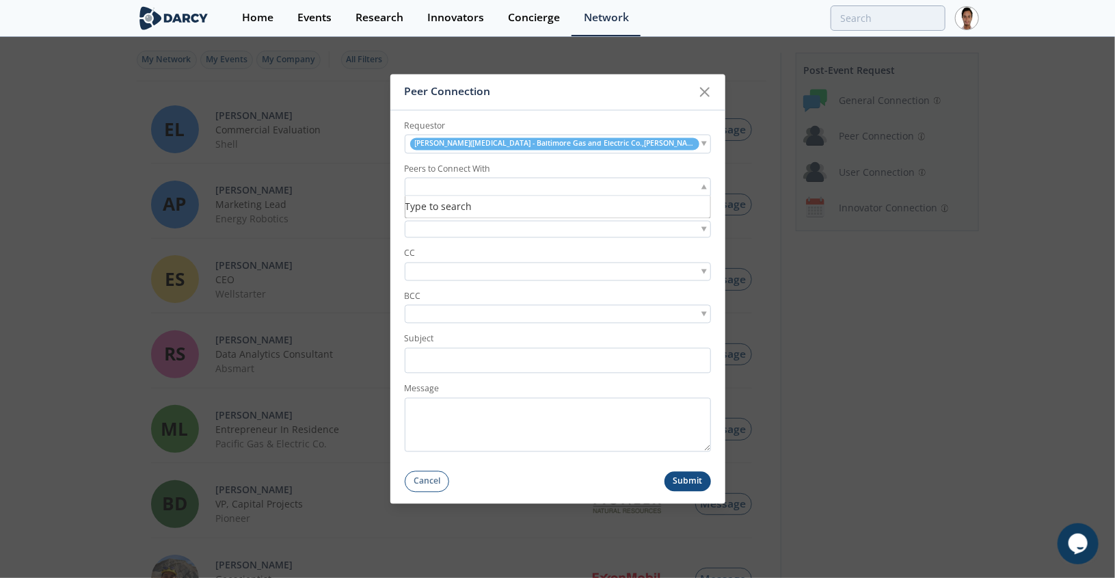
click at [488, 189] on input "search" at bounding box center [455, 187] width 94 height 14
type input "yevg"
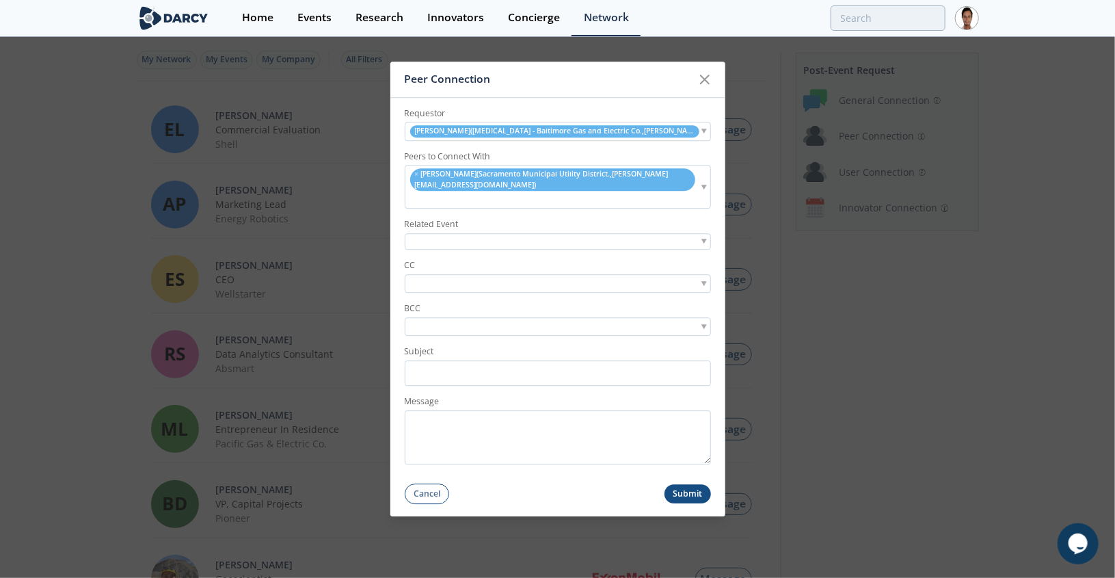
click at [480, 241] on div at bounding box center [558, 241] width 306 height 17
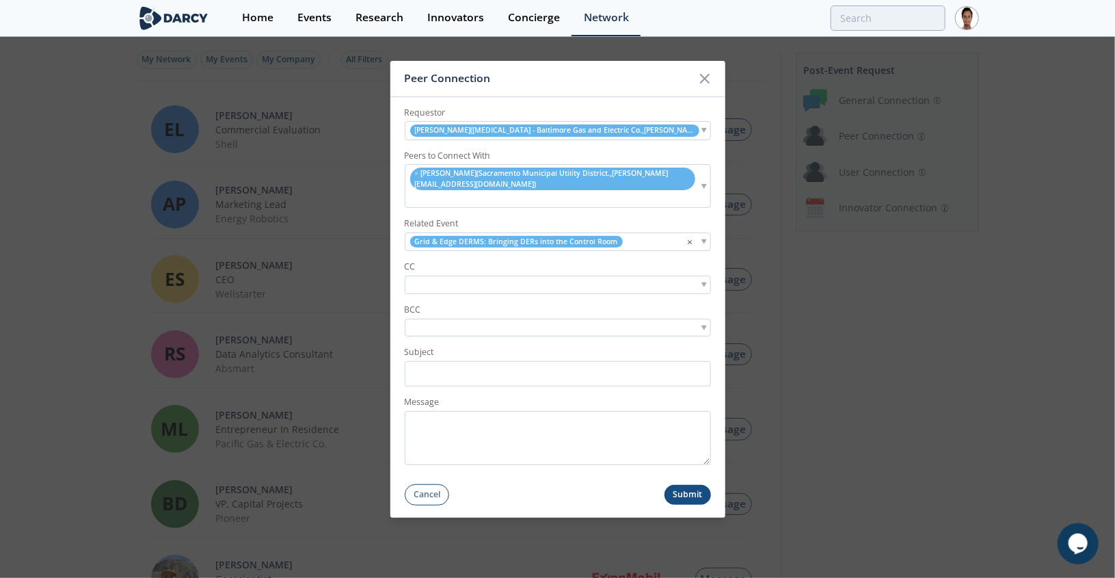
click at [481, 286] on input "search" at bounding box center [455, 285] width 94 height 14
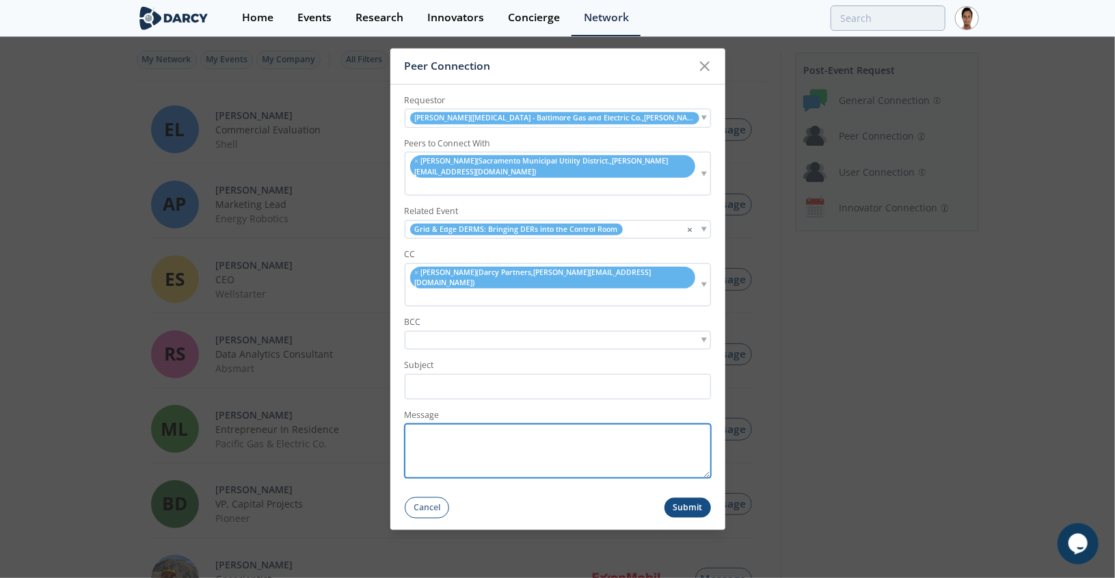
click at [469, 427] on textarea "Message" at bounding box center [558, 450] width 306 height 54
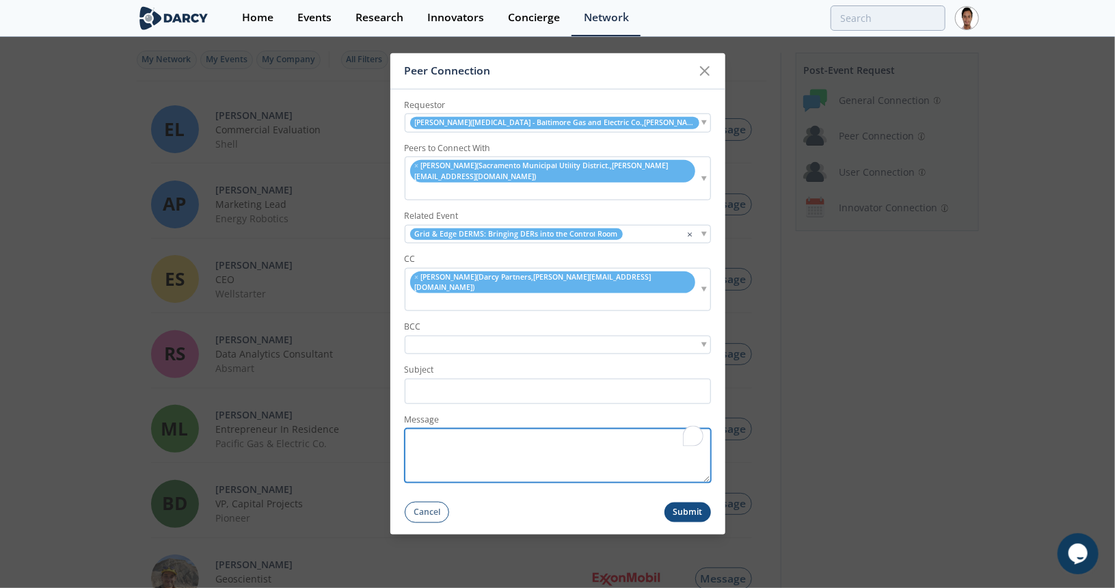
paste textarea "Hi [PERSON_NAME], Hope you are doing well and glad you could attend [DATE] even…"
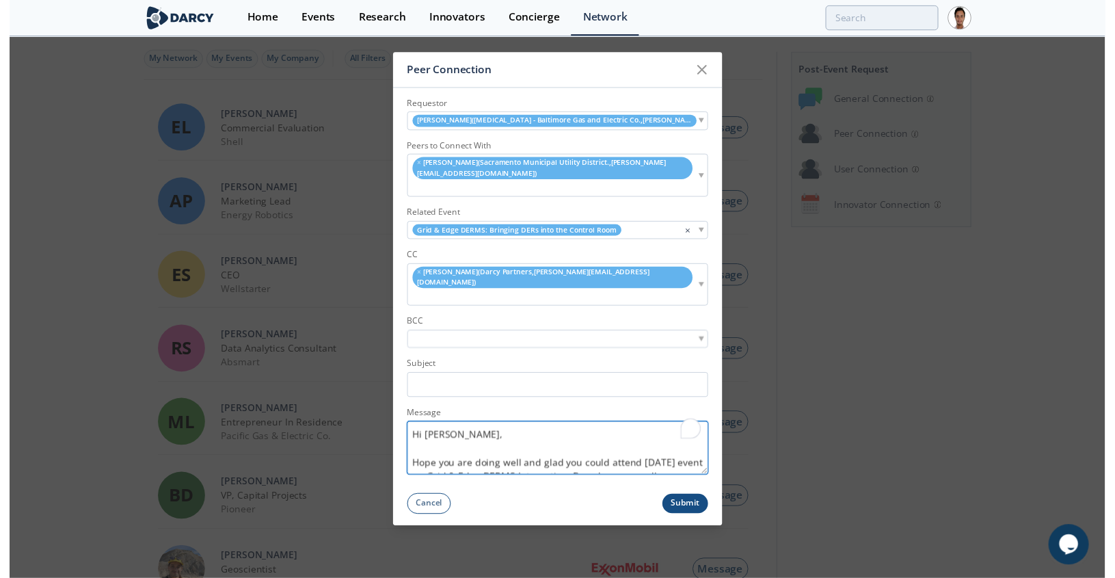
scroll to position [152, 0]
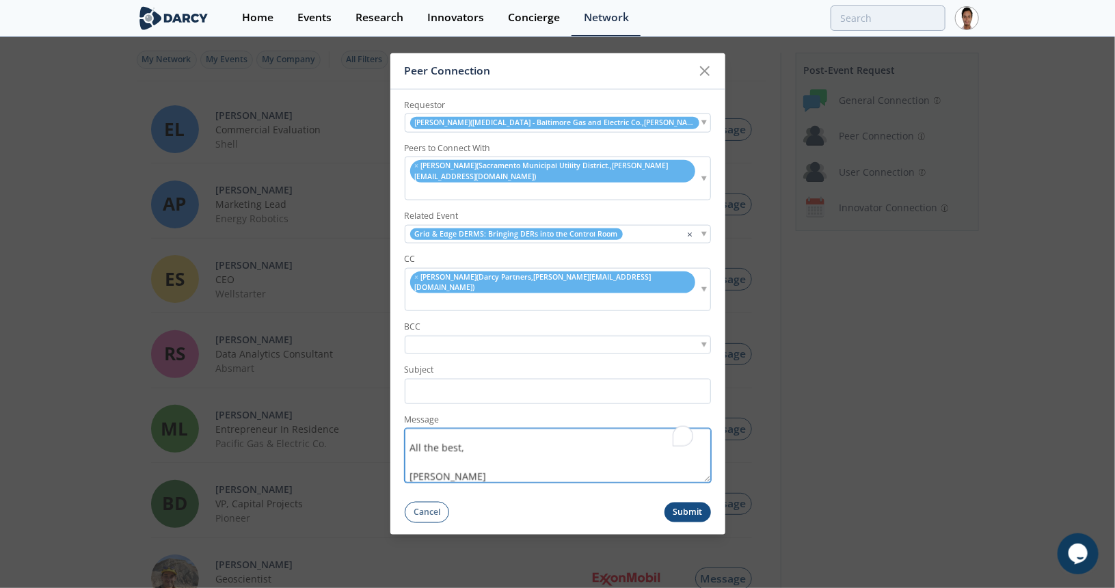
type textarea "Hi [PERSON_NAME], Hope you are doing well and glad you could attend [DATE] even…"
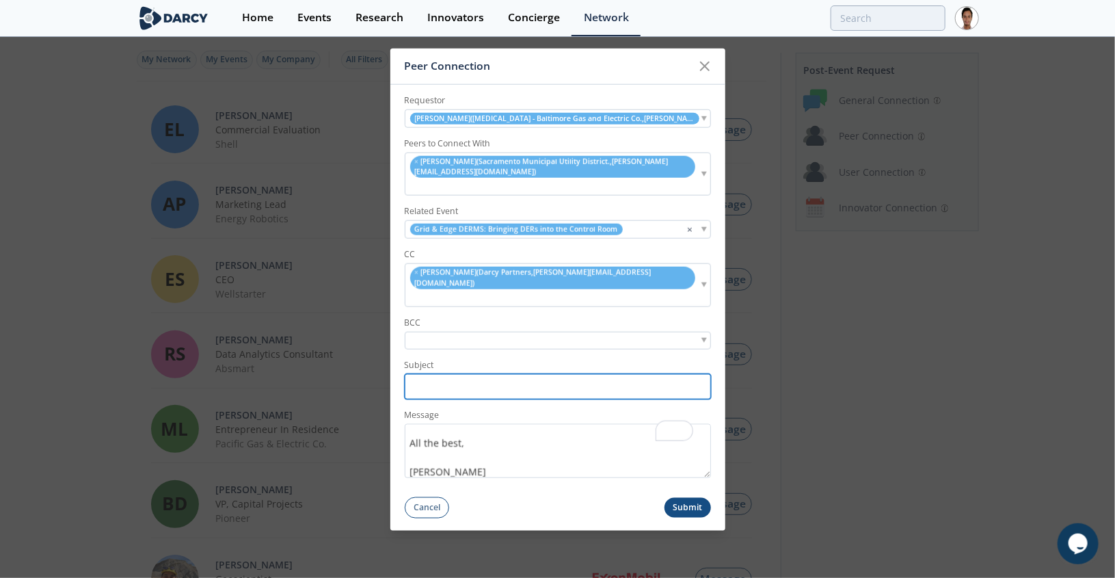
click at [447, 374] on input "Subject" at bounding box center [558, 386] width 306 height 25
paste input "BGE <> Virtual [PERSON_NAME] Partners Connection"
drag, startPoint x: 446, startPoint y: 373, endPoint x: 507, endPoint y: 377, distance: 60.3
click at [507, 377] on input "BGE <> Virtual [PERSON_NAME] Partners Connection" at bounding box center [558, 386] width 306 height 25
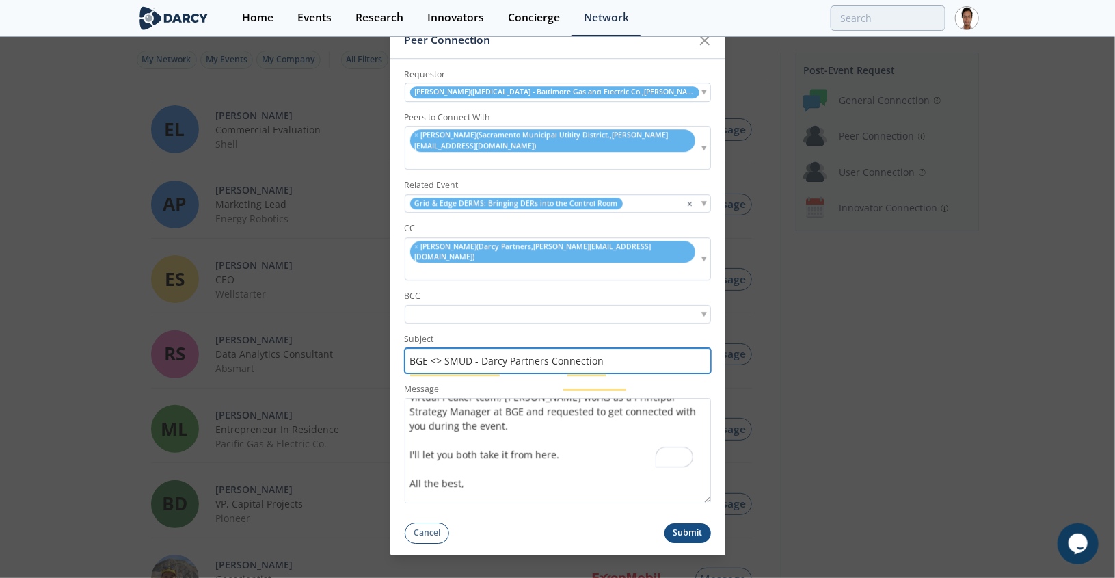
scroll to position [83, 0]
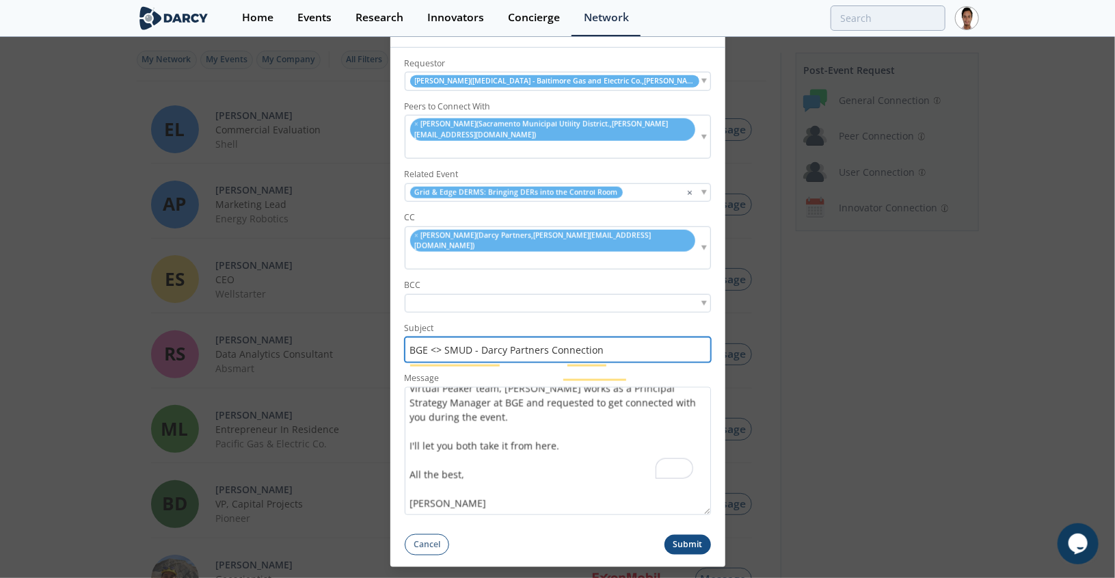
drag, startPoint x: 707, startPoint y: 460, endPoint x: 560, endPoint y: 462, distance: 147.0
click at [707, 535] on form "Requestor Ethan Holmes ( Exelon - Baltimore Gas and Electric Co. , ethan.holmes…" at bounding box center [557, 300] width 335 height 507
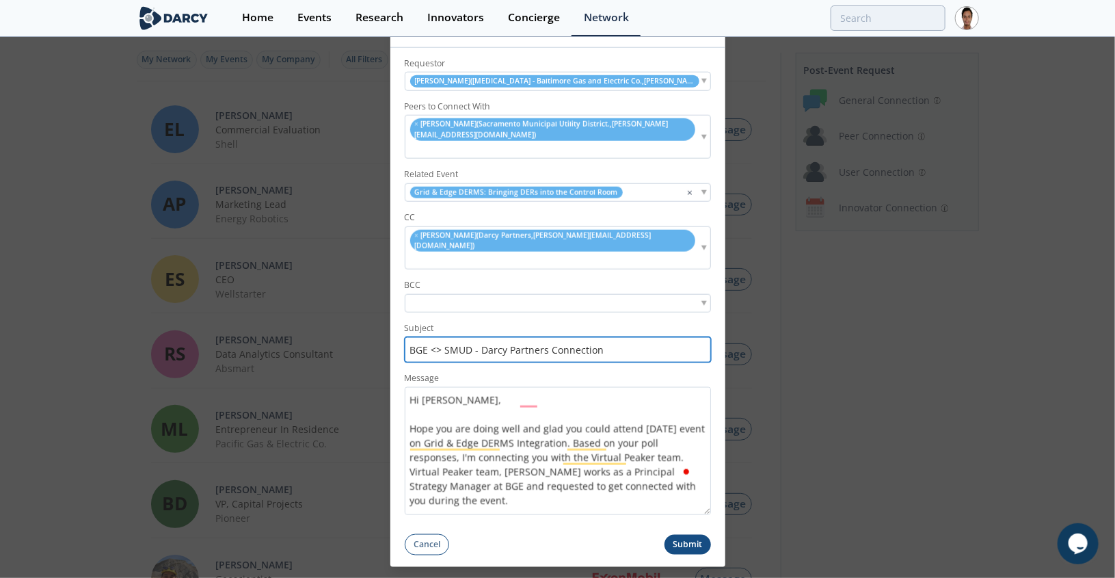
type input "BGE <> SMUD - Darcy Partners Connection"
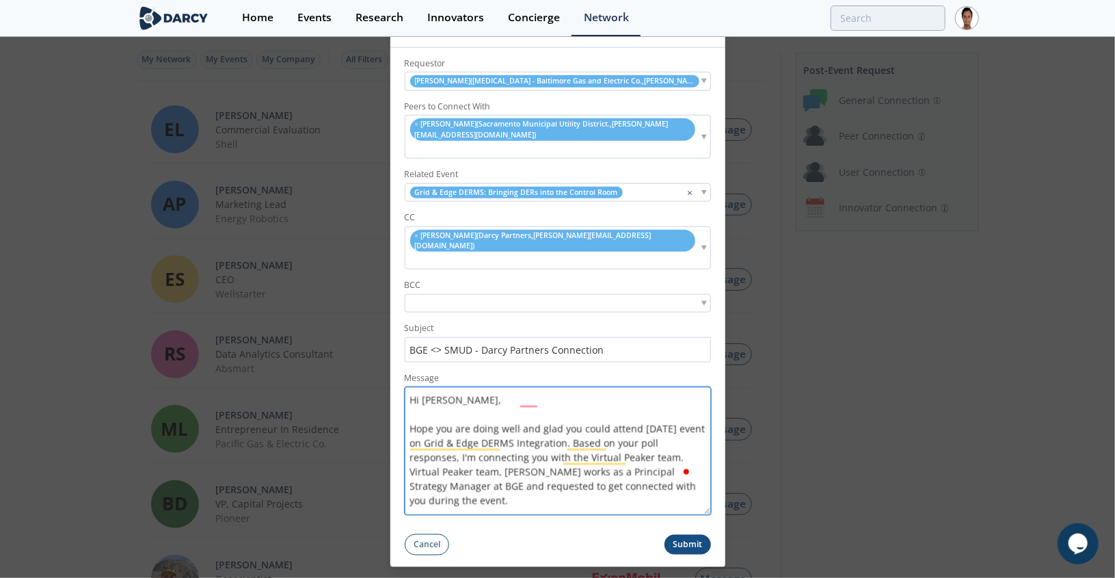
click at [568, 441] on textarea "Hi [PERSON_NAME], Hope you are doing well and glad you could attend [DATE] even…" at bounding box center [558, 450] width 306 height 128
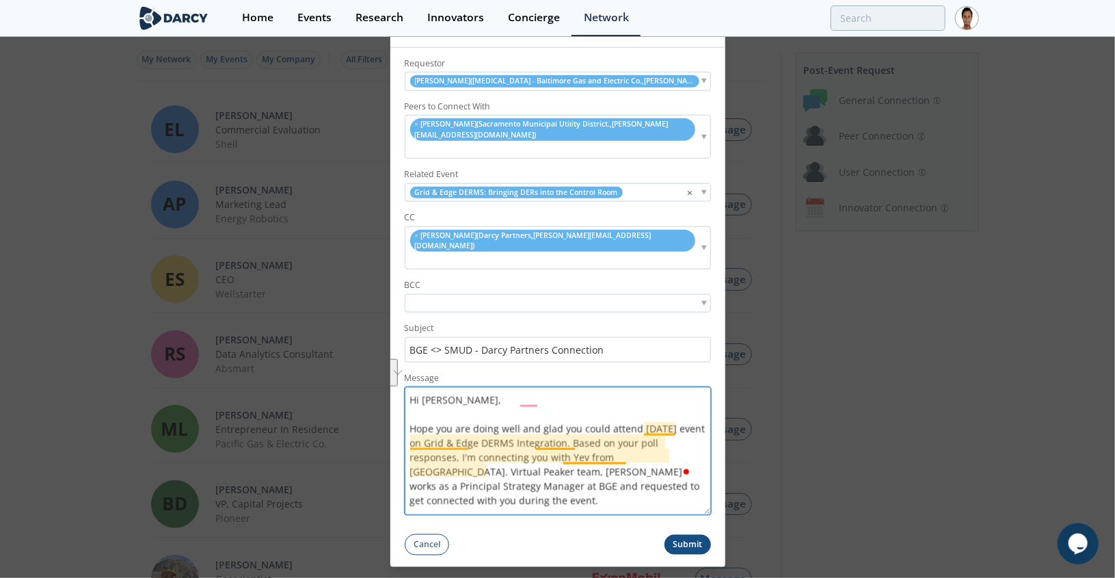
drag, startPoint x: 646, startPoint y: 438, endPoint x: 463, endPoint y: 457, distance: 183.5
click at [463, 457] on textarea "Hi Ethan, Hope you are doing well and glad you could attend yesterday's event o…" at bounding box center [558, 450] width 306 height 128
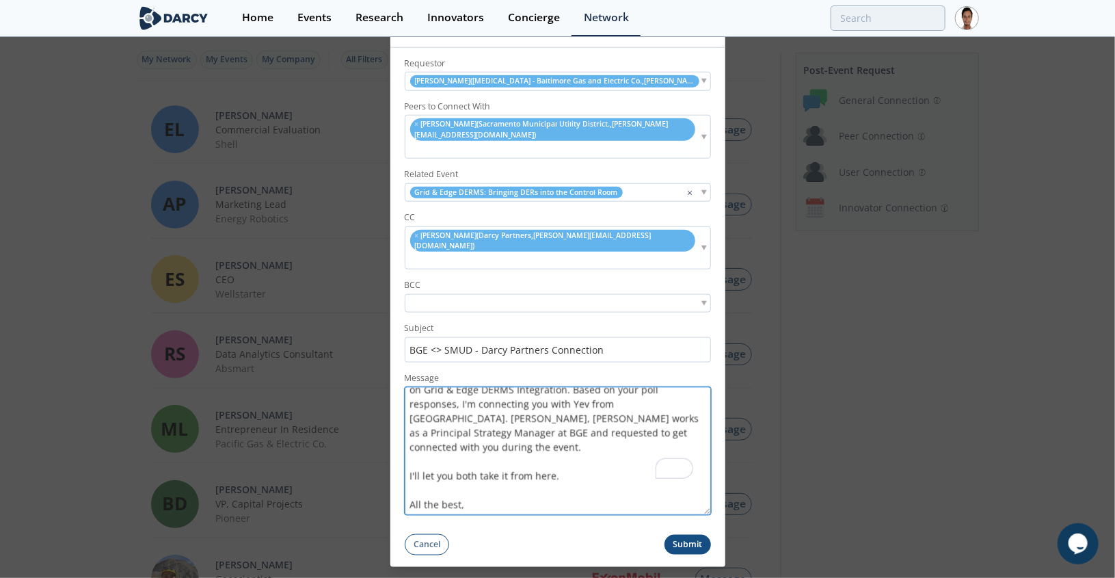
scroll to position [68, 0]
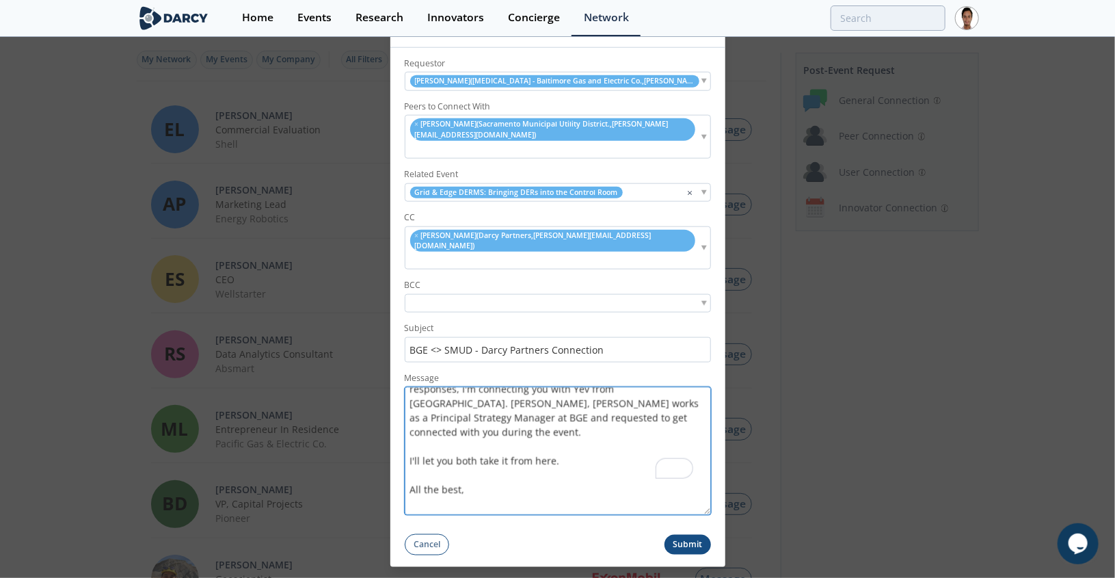
type textarea "Hi [PERSON_NAME], Hope you are doing well and glad you could attend [DATE] even…"
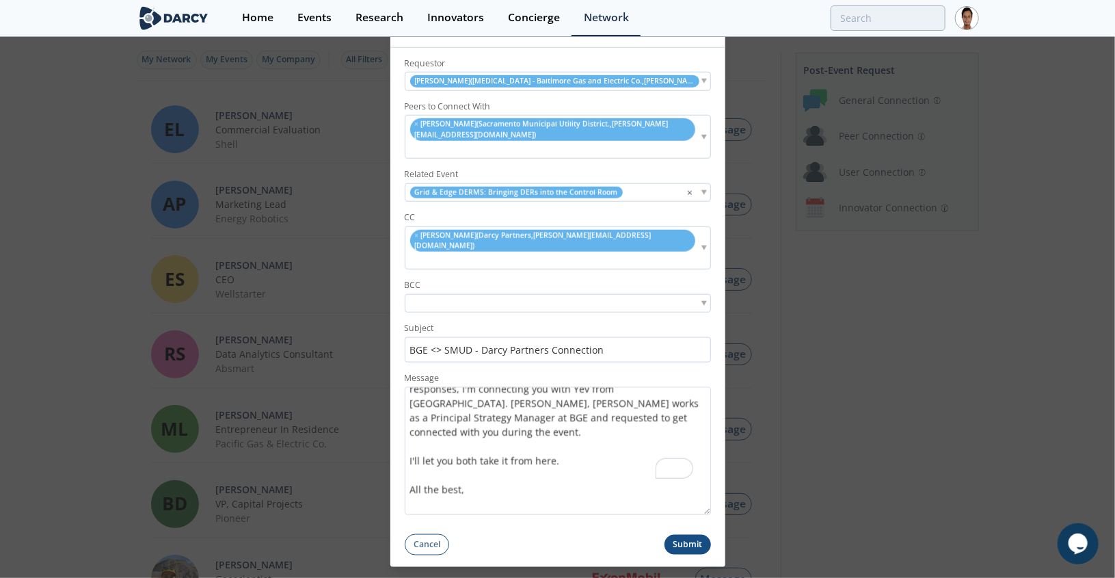
click at [690, 534] on button "Submit" at bounding box center [687, 544] width 46 height 20
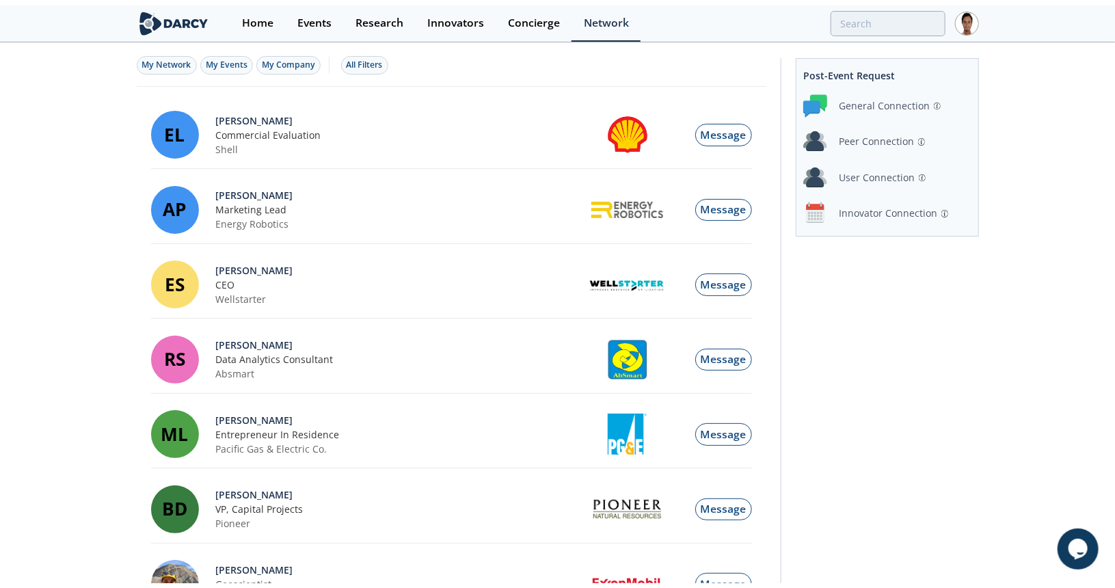
scroll to position [68, 0]
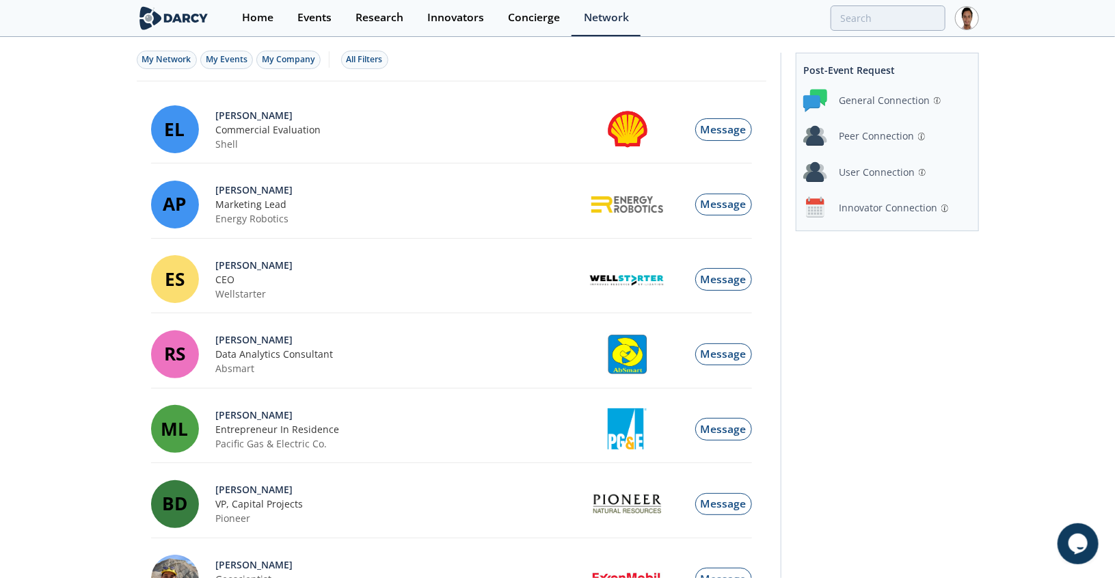
click at [856, 135] on div "Peer Connection" at bounding box center [876, 136] width 75 height 14
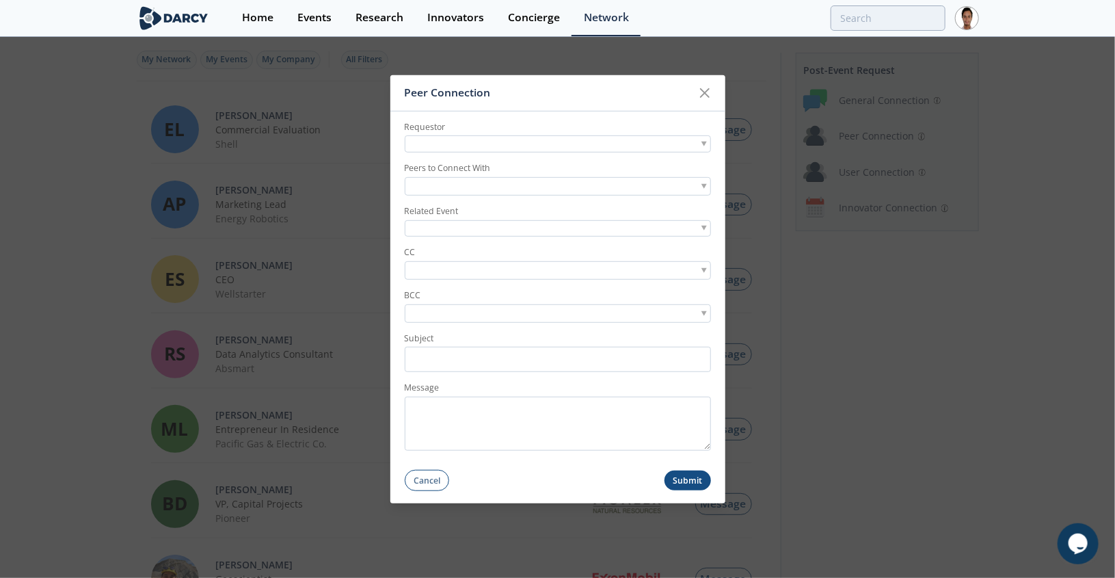
click at [502, 144] on div at bounding box center [558, 143] width 306 height 17
type input "[PERSON_NAME]"
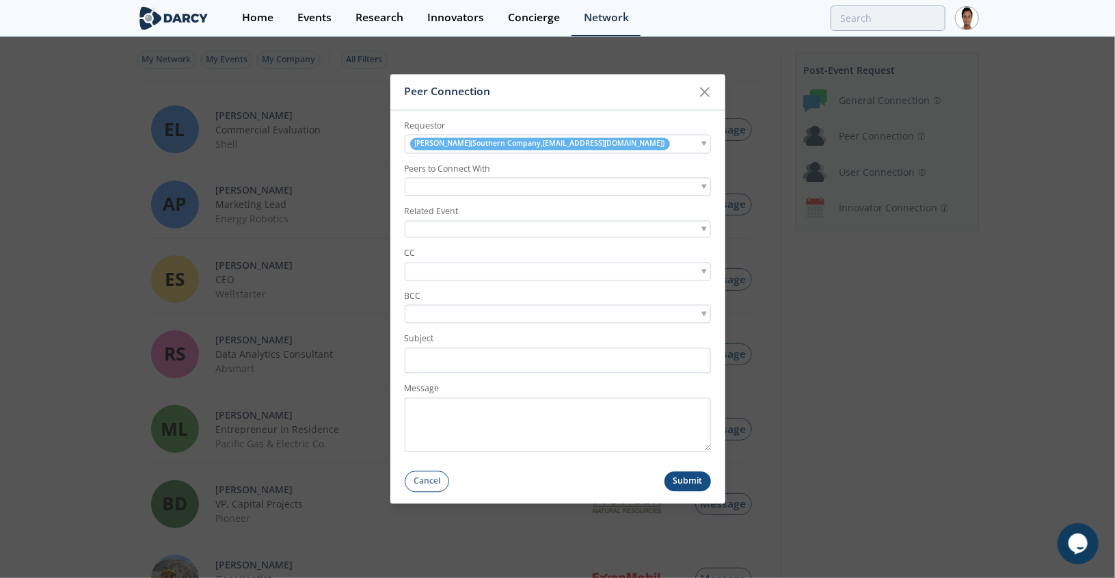
click at [474, 189] on input "search" at bounding box center [455, 187] width 94 height 14
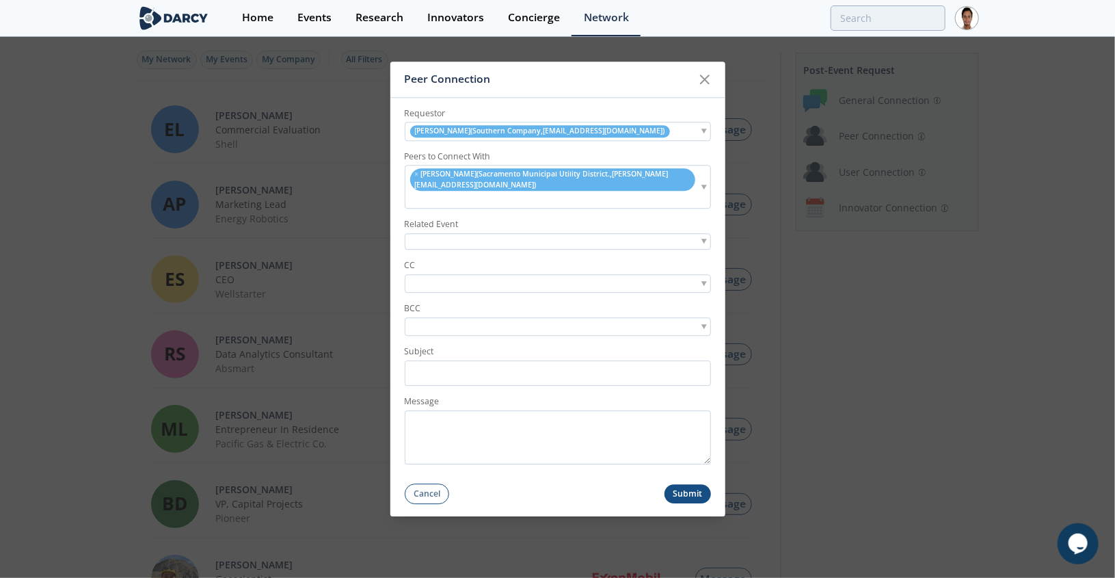
click at [466, 241] on div at bounding box center [558, 241] width 306 height 17
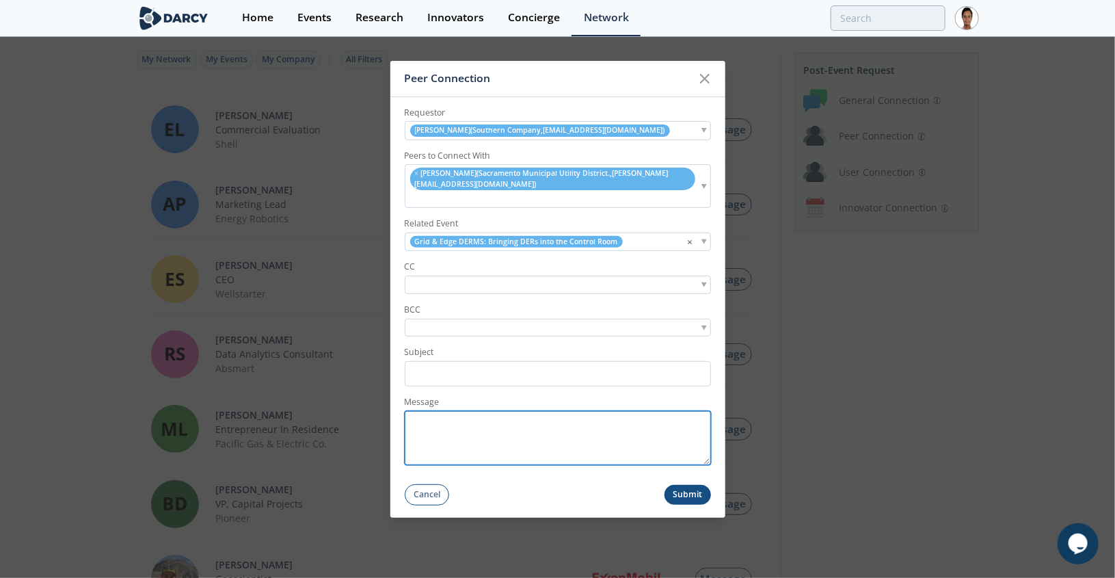
click at [459, 435] on textarea "Message" at bounding box center [558, 438] width 306 height 54
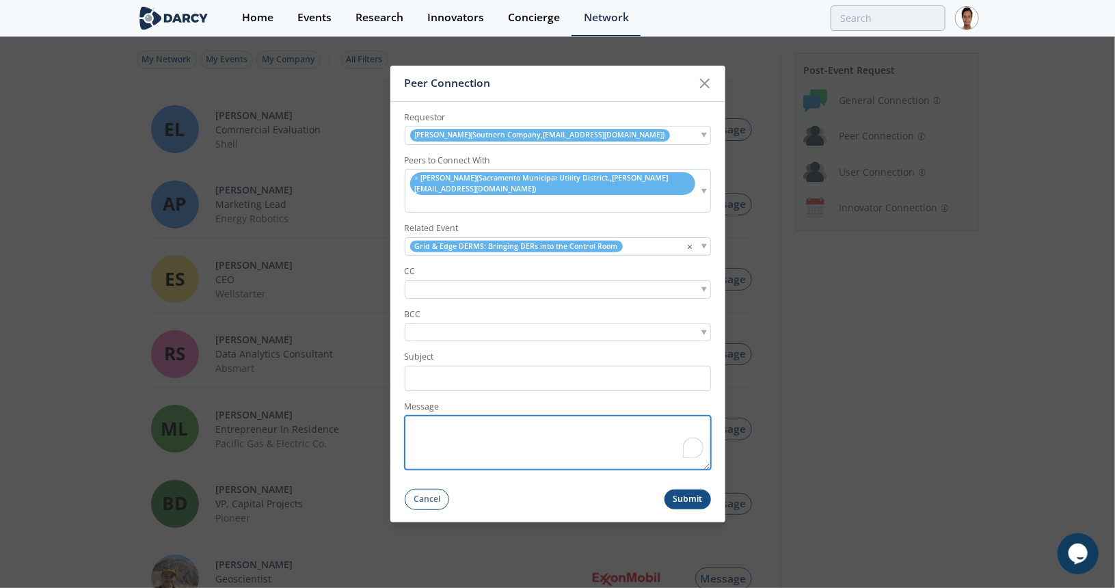
paste textarea "Hi [PERSON_NAME], Hope you are doing well and glad you could attend [DATE] even…"
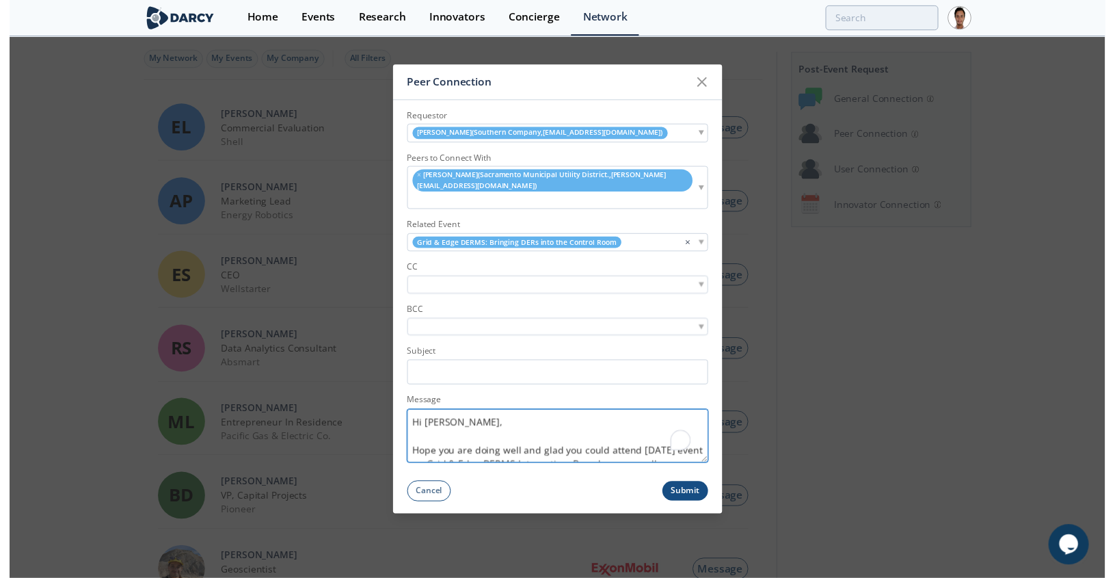
scroll to position [152, 0]
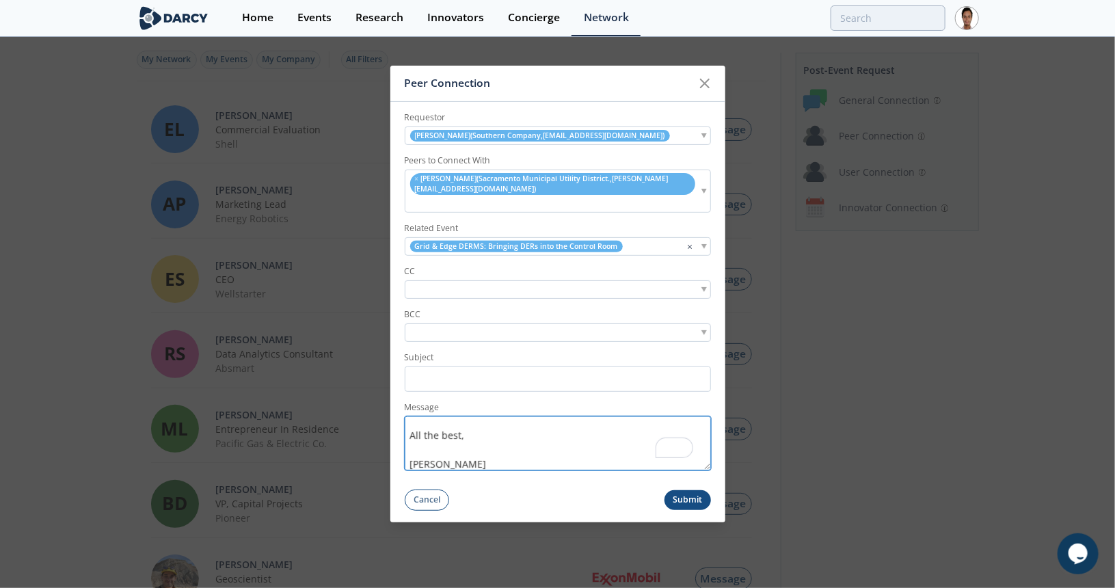
type textarea "Hi [PERSON_NAME], Hope you are doing well and glad you could attend [DATE] even…"
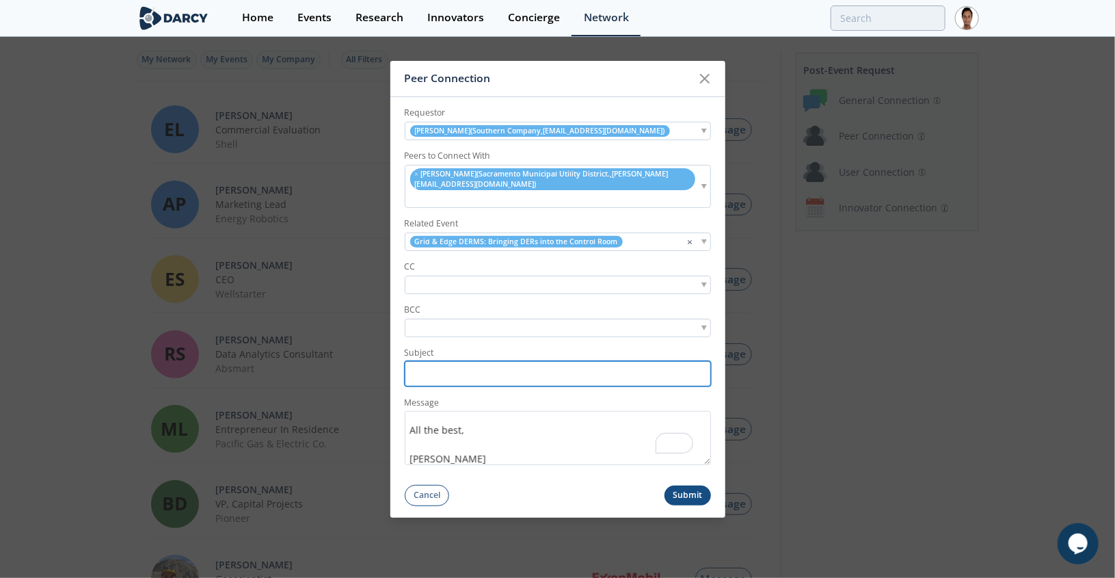
click at [457, 375] on input "Subject" at bounding box center [558, 373] width 306 height 25
paste input "Southern <> Virtual [PERSON_NAME] Partners Connection"
drag, startPoint x: 469, startPoint y: 372, endPoint x: 528, endPoint y: 379, distance: 59.9
click at [528, 379] on input "Southern <> Virtual [PERSON_NAME] Partners Connection" at bounding box center [558, 373] width 306 height 25
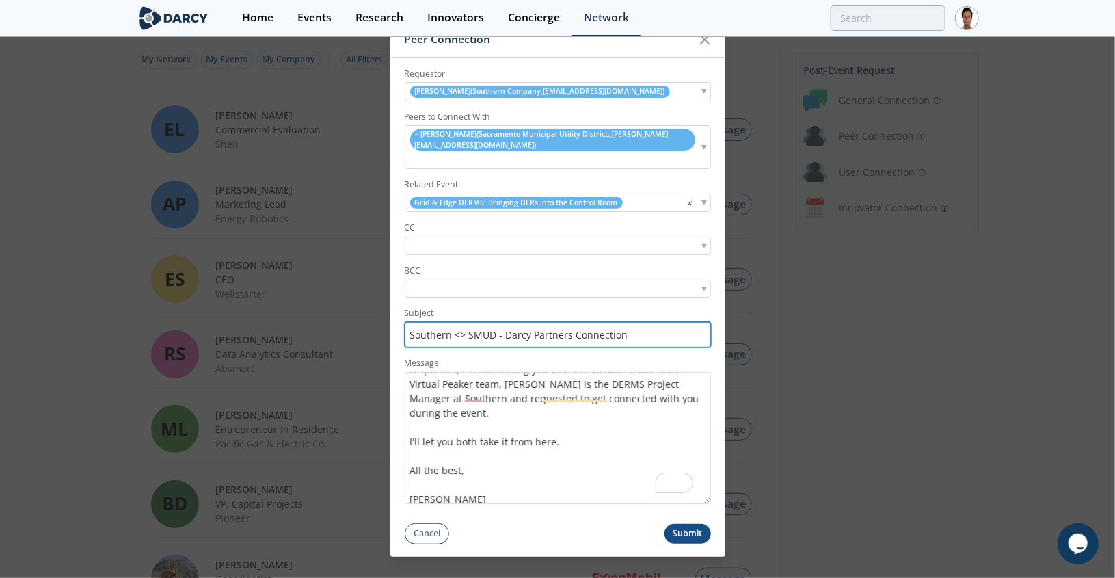
scroll to position [0, 0]
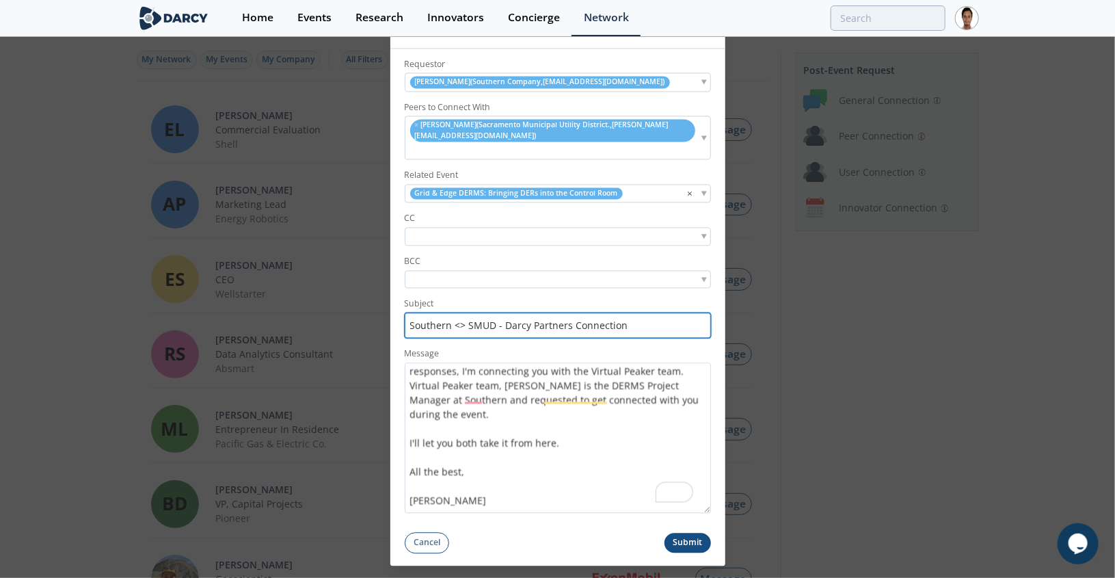
drag, startPoint x: 706, startPoint y: 459, endPoint x: 615, endPoint y: 515, distance: 107.0
click at [697, 553] on div "Peer Connection Requestor Zach Nelson ( Southern Company , zlnelson@southernco.…" at bounding box center [557, 288] width 335 height 553
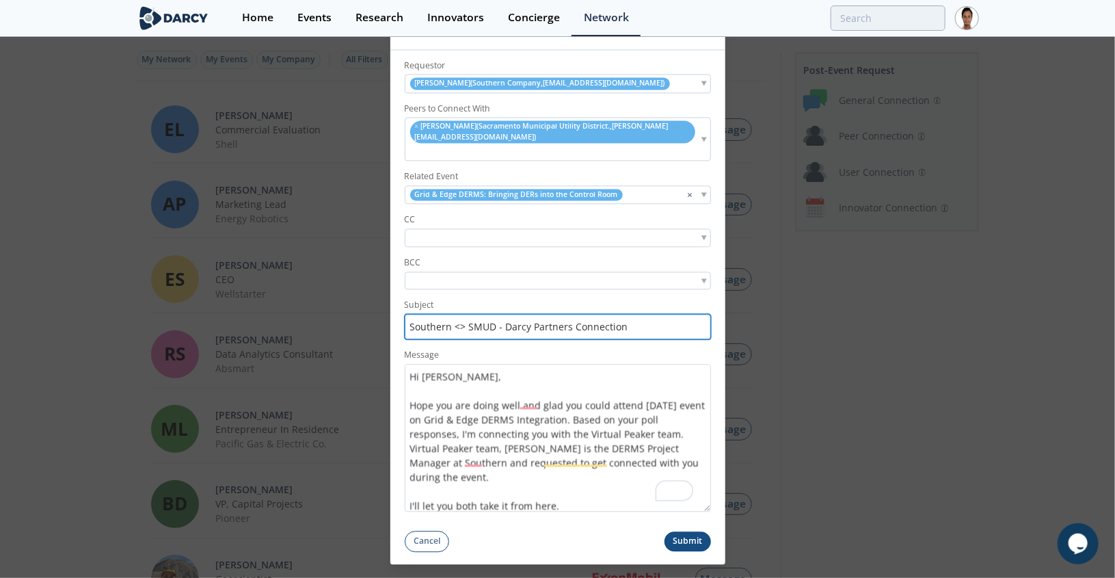
type input "Southern <> SMUD - Darcy Partners Connection"
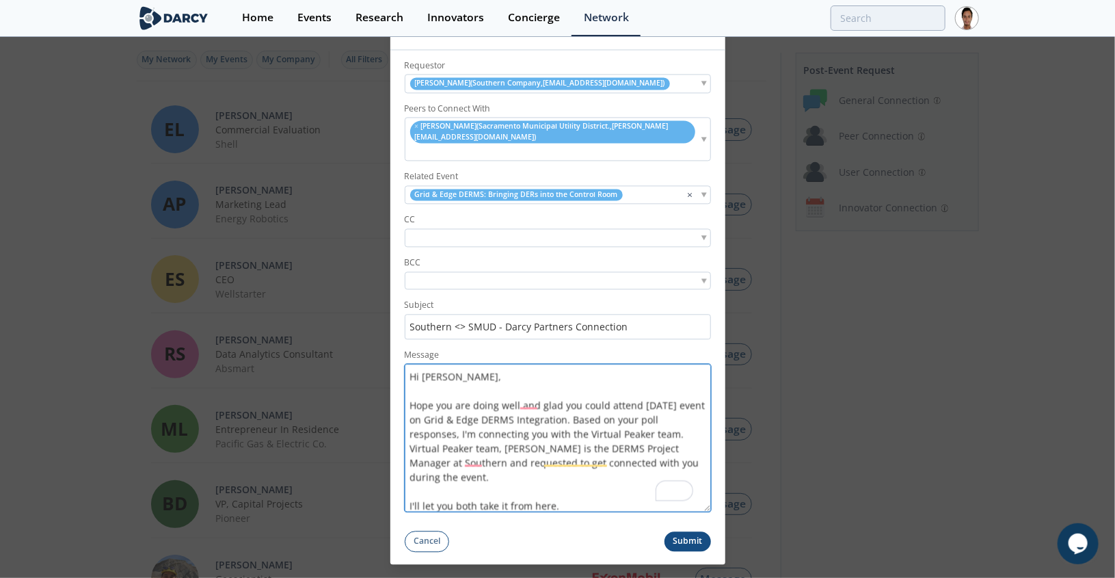
click at [433, 379] on textarea "Hi [PERSON_NAME], Hope you are doing well and glad you could attend [DATE] even…" at bounding box center [558, 438] width 306 height 148
drag, startPoint x: 582, startPoint y: 433, endPoint x: 672, endPoint y: 435, distance: 89.6
click at [672, 435] on textarea "Hi [PERSON_NAME], Hope you are doing well and glad you could attend [DATE] even…" at bounding box center [558, 438] width 306 height 148
drag, startPoint x: 644, startPoint y: 431, endPoint x: 463, endPoint y: 449, distance: 182.1
click at [463, 449] on textarea "Hi Zach, Hope you are doing well and glad you could attend yesterday's event on…" at bounding box center [558, 438] width 306 height 148
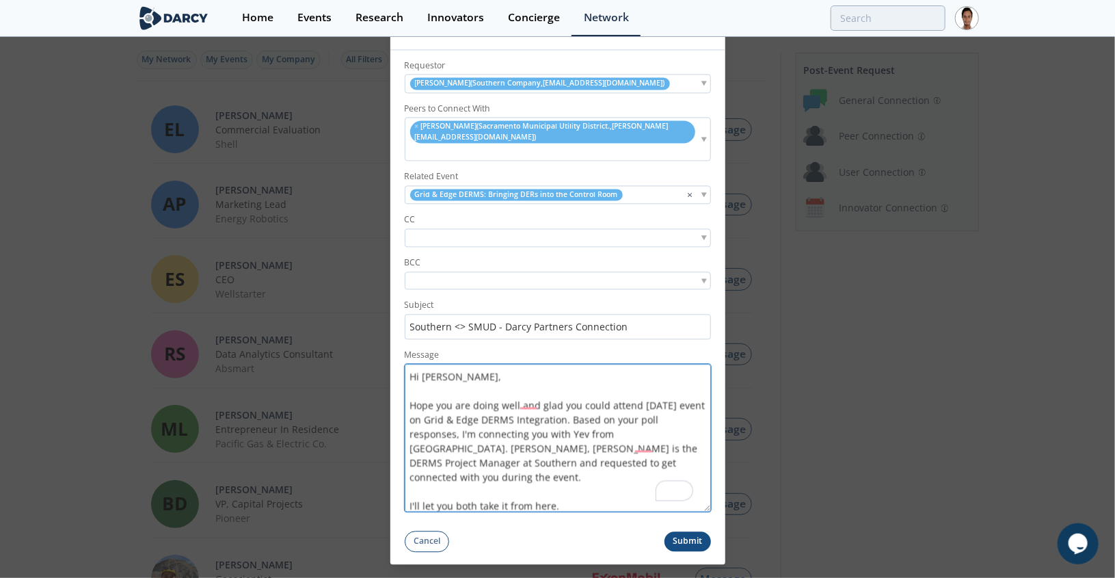
type textarea "Hi Zach, Hope you are doing well and glad you could attend yesterday's event on…"
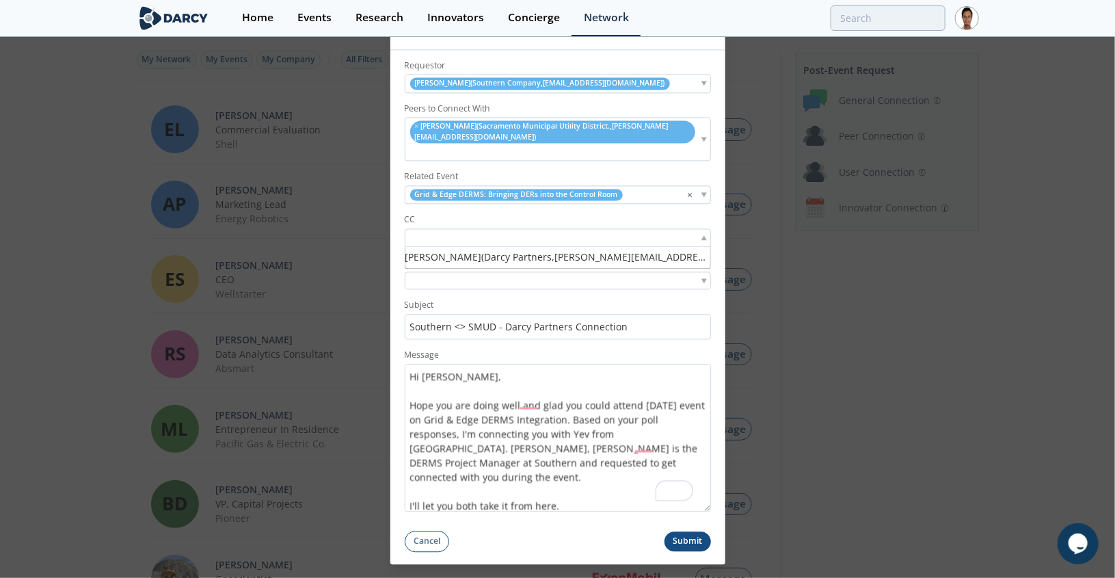
click at [436, 234] on input "search" at bounding box center [455, 237] width 94 height 14
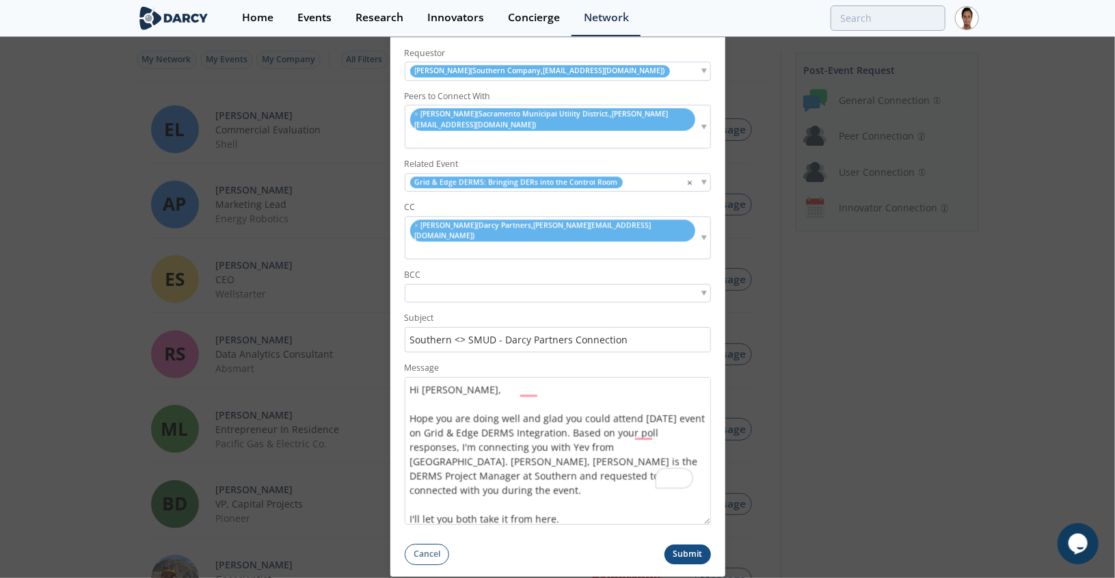
click at [692, 544] on button "Submit" at bounding box center [687, 554] width 46 height 20
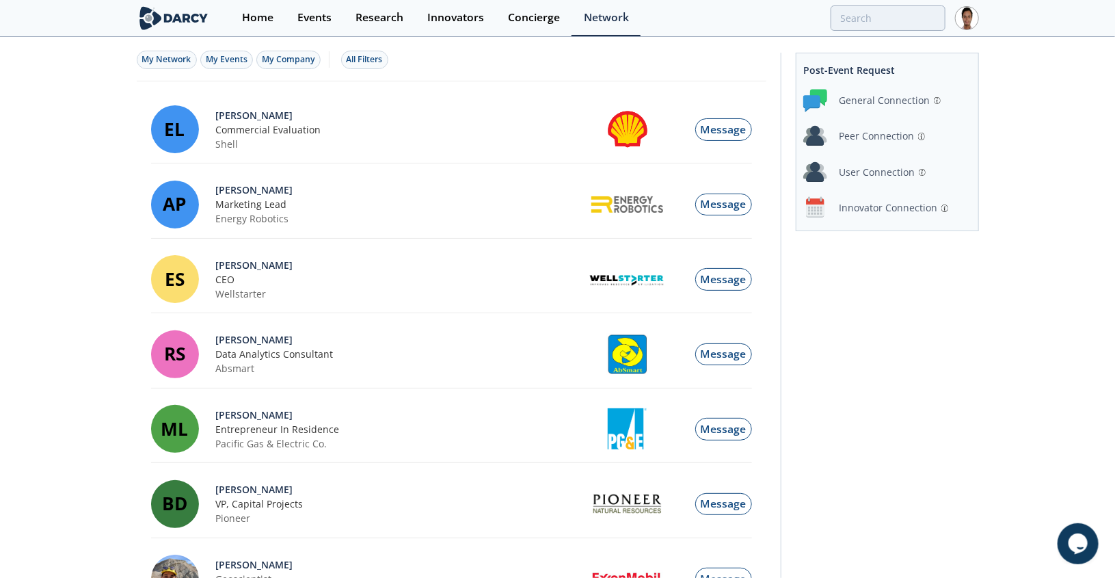
click at [870, 133] on div "Peer Connection" at bounding box center [876, 136] width 75 height 14
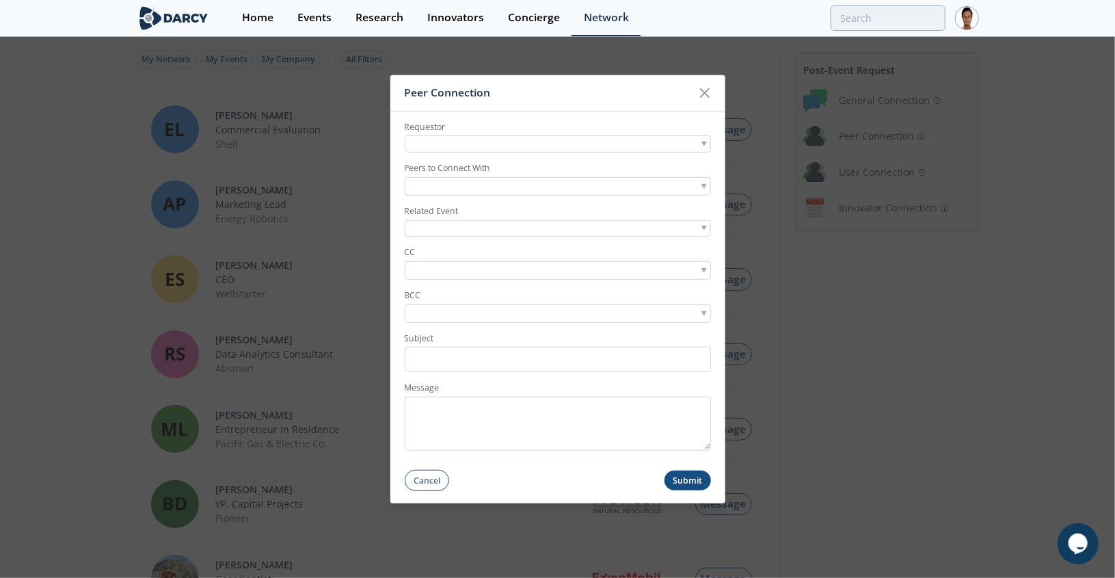
click at [474, 142] on div at bounding box center [558, 143] width 306 height 17
type input "abraham can"
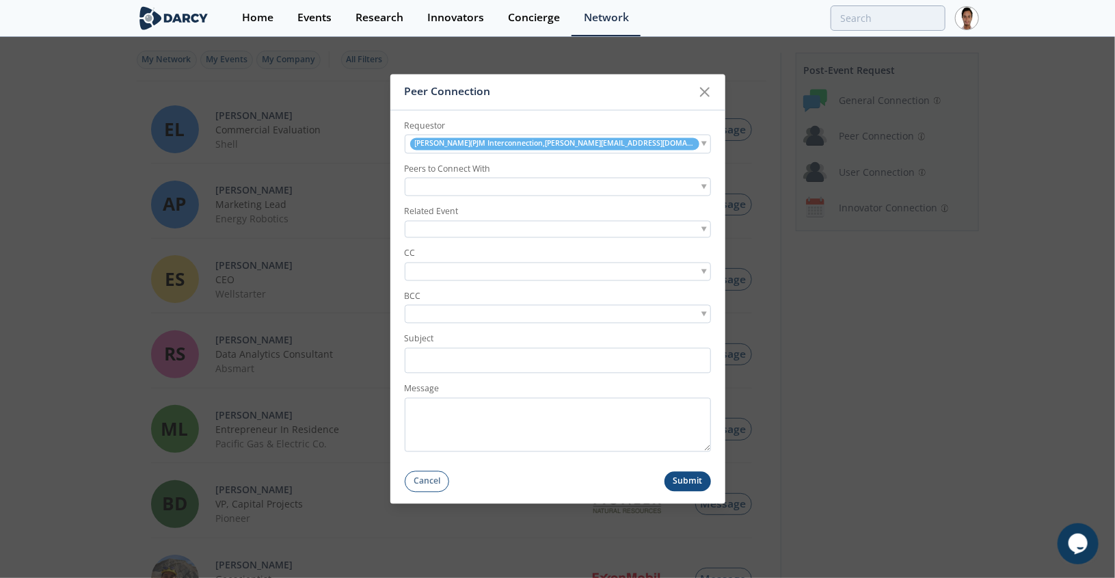
click at [486, 187] on input "search" at bounding box center [455, 187] width 94 height 14
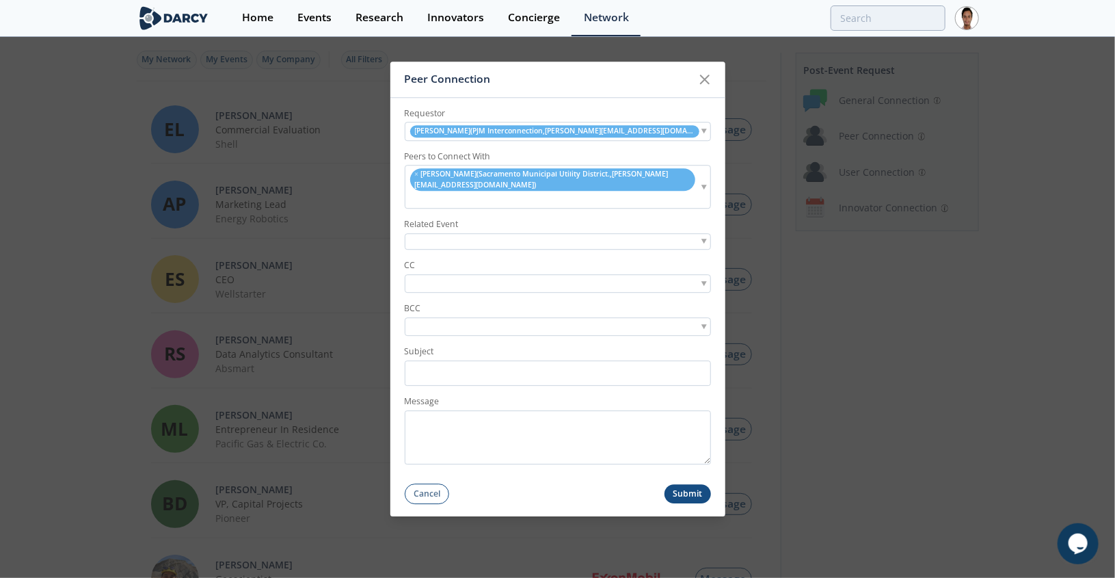
click at [484, 241] on div at bounding box center [558, 241] width 306 height 17
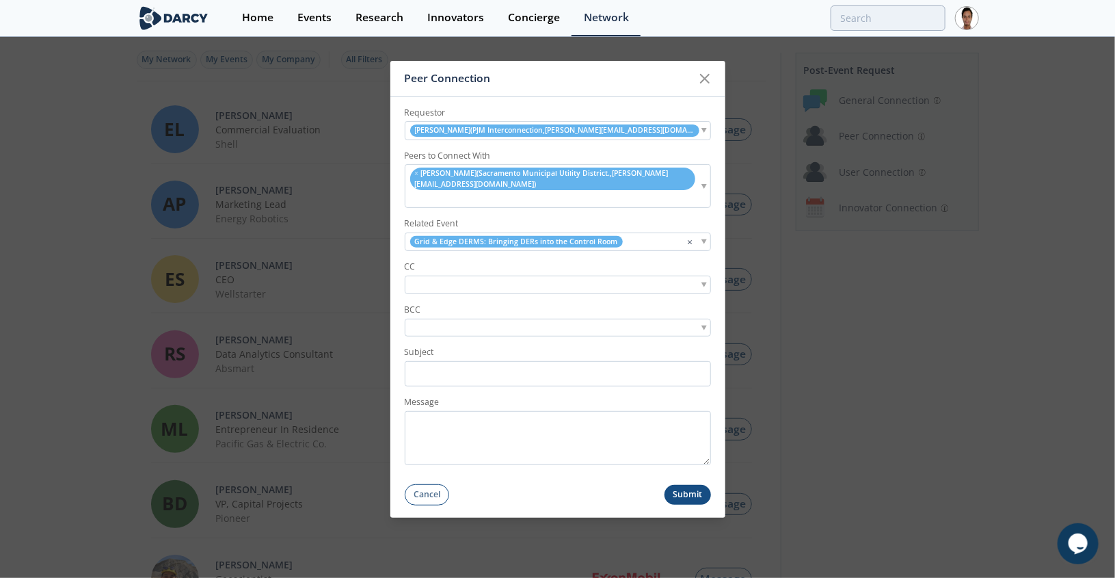
click at [478, 283] on input "search" at bounding box center [455, 285] width 94 height 14
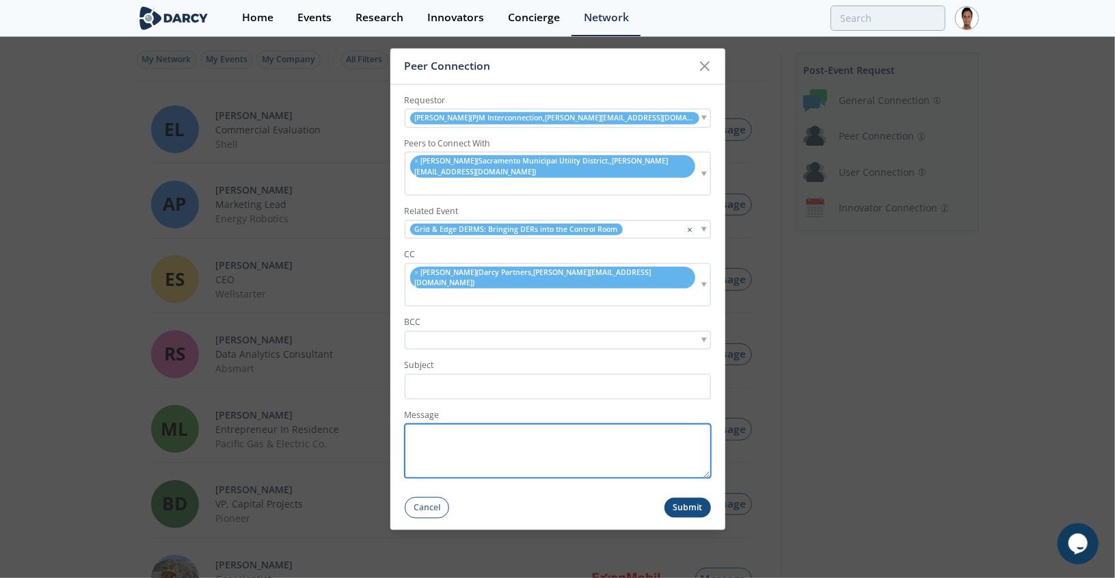
click at [464, 423] on textarea "Message" at bounding box center [558, 450] width 306 height 54
paste textarea "Hi Abraham, Hope you are doing well and glad you could attend yesterday's event…"
type textarea "Hi Abraham, Hope you are doing well and glad you could attend yesterday's event…"
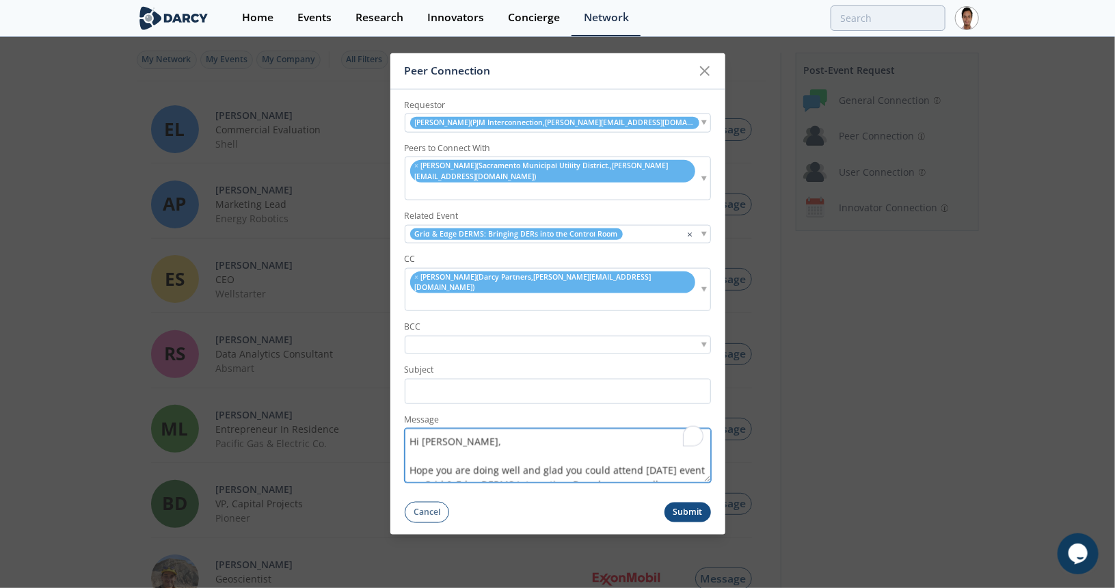
scroll to position [152, 0]
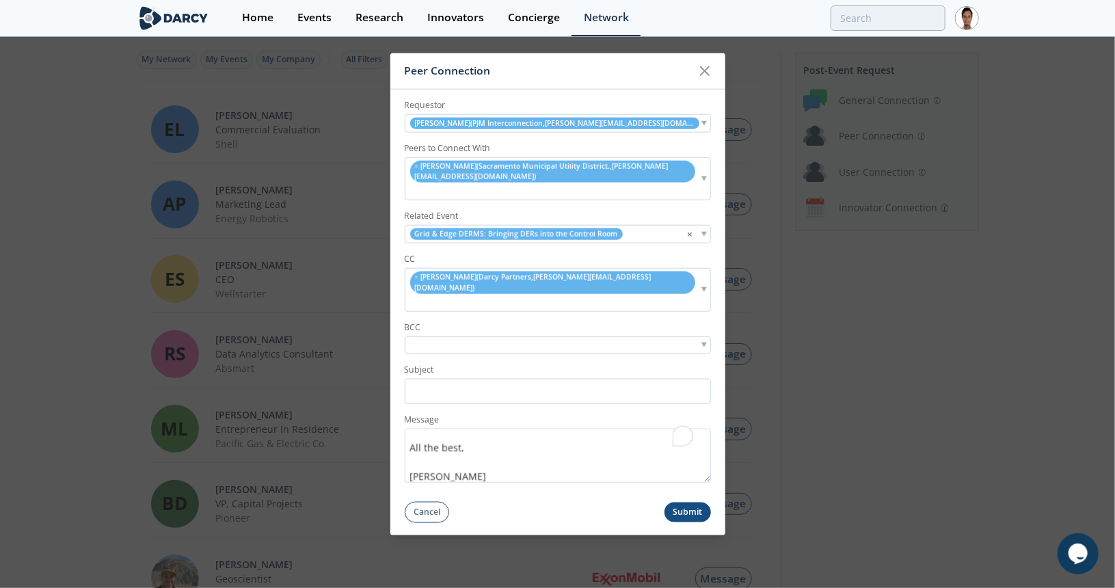
type textarea "Hi [PERSON_NAME], Hope you are doing well and glad you could attend [DATE] even…"
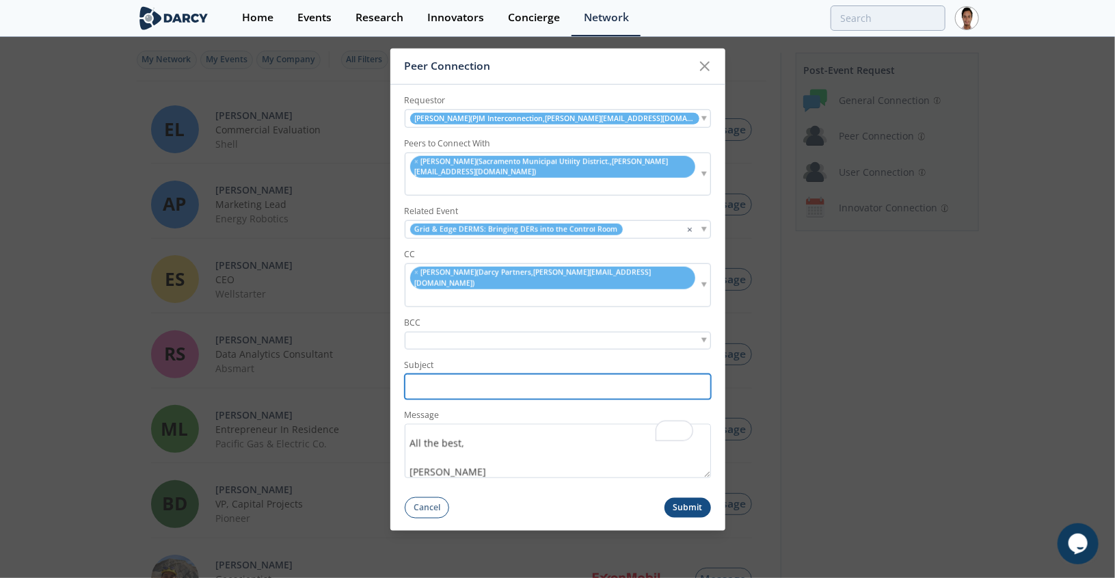
click at [498, 374] on input "Subject" at bounding box center [558, 386] width 306 height 25
paste input "PJM <> [PERSON_NAME] - [PERSON_NAME] Partners Connection"
drag, startPoint x: 441, startPoint y: 374, endPoint x: 532, endPoint y: 376, distance: 90.9
click at [532, 376] on input "PJM <> [PERSON_NAME] - [PERSON_NAME] Partners Connection" at bounding box center [558, 386] width 306 height 25
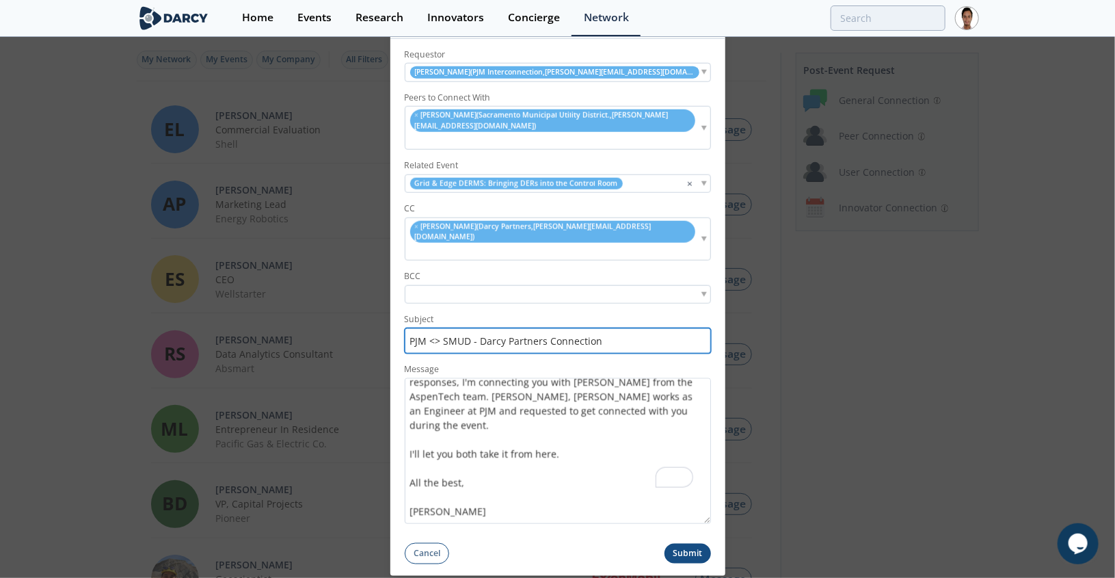
scroll to position [42, 0]
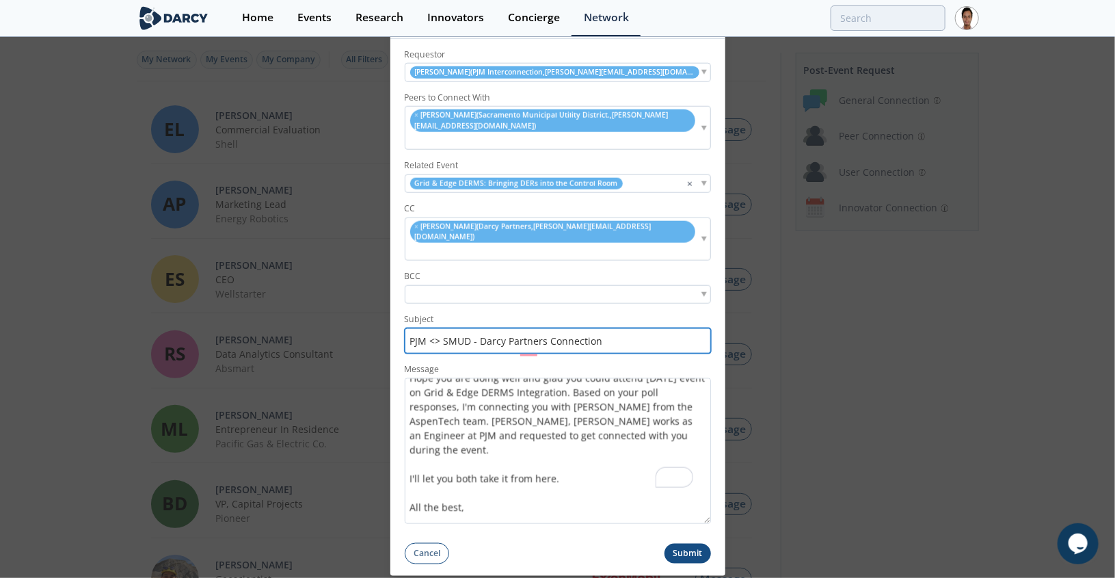
drag, startPoint x: 707, startPoint y: 460, endPoint x: 682, endPoint y: 569, distance: 111.6
click at [687, 574] on div "Peer Connection Requestor [PERSON_NAME] ( PJM Interconnection , [PERSON_NAME][E…" at bounding box center [557, 289] width 1115 height 578
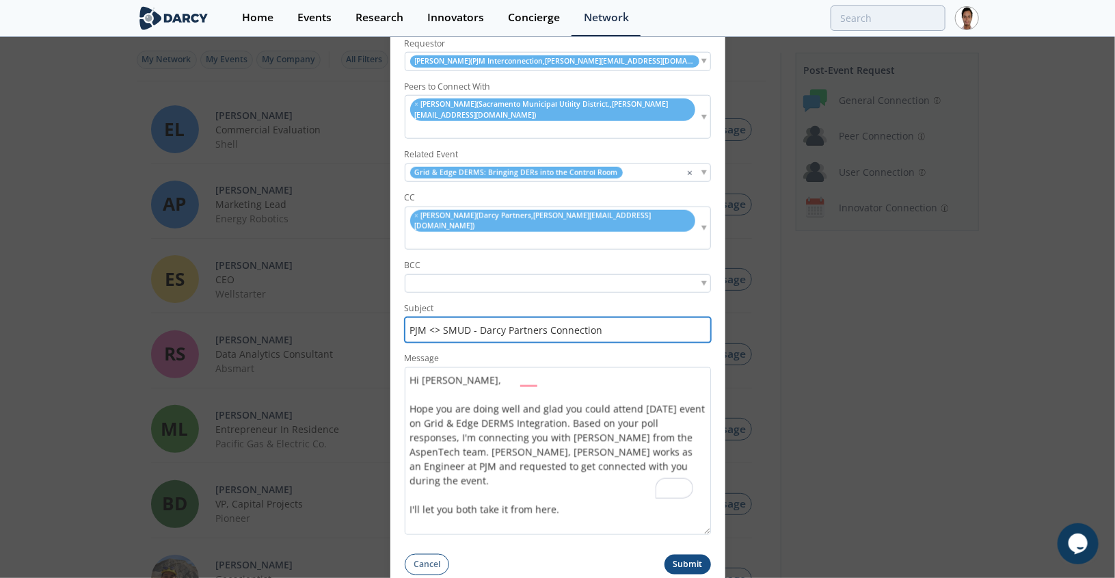
type input "PJM <> SMUD - Darcy Partners Connection"
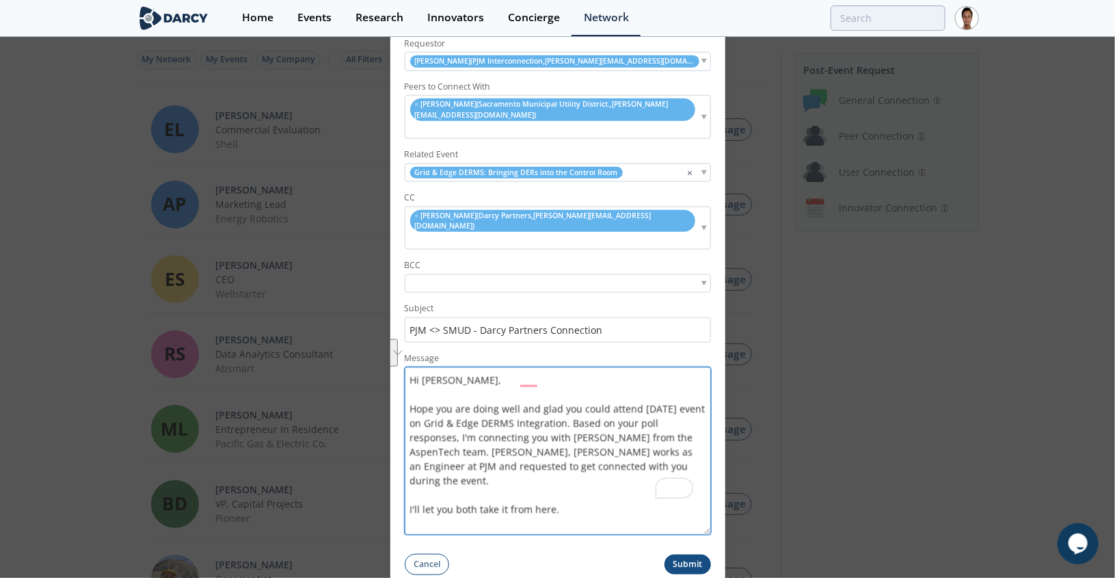
drag, startPoint x: 569, startPoint y: 423, endPoint x: 433, endPoint y: 432, distance: 136.3
click at [433, 432] on textarea "Hi [PERSON_NAME], Hope you are doing well and glad you could attend [DATE] even…" at bounding box center [558, 449] width 306 height 167
click at [653, 418] on textarea "Hi [PERSON_NAME], Hope you are doing well and glad you could attend [DATE] even…" at bounding box center [558, 449] width 306 height 167
type textarea "Hi [PERSON_NAME], Hope you are doing well and glad you could attend [DATE] even…"
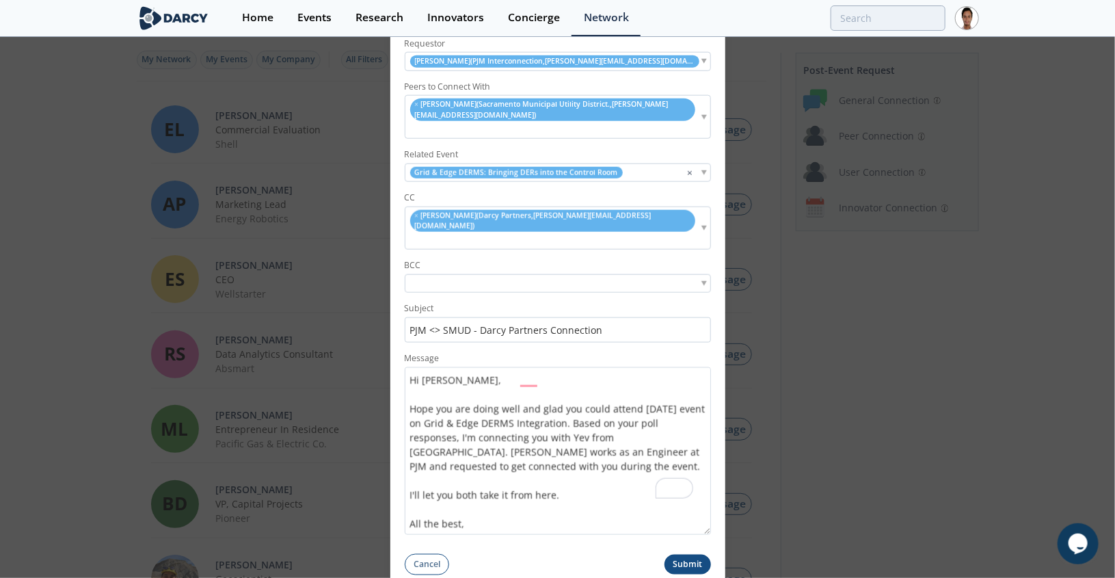
click at [679, 554] on button "Submit" at bounding box center [687, 564] width 46 height 20
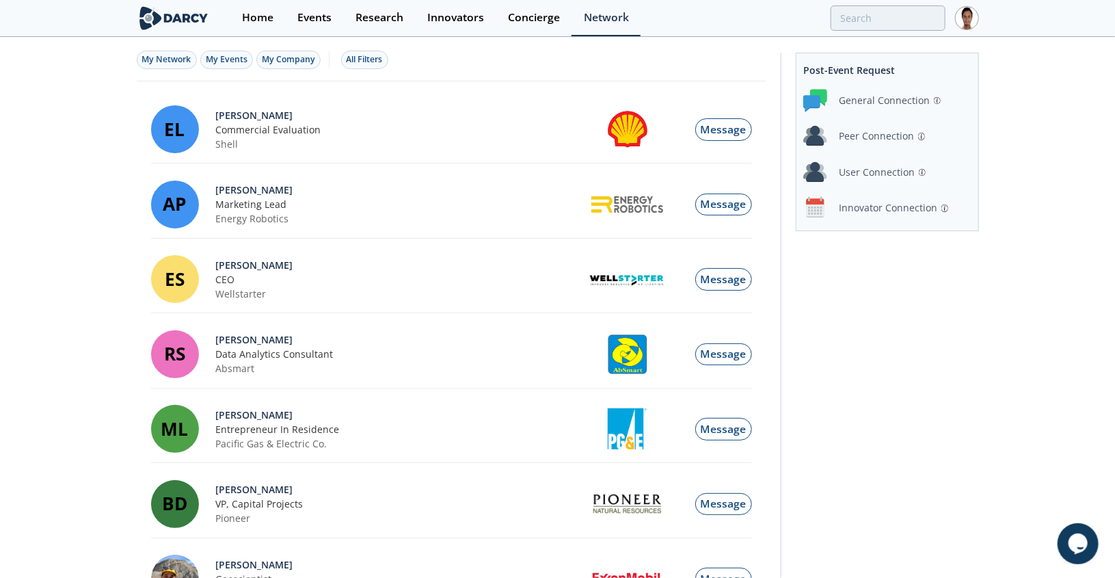
click at [863, 132] on div "Peer Connection" at bounding box center [876, 136] width 75 height 14
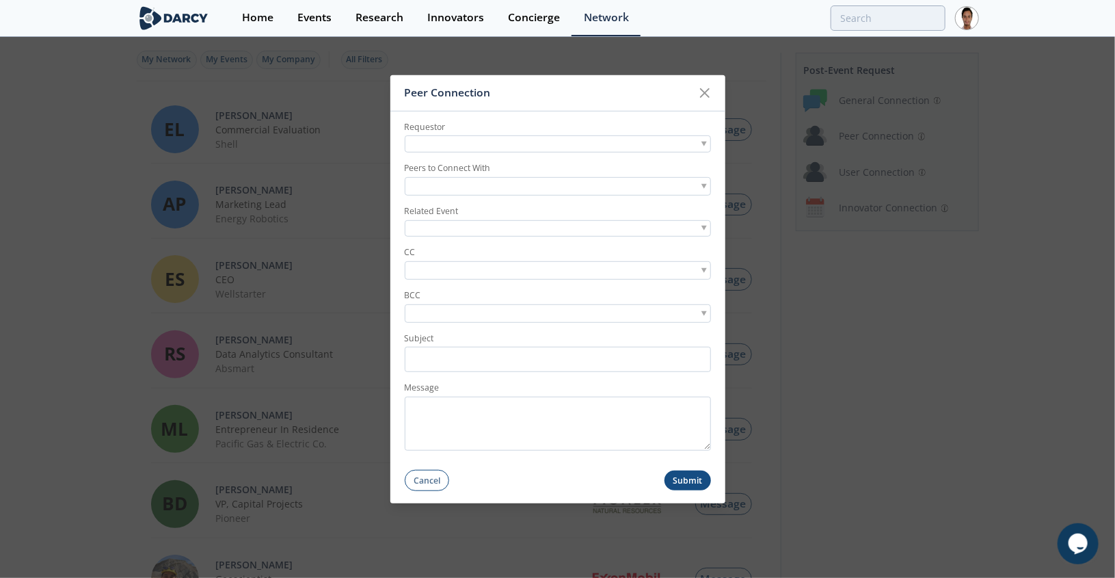
click at [543, 140] on div at bounding box center [558, 143] width 306 height 17
type input "[PERSON_NAME]"
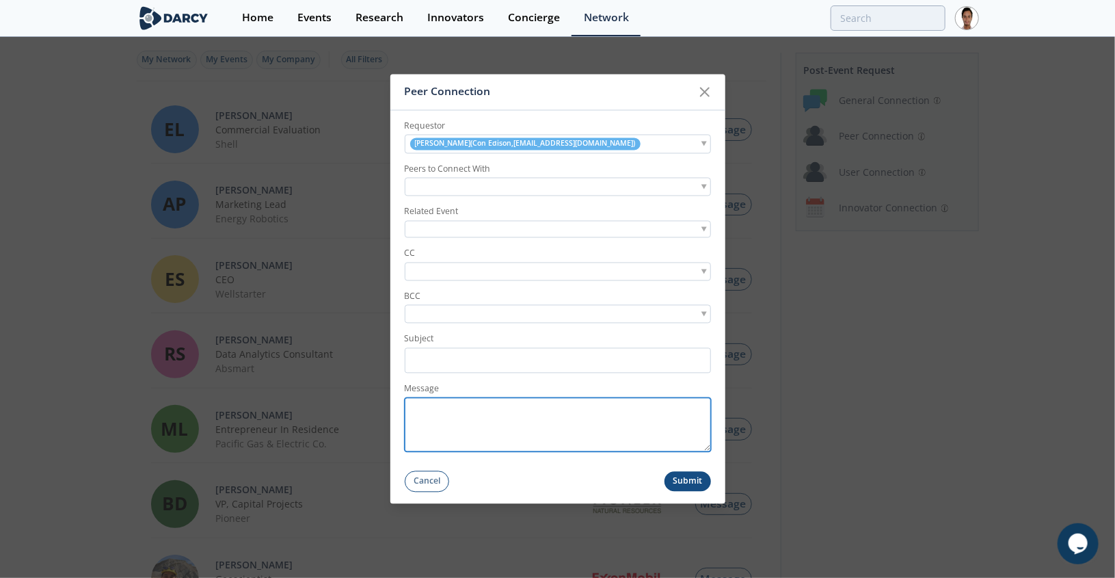
click at [468, 433] on textarea "Message" at bounding box center [558, 425] width 306 height 54
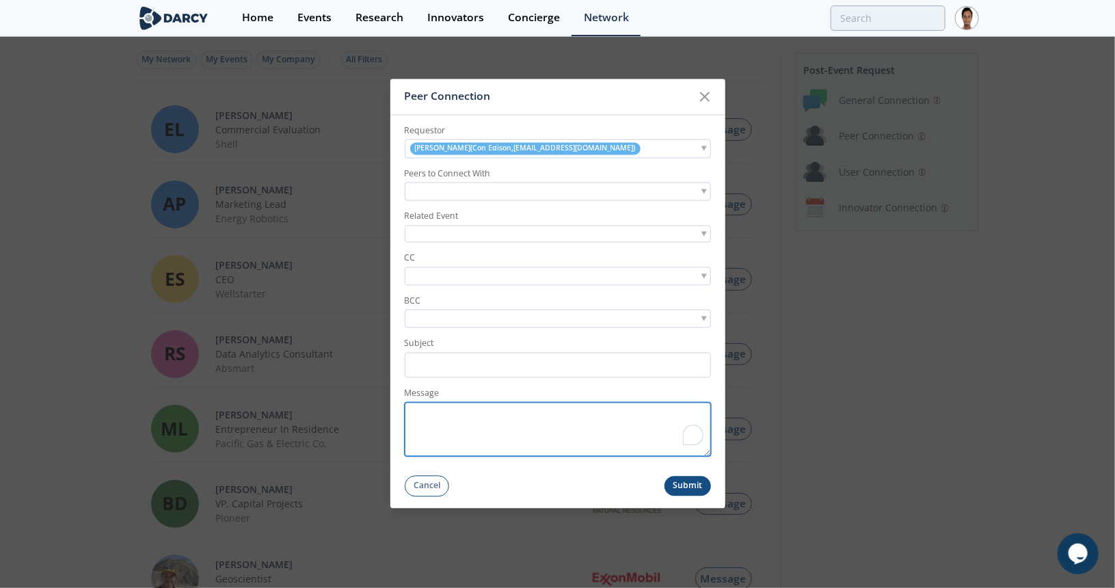
paste textarea "[PERSON_NAME]"
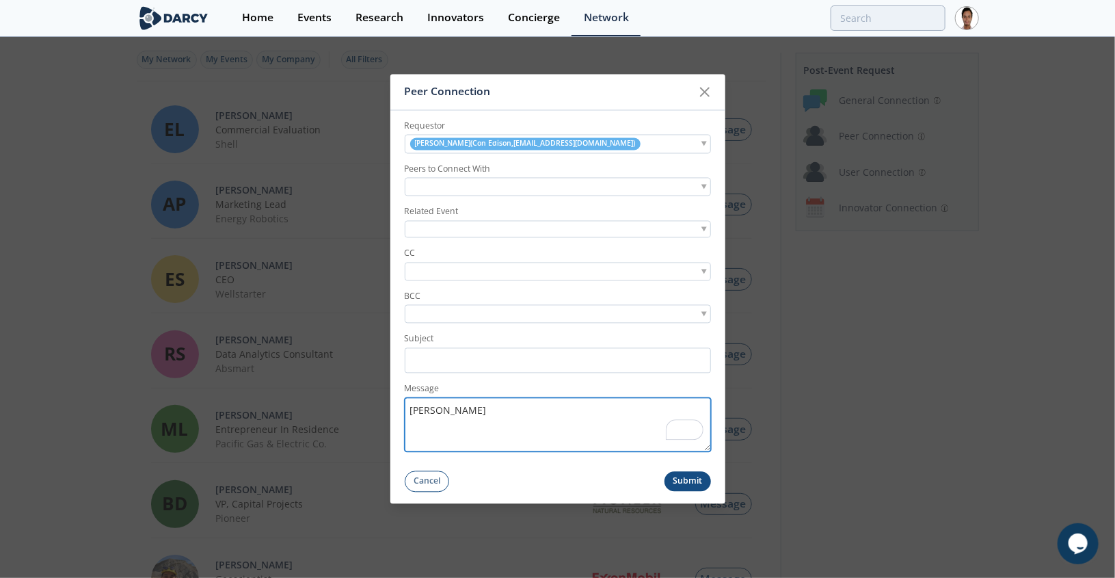
drag, startPoint x: 511, startPoint y: 413, endPoint x: 419, endPoint y: 412, distance: 91.6
click at [419, 412] on textarea "[PERSON_NAME]" at bounding box center [558, 425] width 306 height 54
type textarea "g"
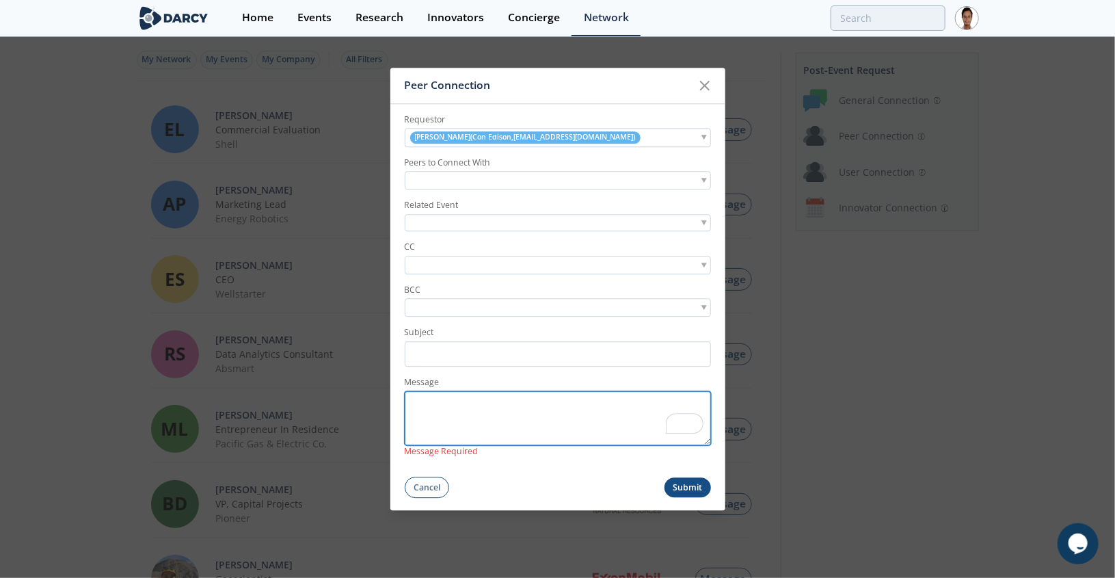
paste textarea "Hi [PERSON_NAME], Hope you are doing well and glad you could attend [DATE] even…"
type textarea "Hi [PERSON_NAME], Hope you are doing well and glad you could attend [DATE] even…"
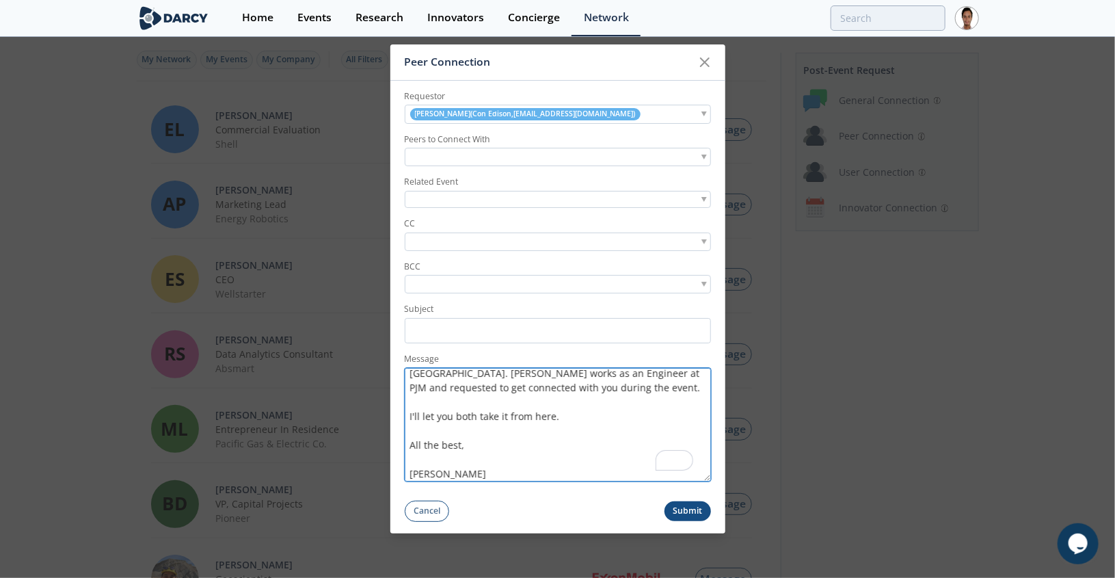
scroll to position [70, 0]
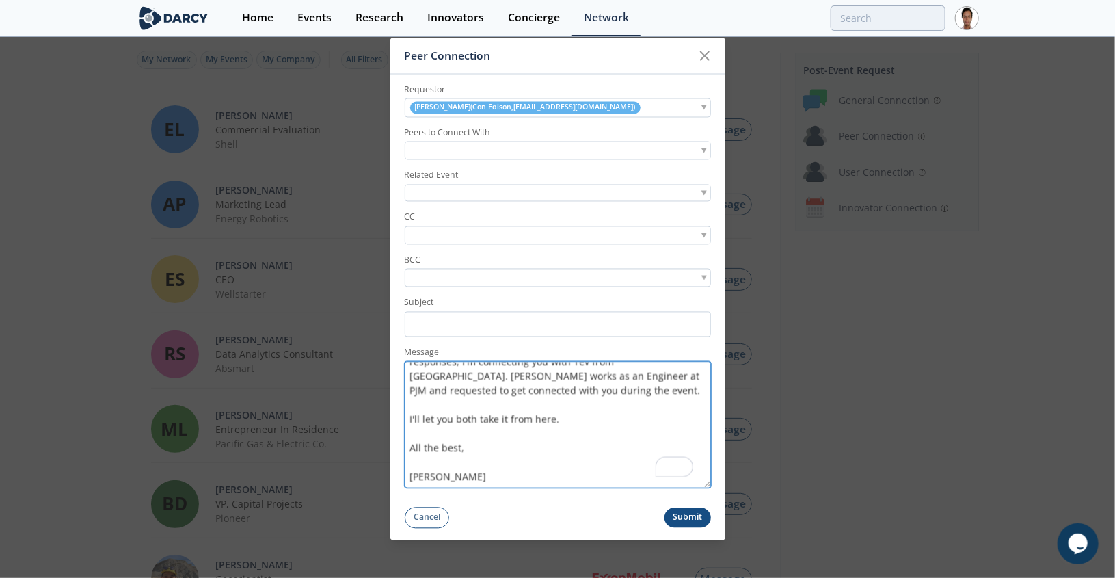
drag, startPoint x: 705, startPoint y: 446, endPoint x: 710, endPoint y: 520, distance: 73.3
click at [710, 520] on form "Requestor [PERSON_NAME] ( Con Edison , [EMAIL_ADDRESS][DOMAIN_NAME] ) Peers to …" at bounding box center [557, 301] width 335 height 454
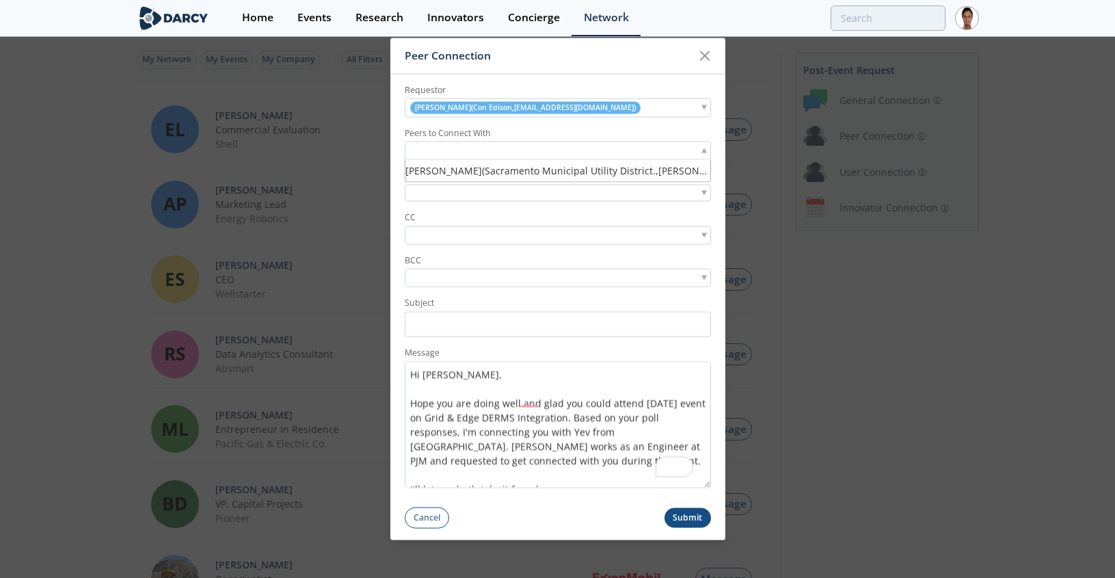
click at [439, 153] on input "search" at bounding box center [455, 151] width 94 height 14
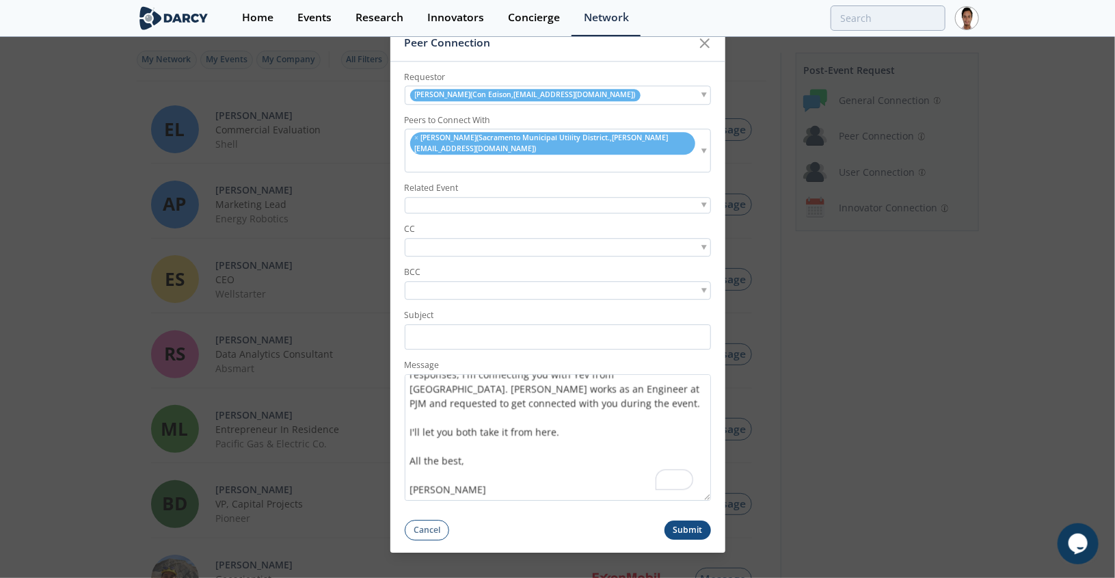
click at [446, 204] on div at bounding box center [558, 205] width 306 height 17
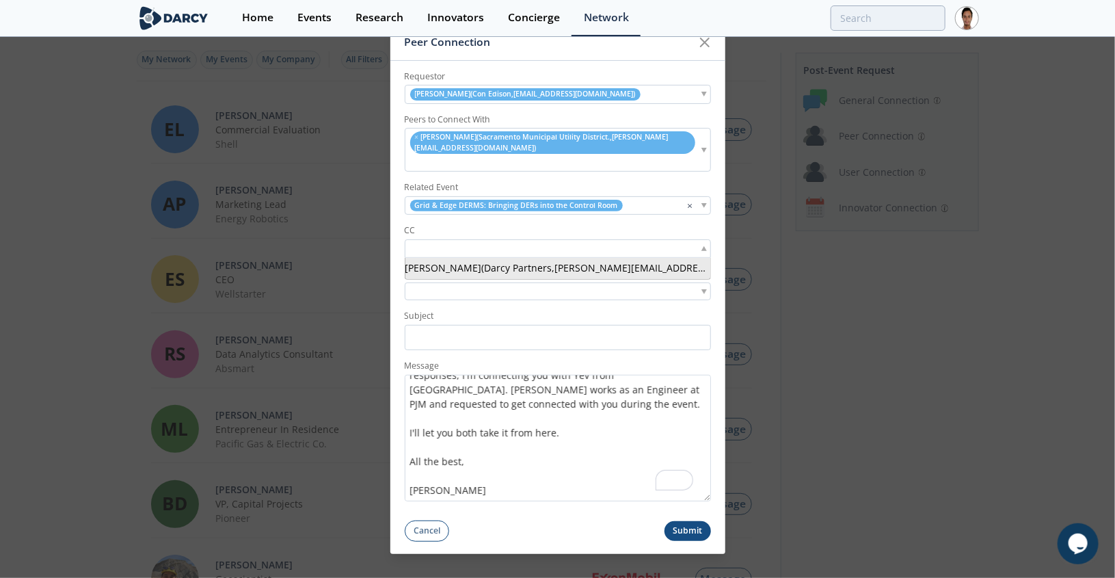
click at [455, 248] on input "search" at bounding box center [455, 248] width 94 height 14
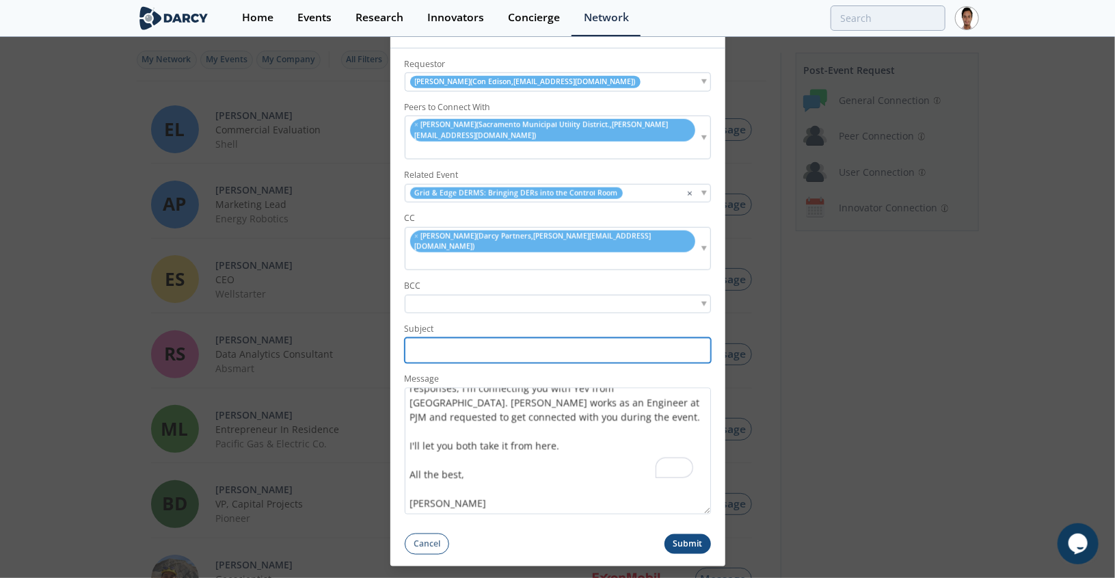
click at [459, 338] on input "Subject" at bounding box center [558, 350] width 306 height 25
paste input "PJM <> SMUD - Darcy Partners Connection"
click at [416, 340] on input "PJM <> SMUD - Darcy Partners Connection" at bounding box center [558, 350] width 306 height 25
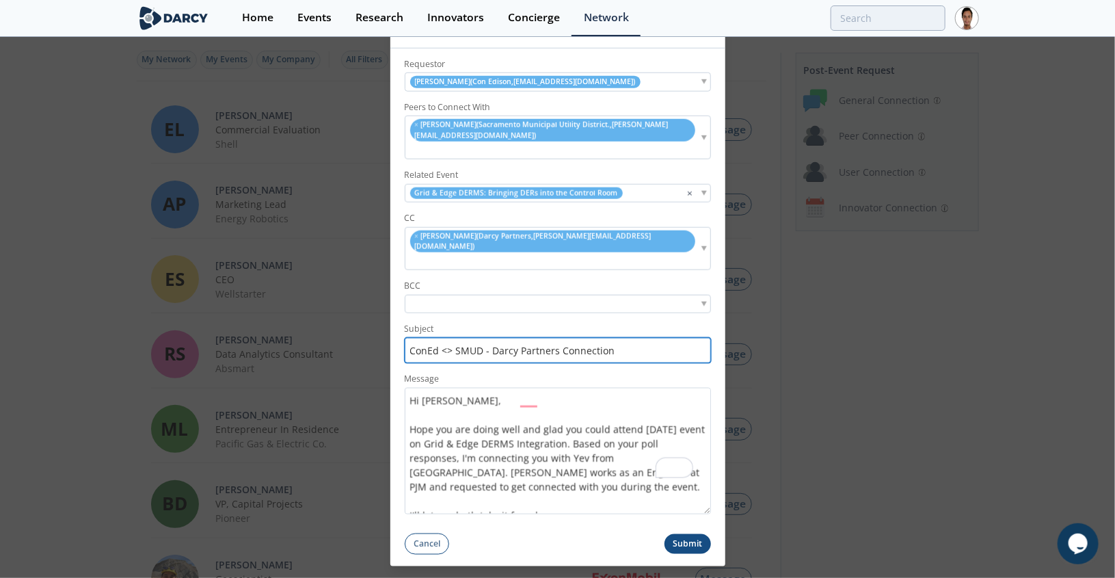
type input "ConEd <> SMUD - Darcy Partners Connection"
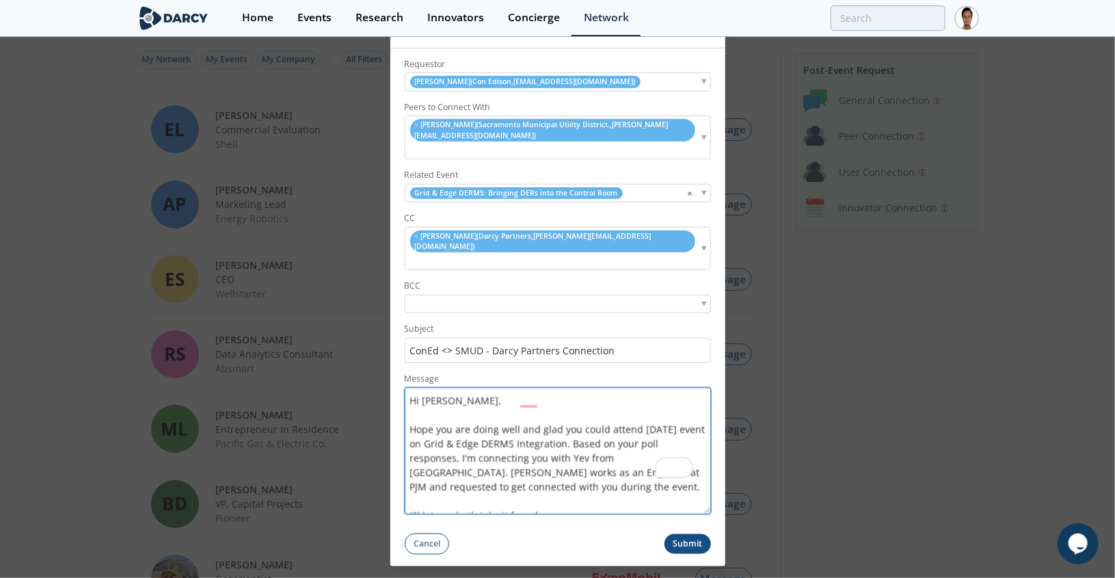
click at [446, 387] on textarea "Hi [PERSON_NAME], Hope you are doing well and glad you could attend [DATE] even…" at bounding box center [558, 450] width 306 height 126
click at [651, 443] on textarea "Hi [PERSON_NAME], Hope you are doing well and glad you could attend [DATE] even…" at bounding box center [558, 450] width 306 height 126
drag, startPoint x: 483, startPoint y: 456, endPoint x: 412, endPoint y: 455, distance: 71.1
click at [412, 455] on textarea "Hi [PERSON_NAME], Hope you are doing well and glad you could attend [DATE] even…" at bounding box center [558, 450] width 306 height 126
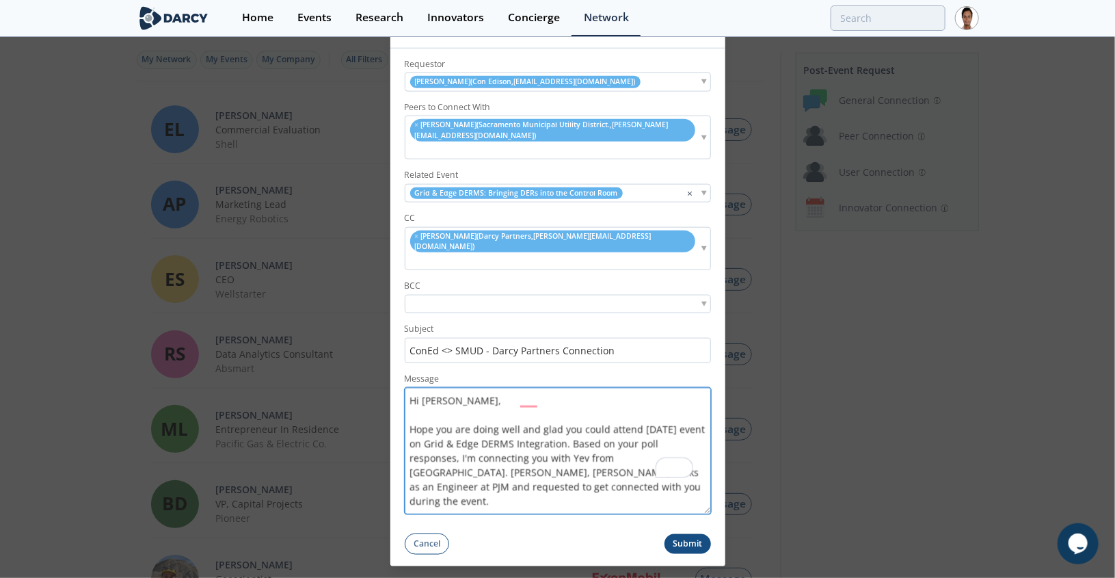
click at [539, 457] on textarea "Hi [PERSON_NAME], Hope you are doing well and glad you could attend [DATE] even…" at bounding box center [558, 450] width 306 height 126
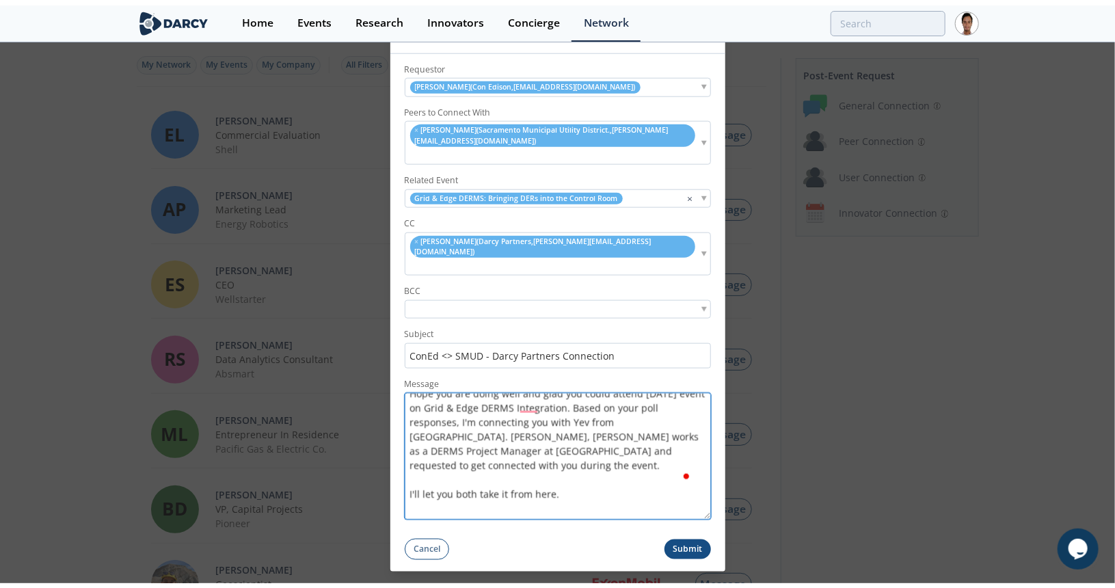
scroll to position [68, 0]
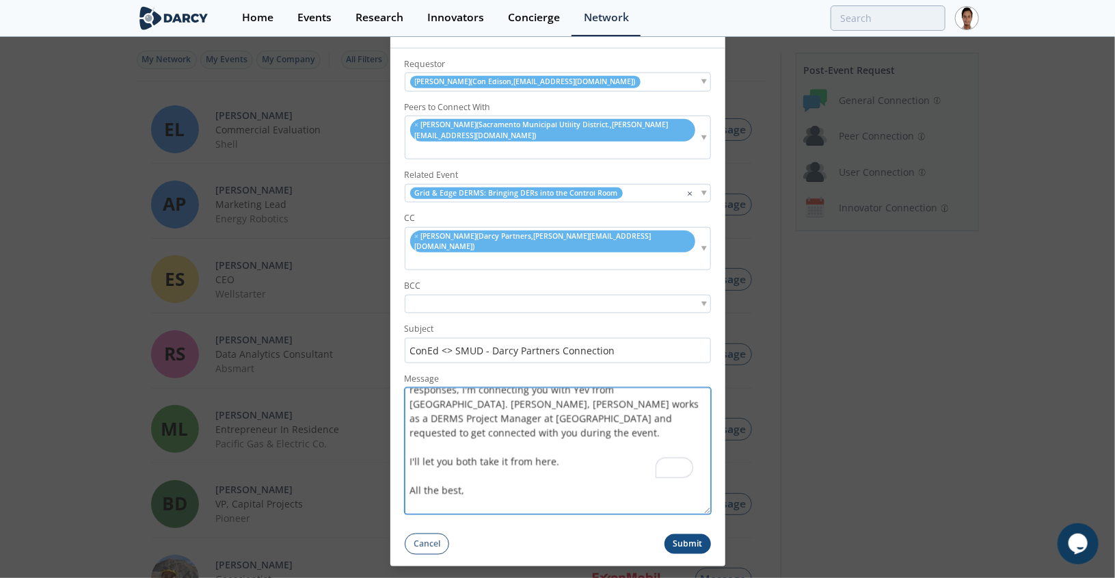
type textarea "Hi [PERSON_NAME], Hope you are doing well and glad you could attend [DATE] even…"
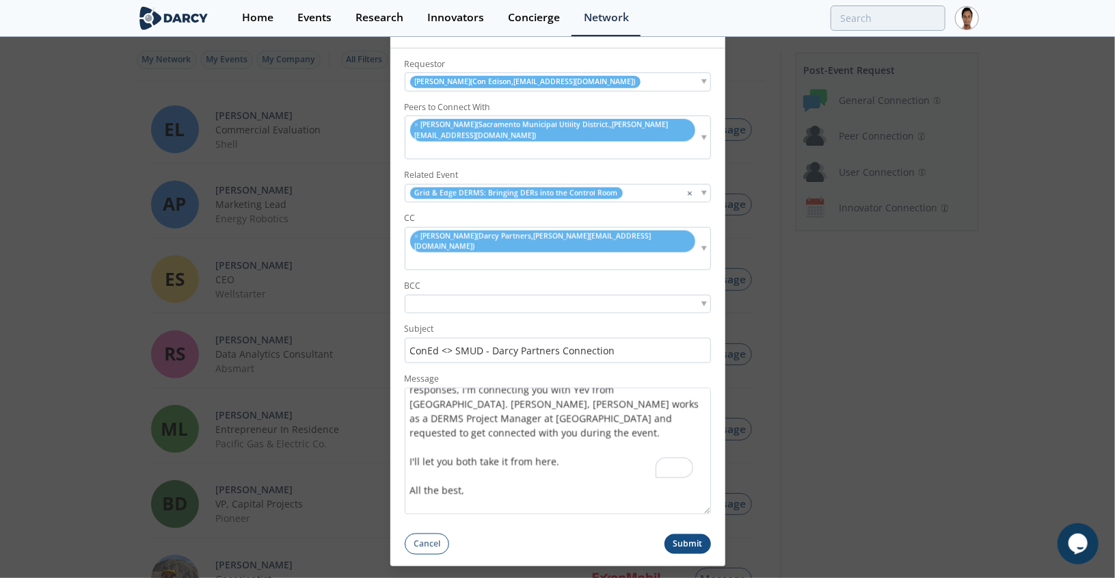
click at [690, 533] on button "Submit" at bounding box center [687, 543] width 46 height 20
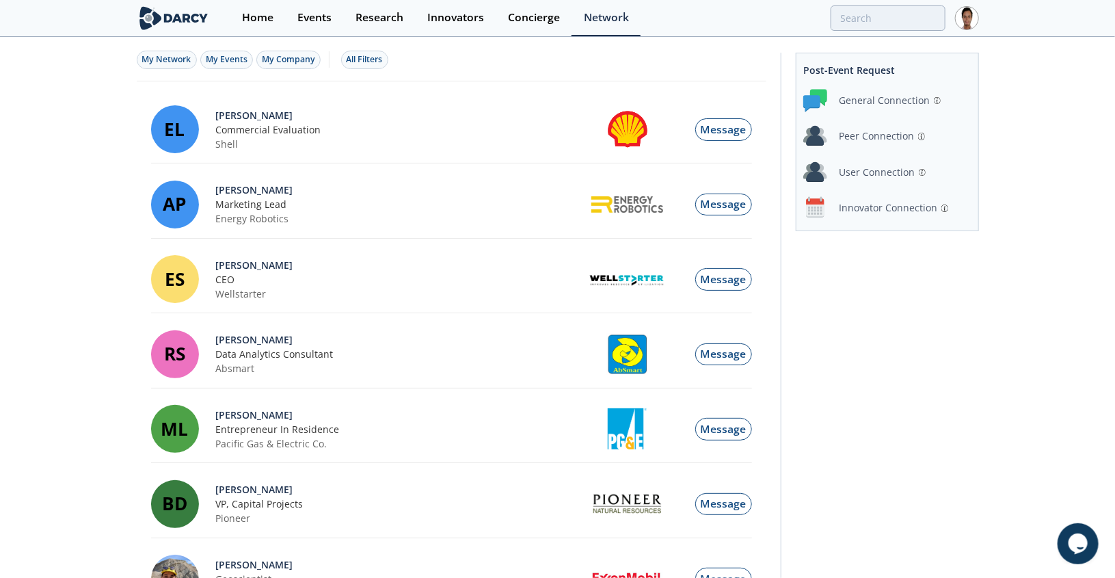
click at [868, 131] on div "Peer Connection" at bounding box center [876, 136] width 75 height 14
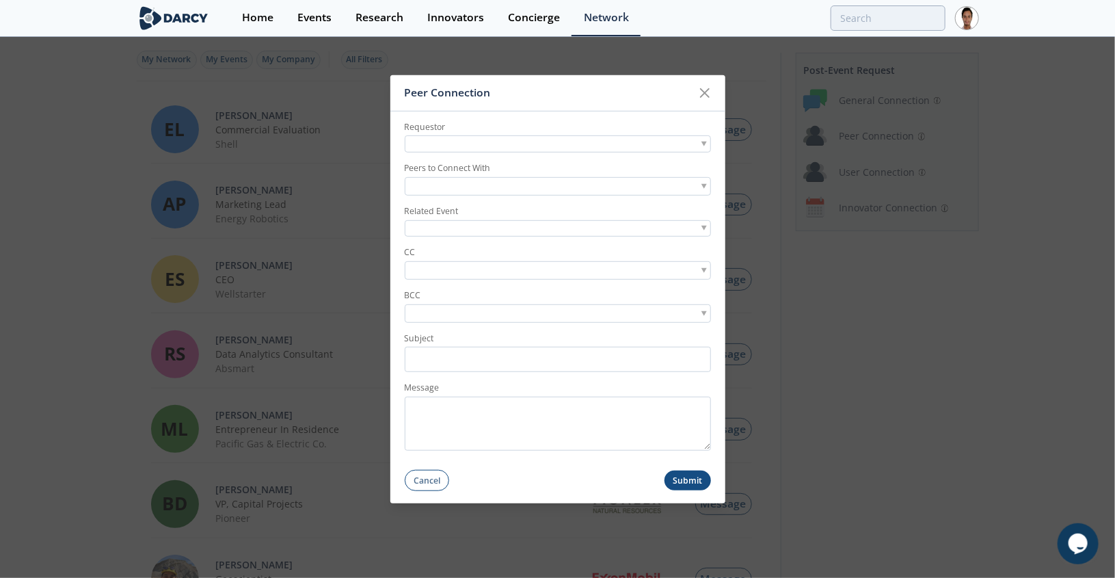
click at [550, 150] on div at bounding box center [558, 143] width 306 height 17
type input "[PERSON_NAME]"
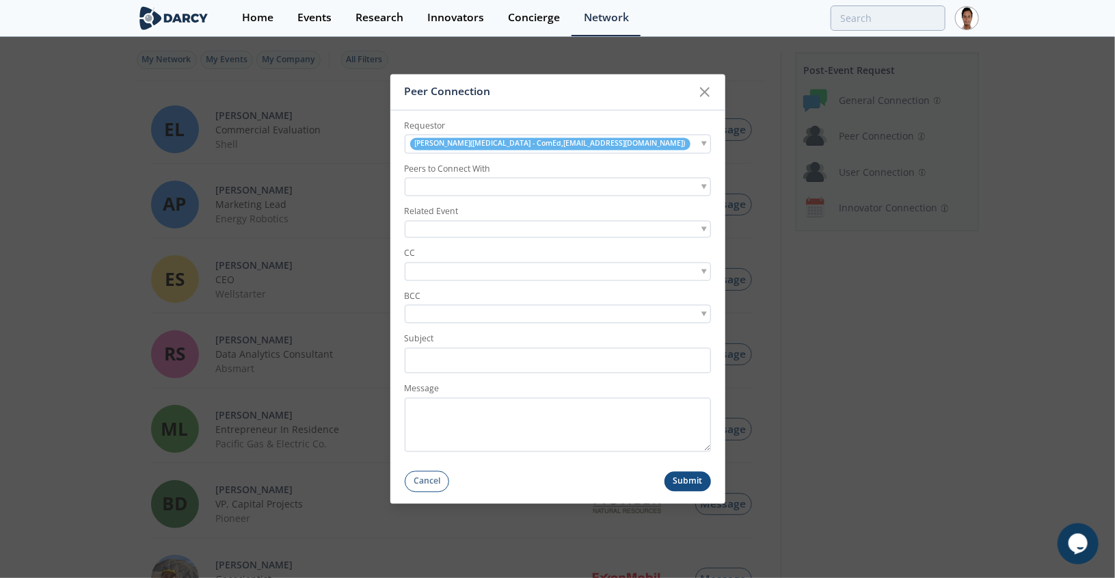
click at [476, 174] on label "Peers to Connect With" at bounding box center [558, 169] width 306 height 12
click at [476, 187] on input "search" at bounding box center [455, 187] width 94 height 14
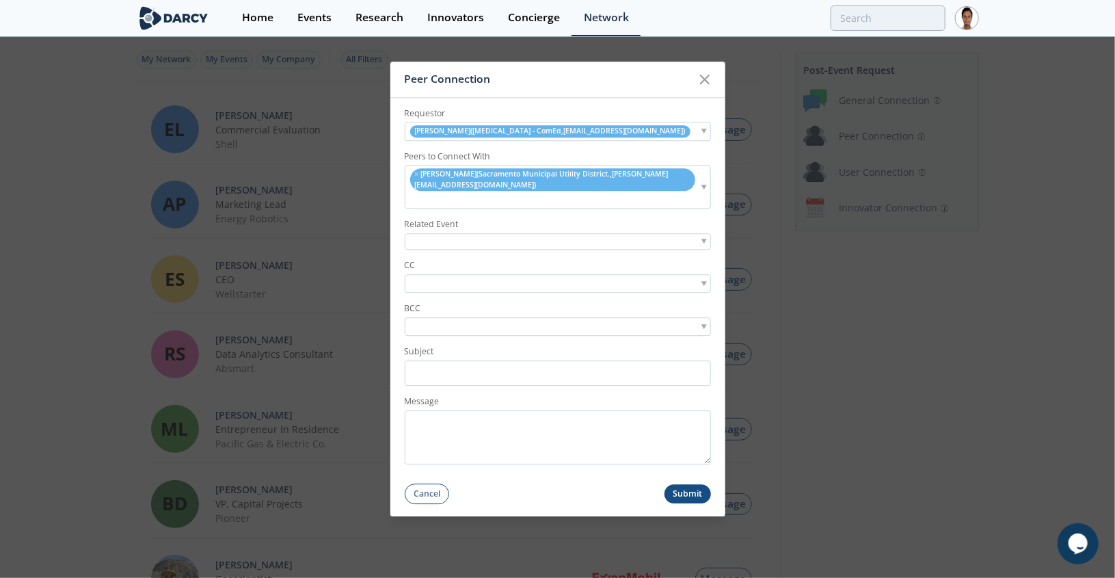
click at [471, 242] on div at bounding box center [558, 241] width 306 height 17
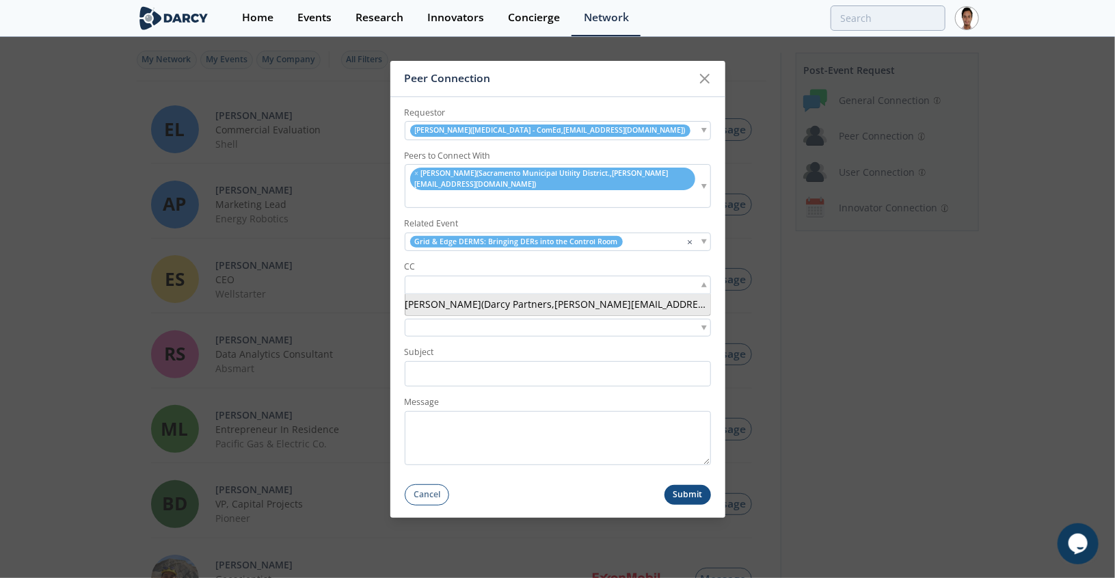
click at [470, 286] on input "search" at bounding box center [455, 285] width 94 height 14
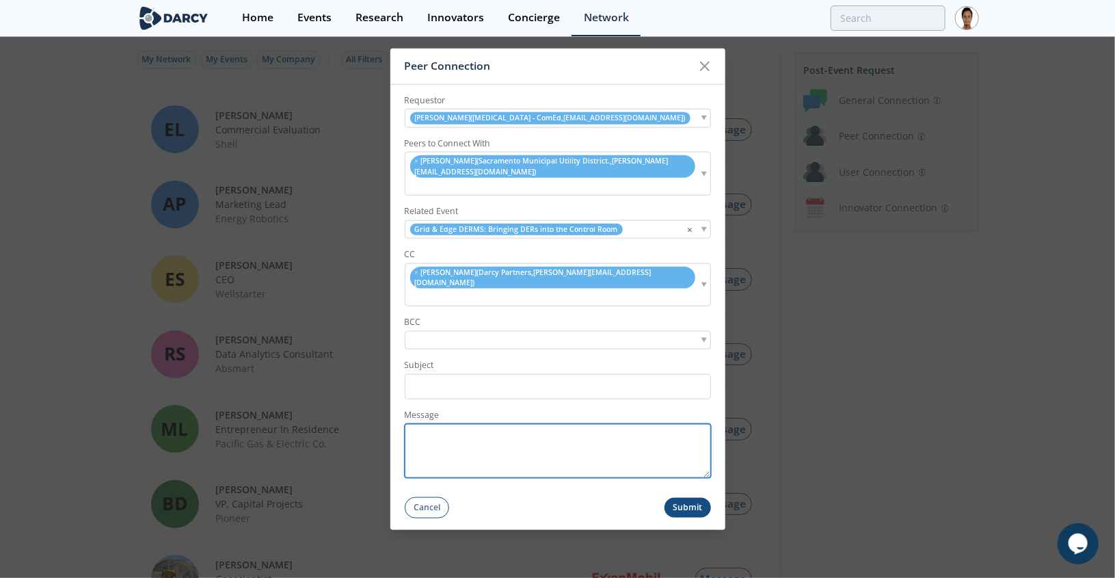
click at [482, 435] on textarea "Message" at bounding box center [558, 450] width 306 height 54
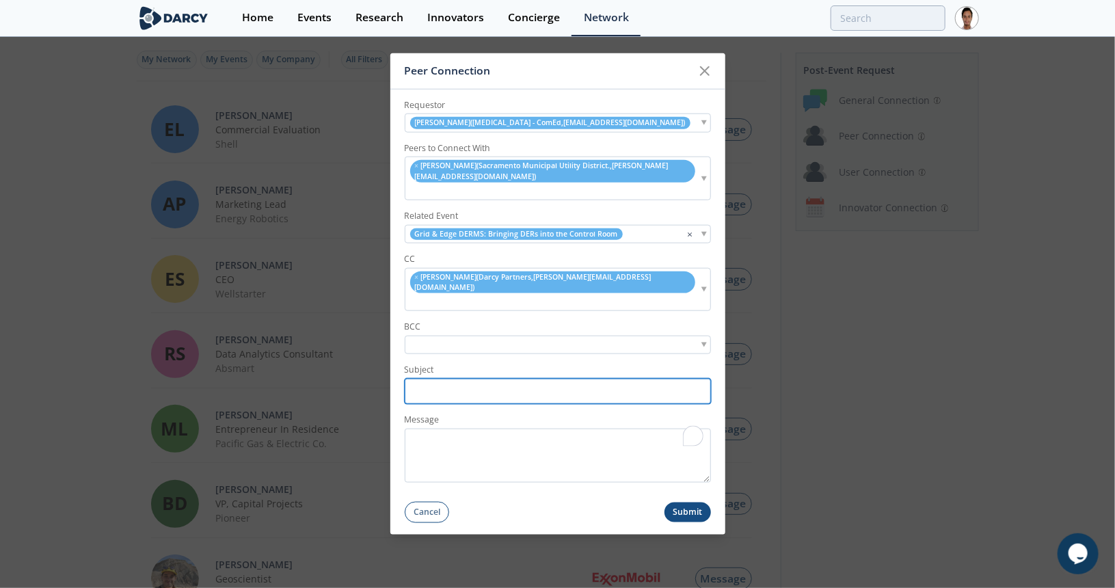
click at [455, 379] on input "Subject" at bounding box center [558, 391] width 306 height 25
paste input "Hi [PERSON_NAME], Hope you are doing well and glad you could attend [DATE] even…"
type input "Hi [PERSON_NAME], Hope you are doing well and glad you could attend [DATE] even…"
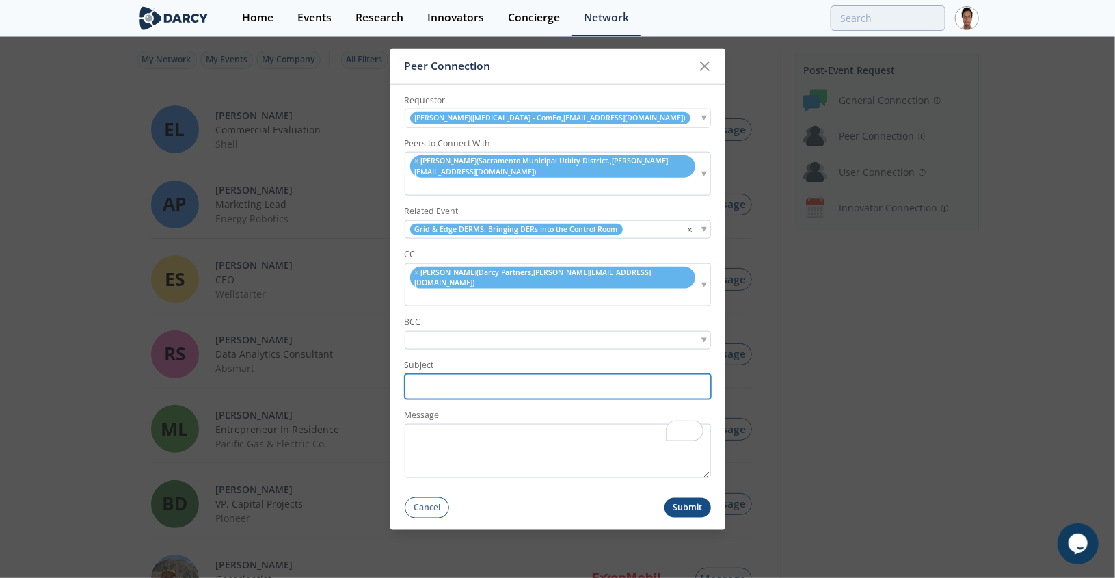
scroll to position [0, 0]
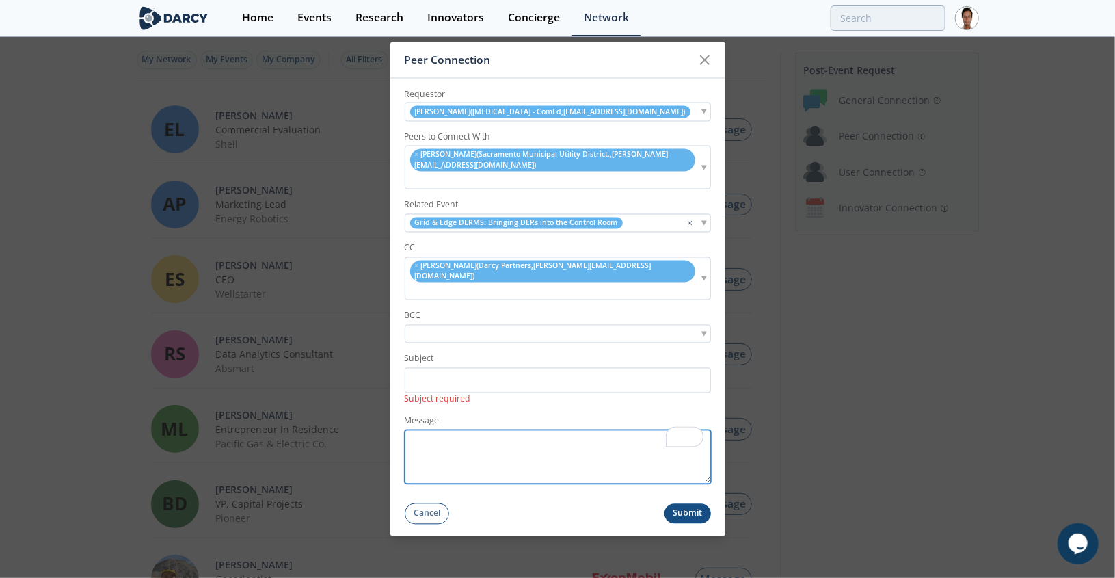
click at [490, 443] on textarea "Message" at bounding box center [558, 457] width 306 height 54
paste textarea "Hi [PERSON_NAME], Hope you are doing well and glad you could attend [DATE] even…"
type textarea "Hi [PERSON_NAME], Hope you are doing well and glad you could attend [DATE] even…"
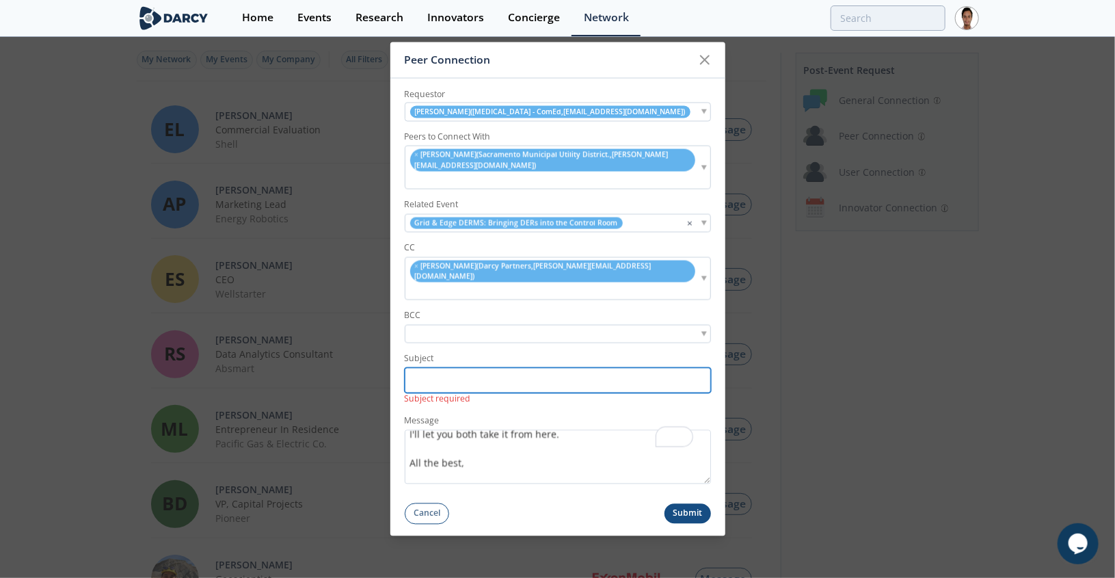
click at [458, 367] on input "Subject" at bounding box center [558, 379] width 306 height 25
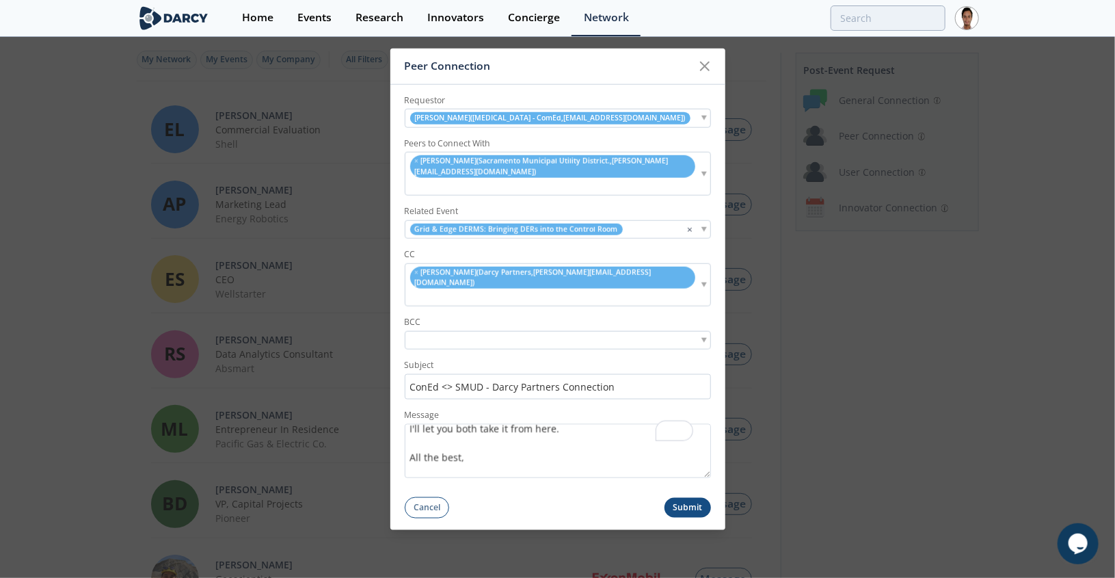
click at [420, 374] on input "ConEd <> SMUD - Darcy Partners Connection" at bounding box center [558, 386] width 306 height 25
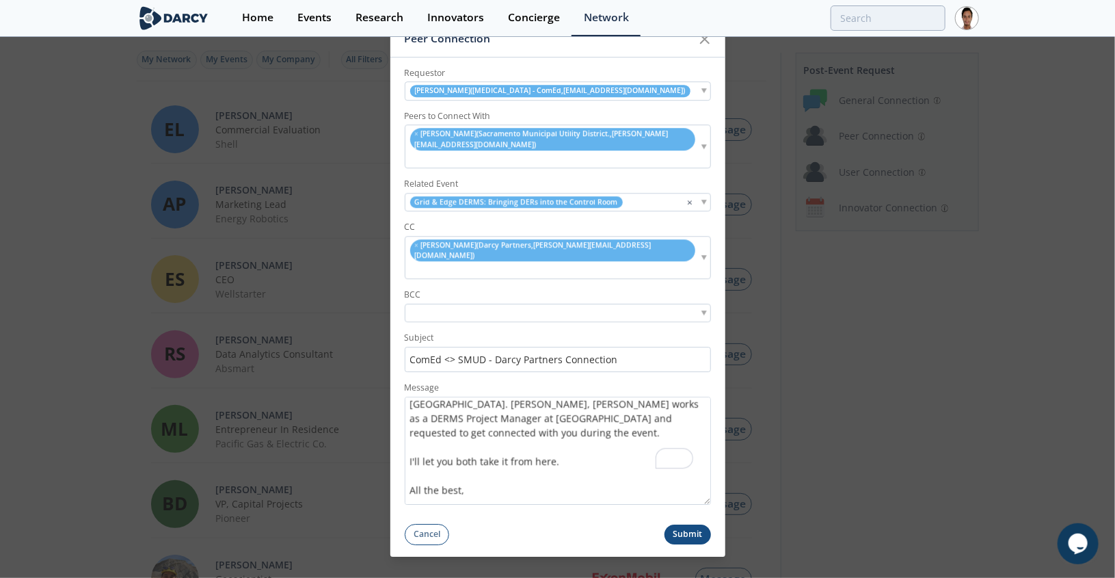
scroll to position [69, 0]
drag, startPoint x: 706, startPoint y: 460, endPoint x: 672, endPoint y: 514, distance: 63.9
click at [692, 534] on form "Requestor Bo Chen ( Exelon - ComEd , bo.chen@comed.com ) Peers to Connect With …" at bounding box center [557, 300] width 335 height 487
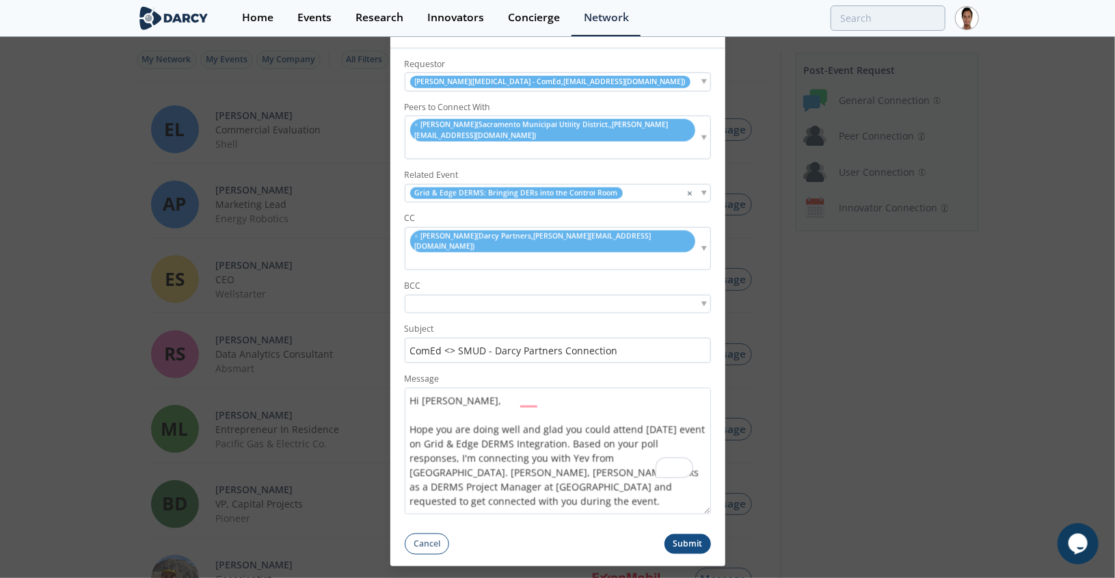
type input "ComEd <> SMUD - Darcy Partners Connection"
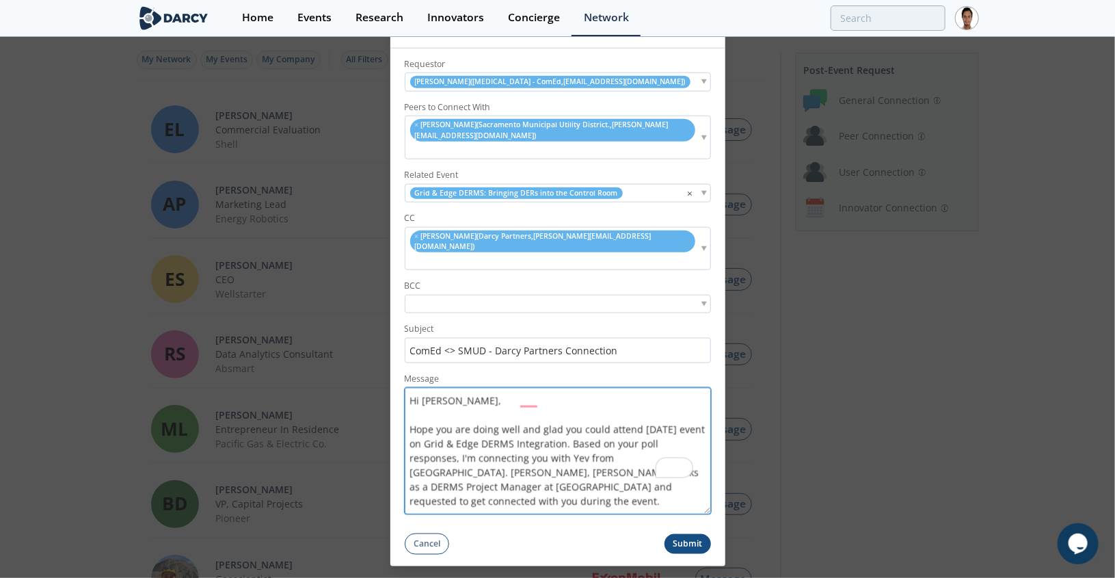
click at [432, 387] on textarea "Hi [PERSON_NAME], Hope you are doing well and glad you could attend [DATE] even…" at bounding box center [558, 450] width 306 height 126
drag, startPoint x: 484, startPoint y: 457, endPoint x: 414, endPoint y: 450, distance: 70.1
click at [414, 450] on textarea "Hi Bo, Hope you are doing well and glad you could attend yesterday's event on G…" at bounding box center [558, 450] width 306 height 126
drag, startPoint x: 487, startPoint y: 459, endPoint x: 589, endPoint y: 463, distance: 101.2
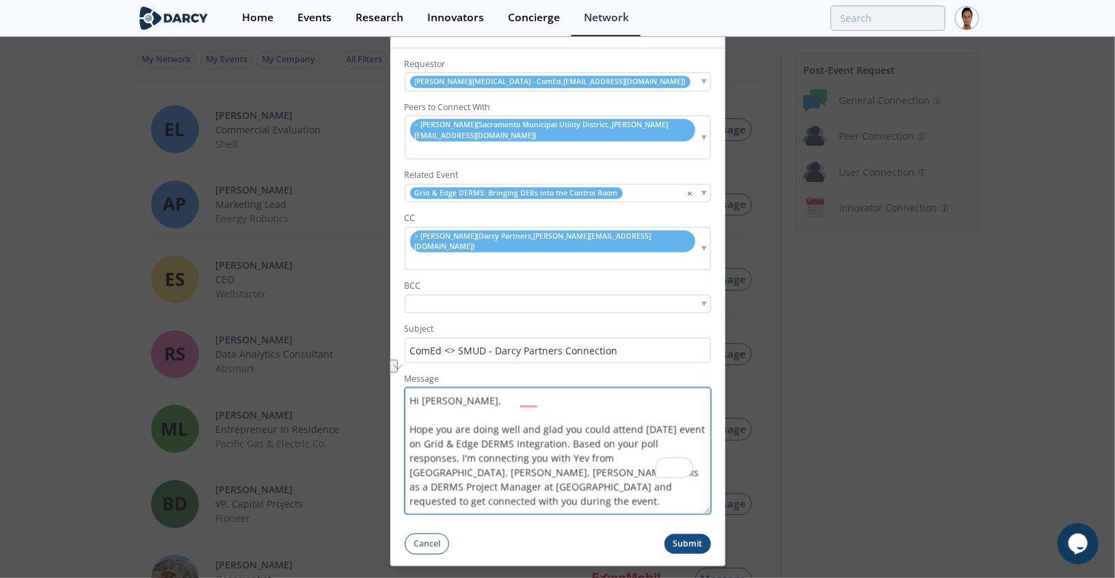
click at [589, 463] on textarea "Hi Bo, Hope you are doing well and glad you could attend yesterday's event on G…" at bounding box center [558, 450] width 306 height 126
drag, startPoint x: 597, startPoint y: 457, endPoint x: 649, endPoint y: 449, distance: 51.9
click at [597, 457] on textarea "Hi Bo, Hope you are doing well and glad you could attend yesterday's event on G…" at bounding box center [558, 450] width 306 height 126
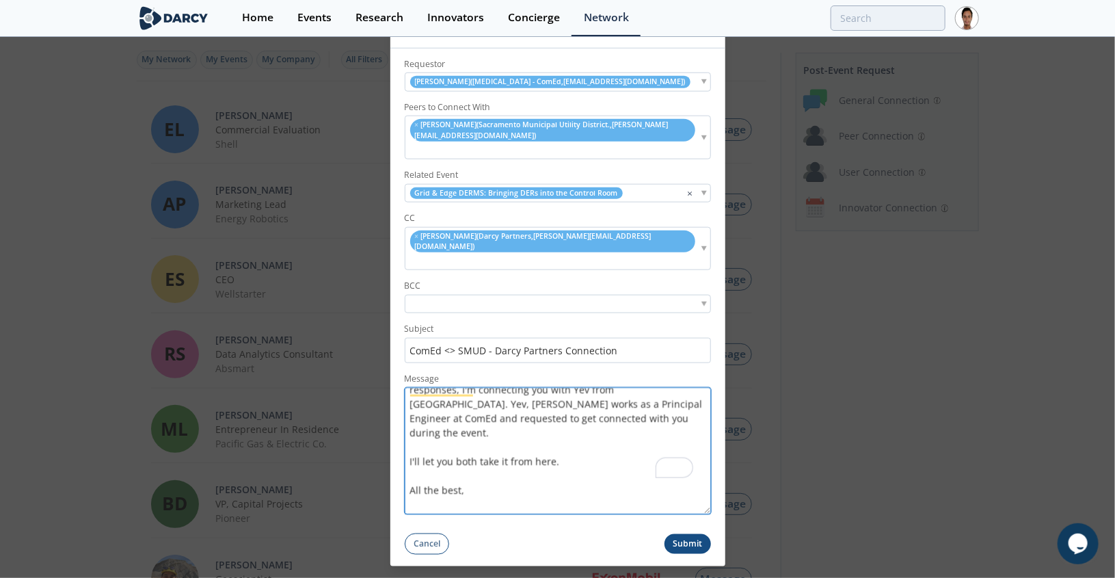
type textarea "Hi Bo, Hope you are doing well and glad you could attend yesterday's event on G…"
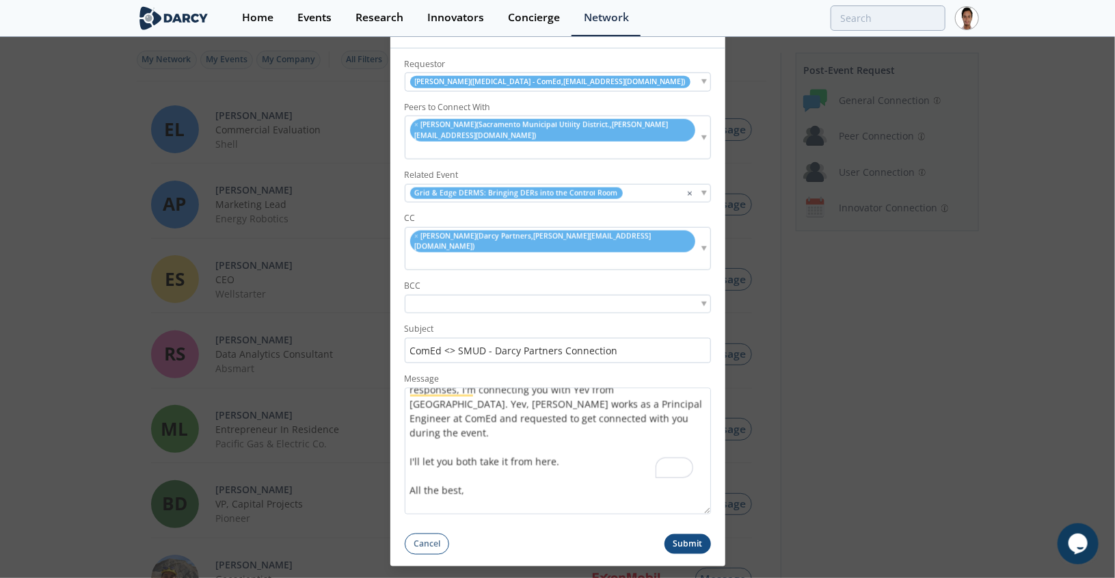
click at [688, 533] on button "Submit" at bounding box center [687, 543] width 46 height 20
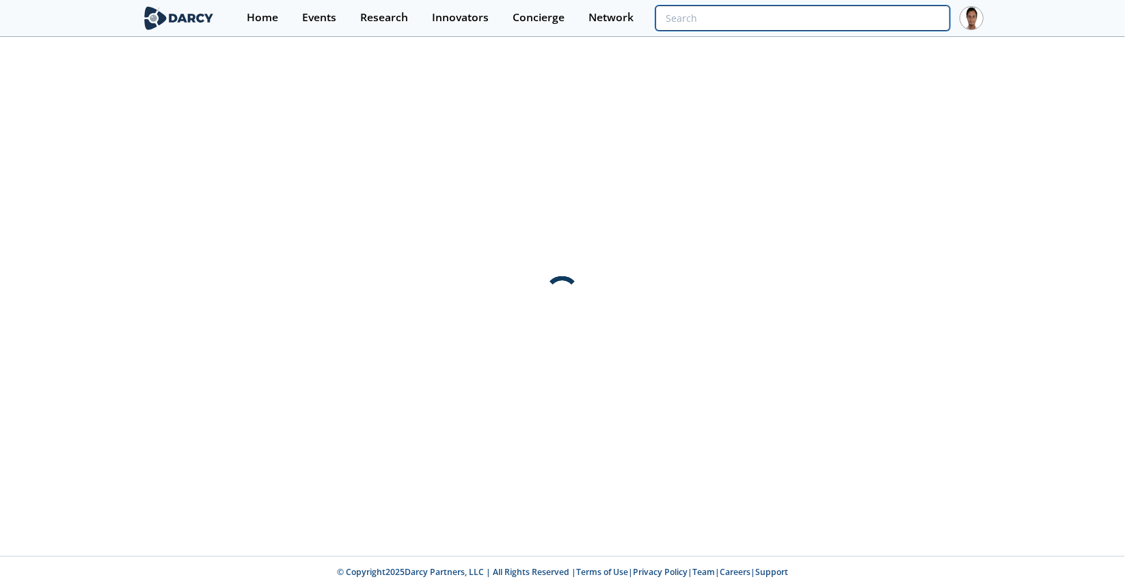
click at [862, 17] on input "search" at bounding box center [803, 17] width 295 height 25
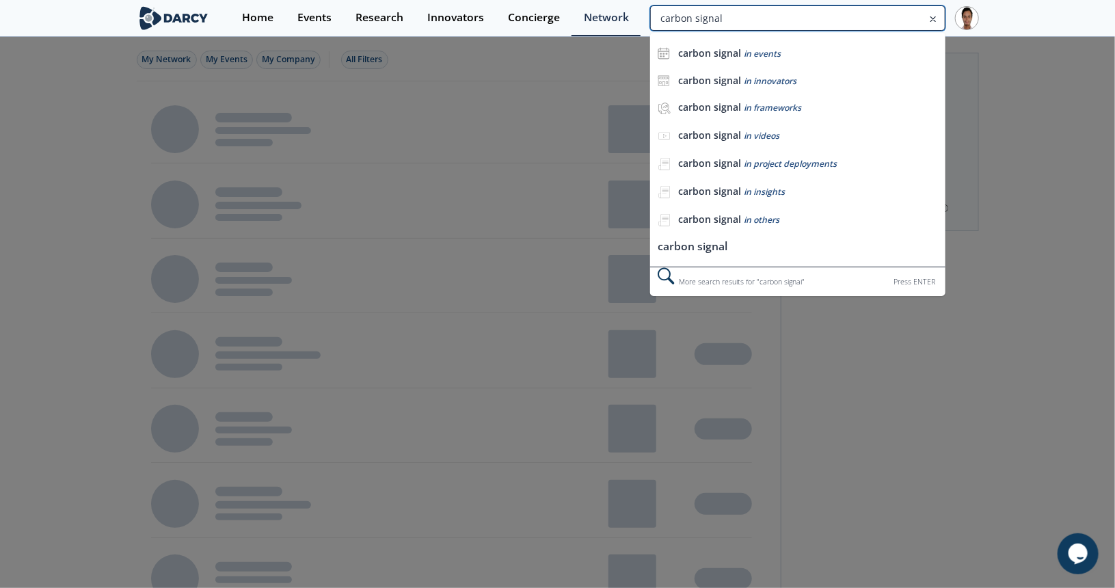
type input "carbon signal"
